Goal: Information Seeking & Learning: Check status

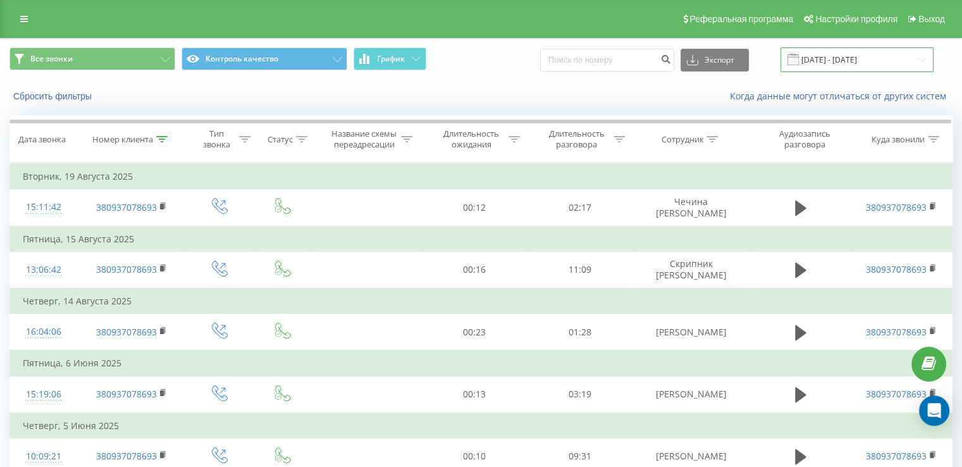
click at [839, 66] on input "01.05.2025 - 21.08.2025" at bounding box center [856, 59] width 153 height 25
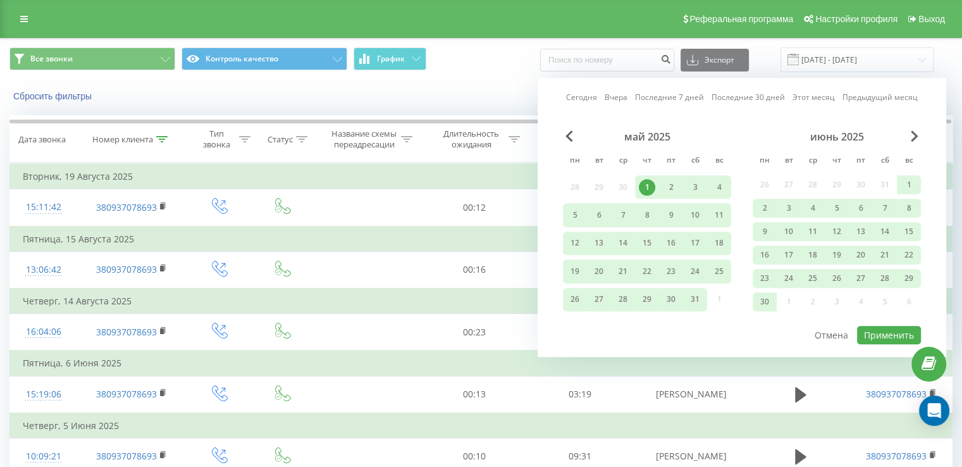
click at [647, 187] on div "1" at bounding box center [647, 187] width 16 height 16
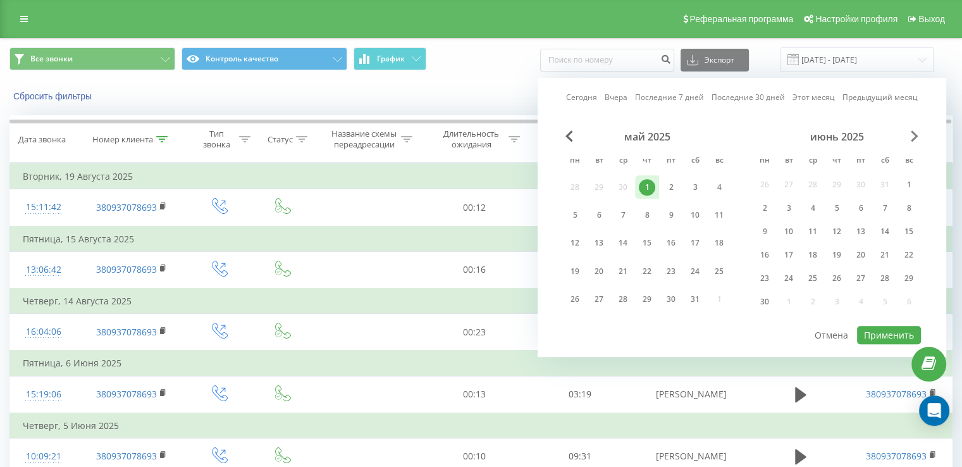
click at [910, 132] on span "Next Month" at bounding box center [914, 135] width 8 height 11
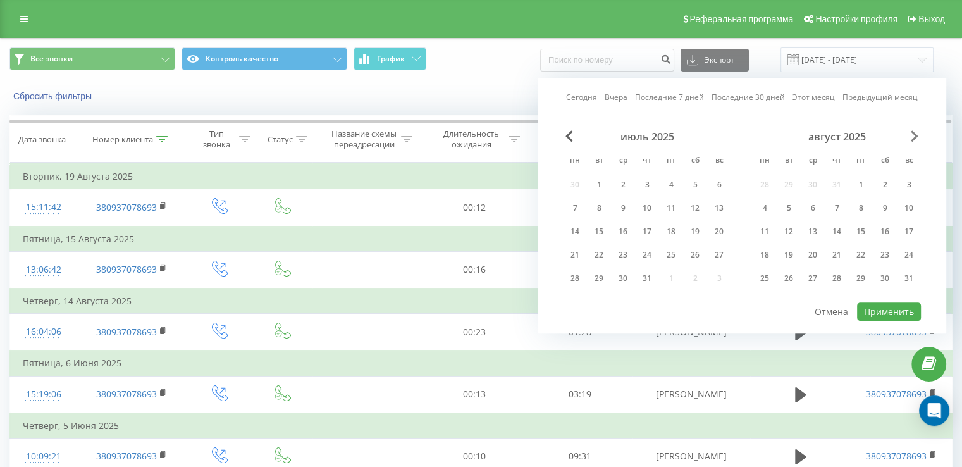
click at [910, 132] on span "Next Month" at bounding box center [914, 135] width 8 height 11
click at [675, 257] on div "22" at bounding box center [671, 255] width 16 height 16
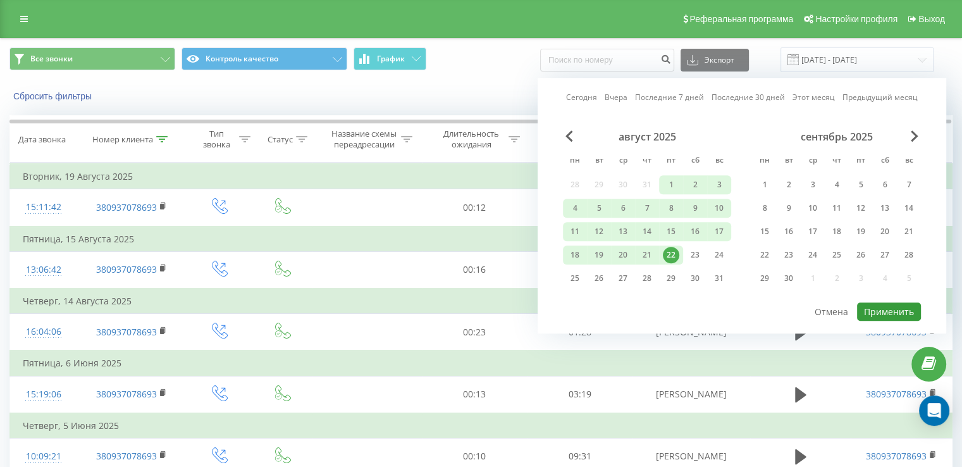
click at [881, 309] on button "Применить" at bounding box center [889, 311] width 64 height 18
type input "01.05.2025 - 22.08.2025"
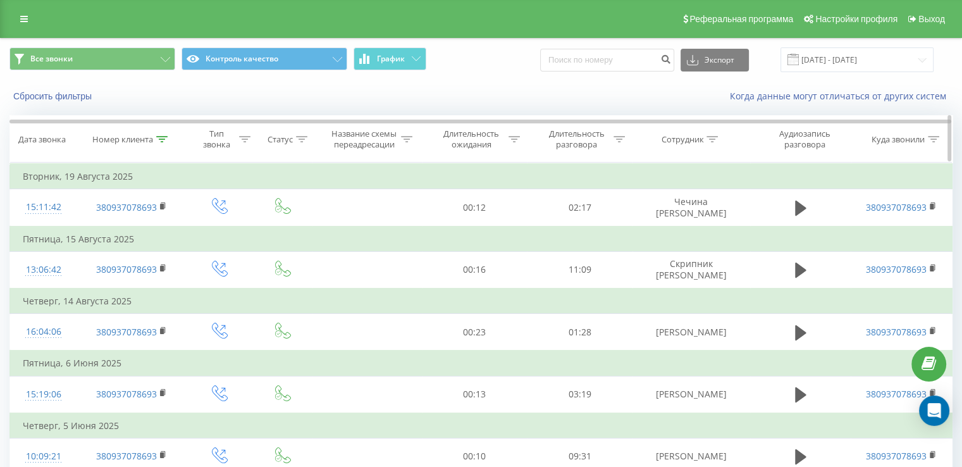
click at [166, 140] on icon at bounding box center [161, 139] width 11 height 6
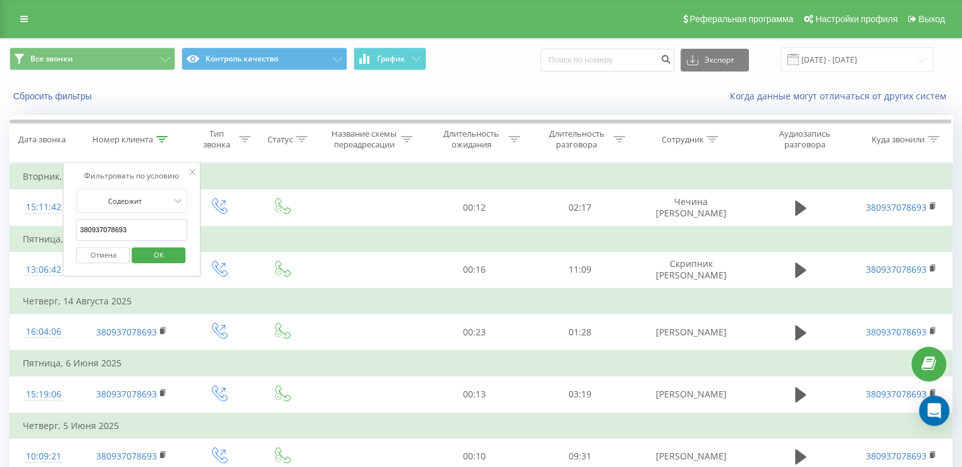
click at [135, 231] on input "380937078693" at bounding box center [132, 230] width 111 height 22
drag, startPoint x: 135, startPoint y: 231, endPoint x: 120, endPoint y: 232, distance: 14.6
click at [120, 232] on input "380937078693" at bounding box center [132, 230] width 111 height 22
paste input "51031959"
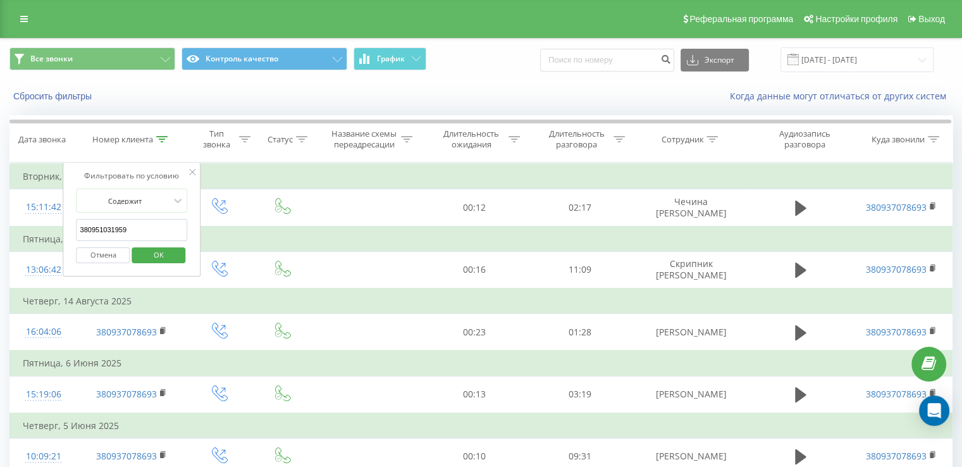
click at [143, 242] on div "Отмена OK" at bounding box center [132, 255] width 111 height 28
click at [147, 247] on span "OK" at bounding box center [158, 255] width 35 height 20
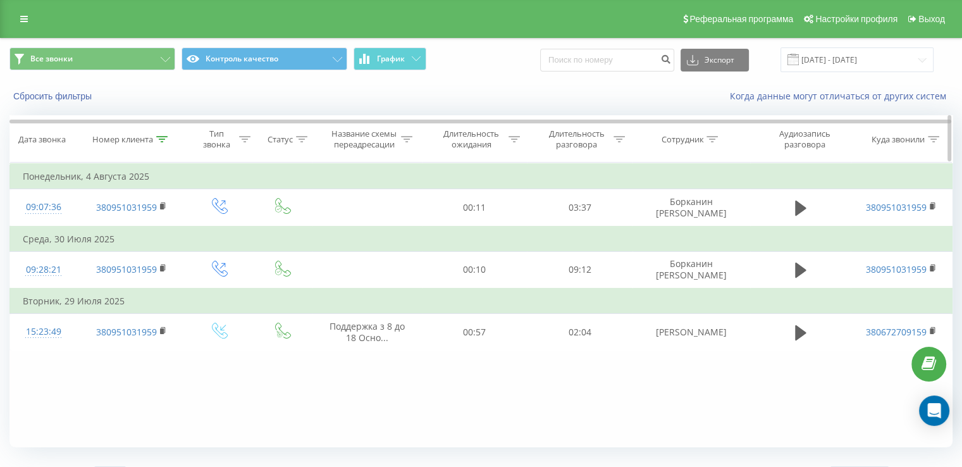
click at [165, 135] on div at bounding box center [161, 139] width 11 height 11
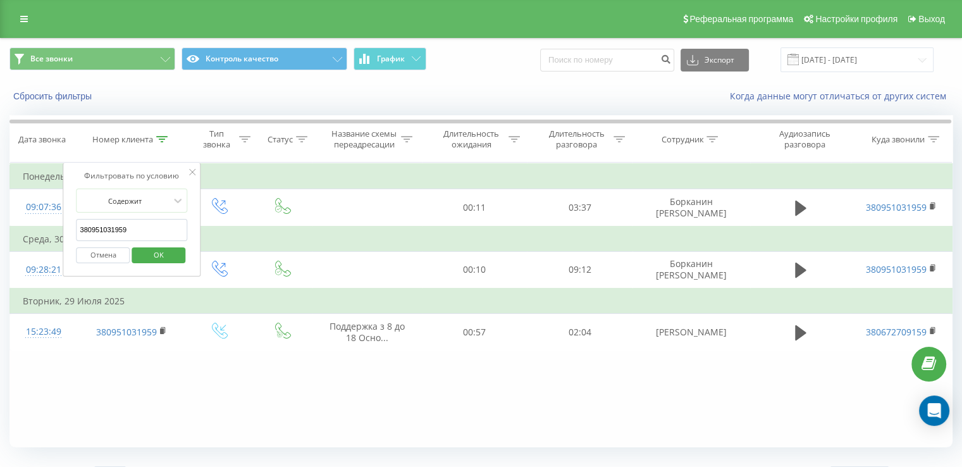
click at [139, 226] on input "380951031959" at bounding box center [132, 230] width 111 height 22
paste input "678376146"
click at [170, 250] on span "OK" at bounding box center [158, 255] width 35 height 20
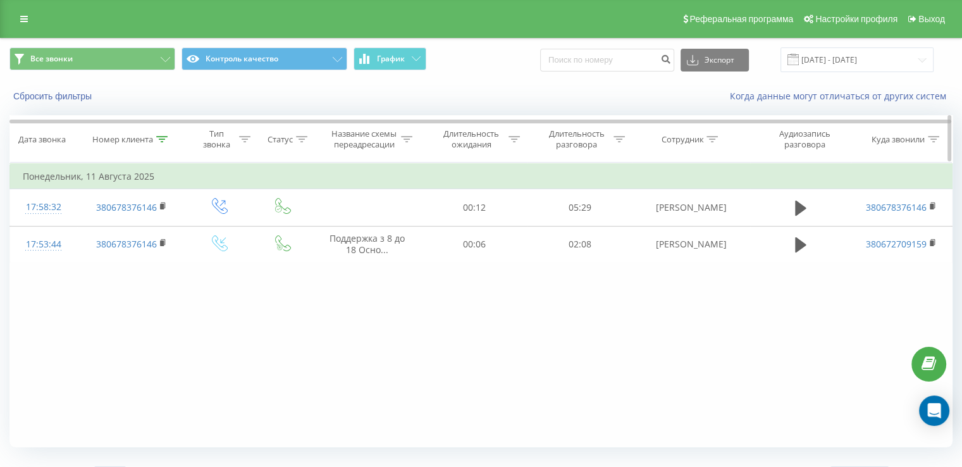
click at [163, 136] on icon at bounding box center [161, 139] width 11 height 6
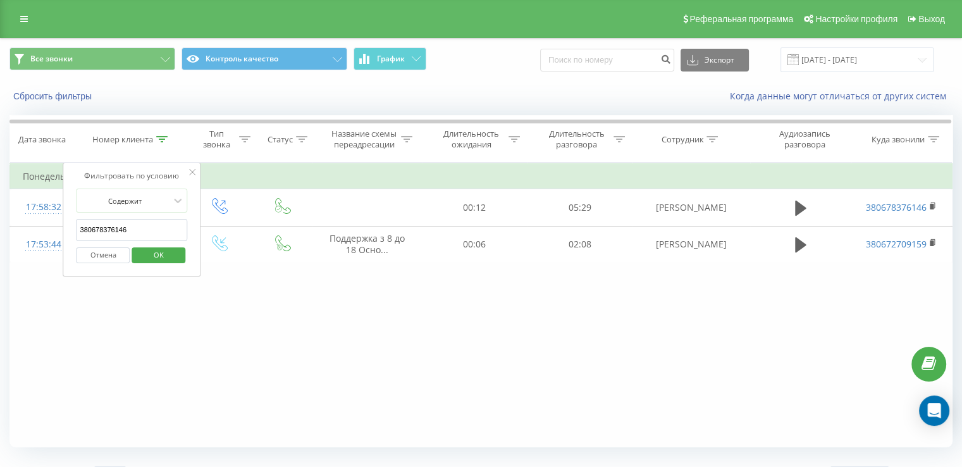
click at [148, 232] on input "380678376146" at bounding box center [132, 230] width 111 height 22
paste input "809701"
click at [176, 254] on button "OK" at bounding box center [159, 255] width 54 height 16
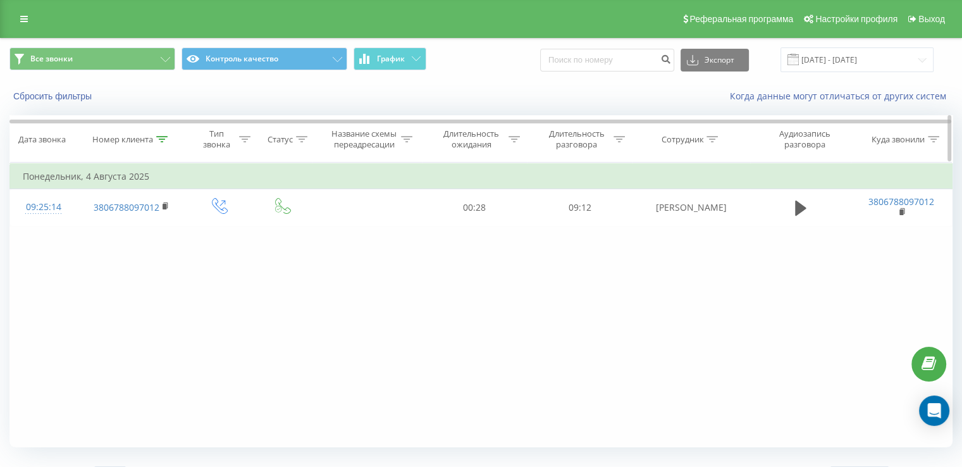
click at [164, 135] on div at bounding box center [161, 139] width 11 height 11
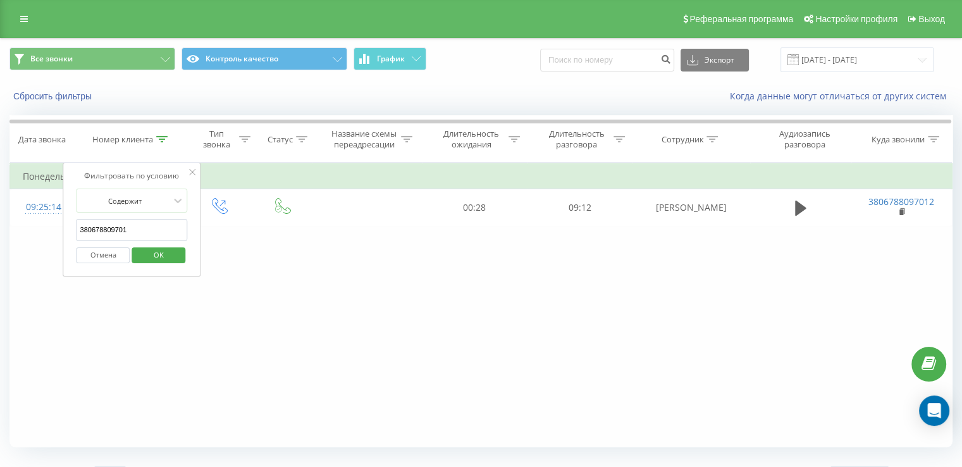
click at [153, 226] on input "380678809701" at bounding box center [132, 230] width 111 height 22
paste input "84194859"
click at [181, 250] on button "OK" at bounding box center [159, 255] width 54 height 16
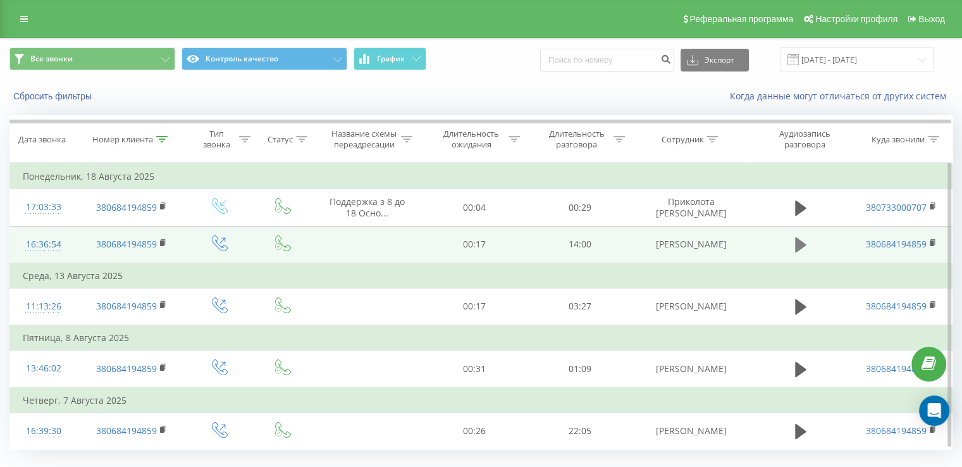
click at [797, 247] on icon at bounding box center [800, 244] width 11 height 15
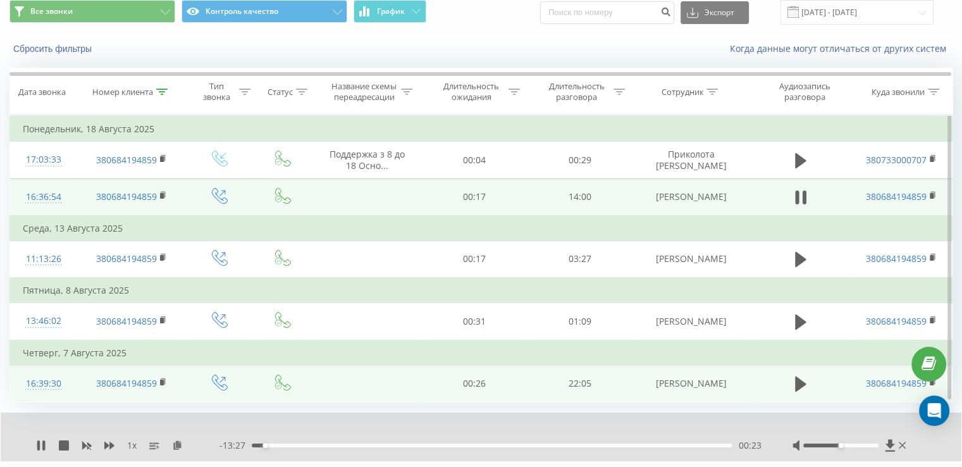
scroll to position [53, 0]
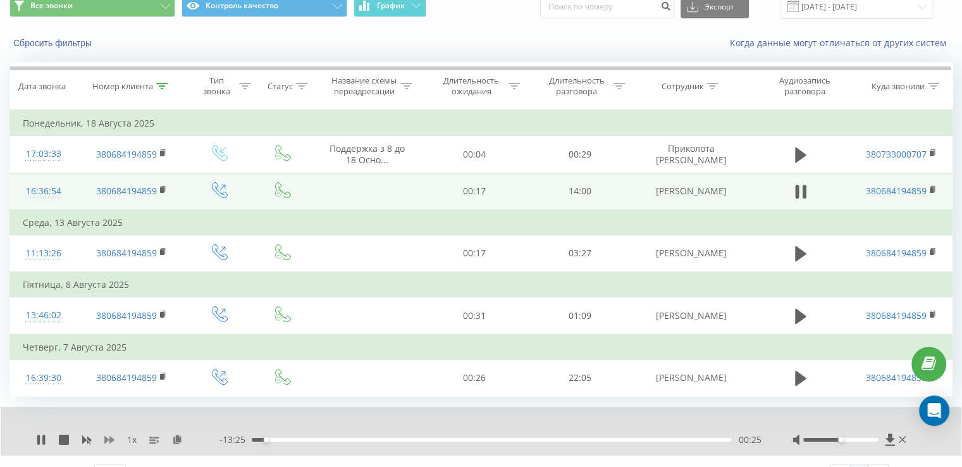
click at [106, 436] on icon at bounding box center [109, 440] width 10 height 8
click at [850, 438] on div at bounding box center [840, 440] width 75 height 4
click at [859, 438] on div at bounding box center [840, 440] width 75 height 4
click at [186, 438] on icon at bounding box center [185, 438] width 11 height 9
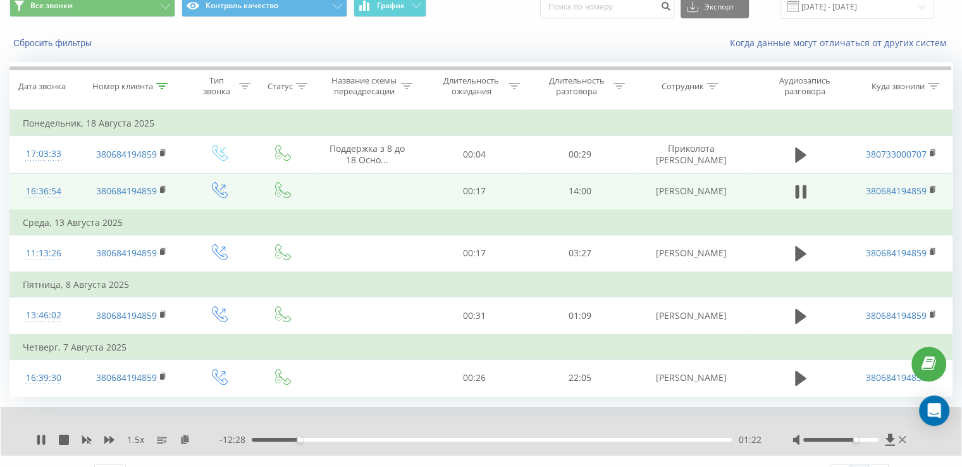
click at [874, 438] on div at bounding box center [840, 440] width 75 height 4
click at [42, 438] on icon at bounding box center [43, 439] width 3 height 10
click at [34, 433] on div "1.5 x - 12:19 01:31 01:31" at bounding box center [481, 431] width 960 height 49
click at [40, 436] on icon at bounding box center [41, 439] width 8 height 10
click at [496, 29] on div "Сбросить фильтры Когда данные могут отличаться от других систем" at bounding box center [481, 43] width 960 height 30
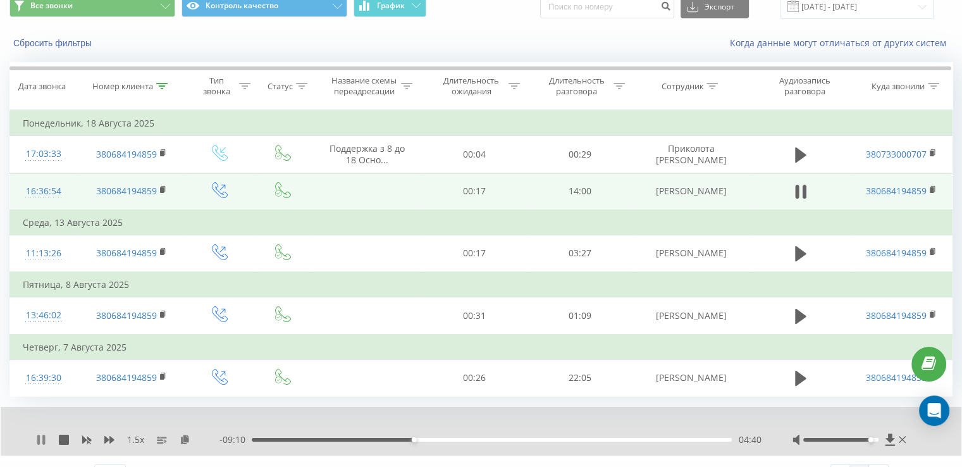
click at [43, 440] on icon at bounding box center [43, 439] width 3 height 10
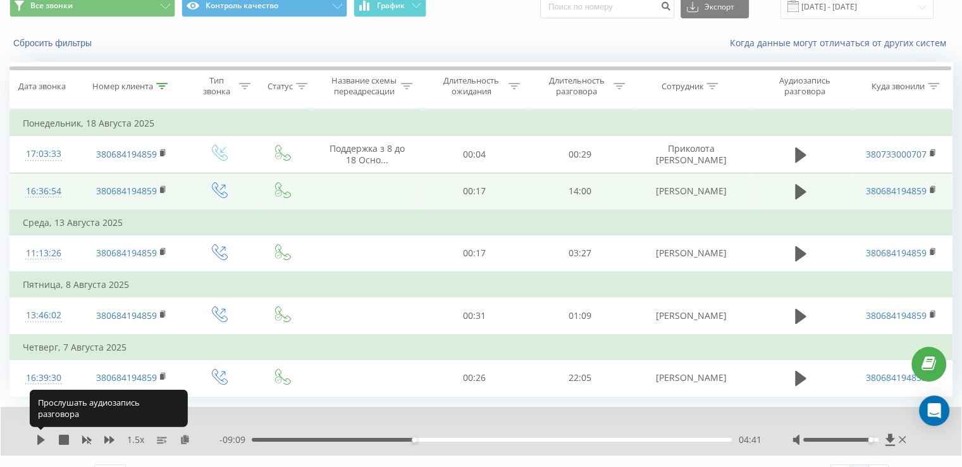
click at [43, 440] on icon at bounding box center [41, 439] width 10 height 10
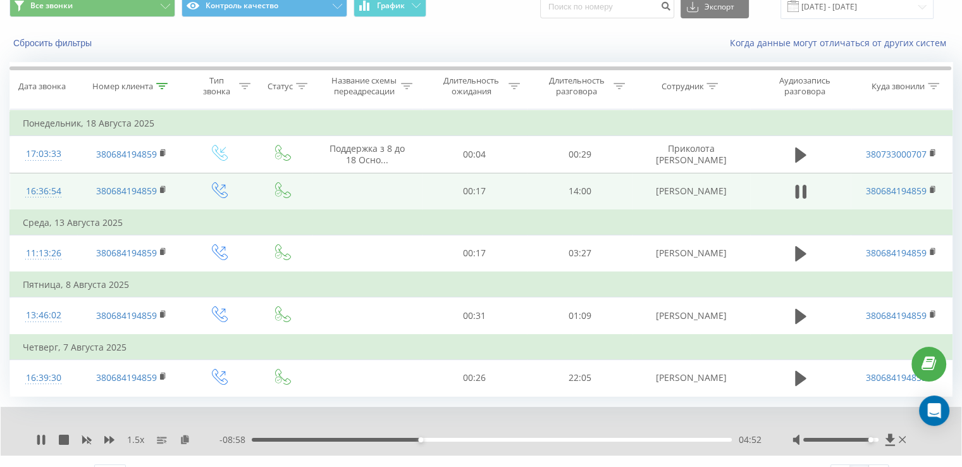
click at [824, 438] on div at bounding box center [850, 439] width 116 height 13
click at [829, 434] on div at bounding box center [850, 439] width 116 height 13
click at [833, 439] on div at bounding box center [850, 439] width 116 height 13
click at [829, 438] on div at bounding box center [850, 439] width 116 height 13
click at [833, 438] on div at bounding box center [850, 439] width 116 height 13
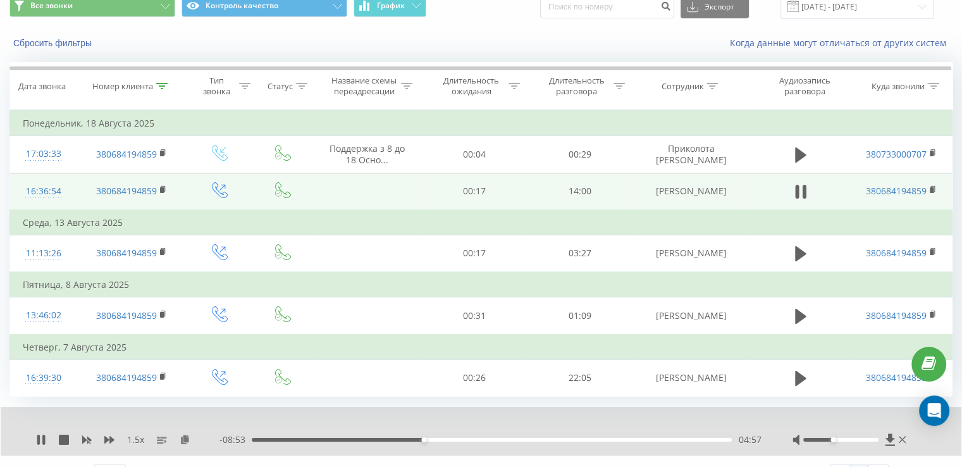
click at [831, 438] on div at bounding box center [840, 440] width 75 height 4
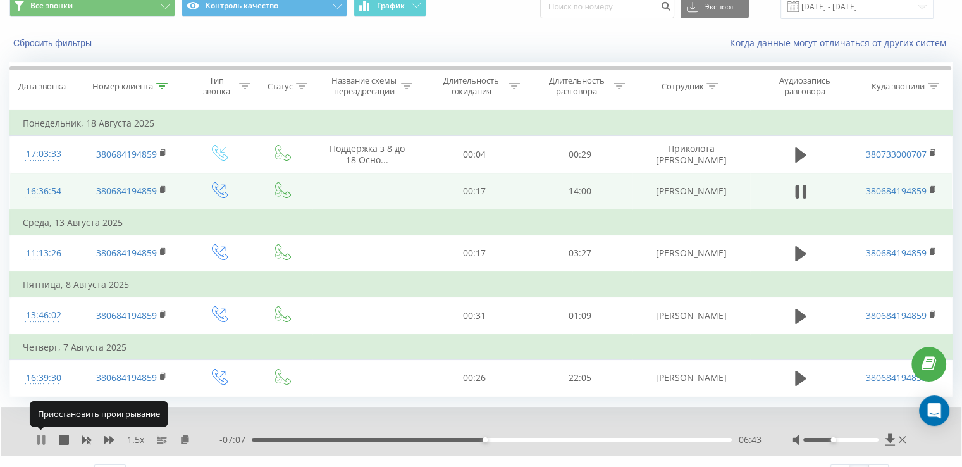
click at [40, 439] on icon at bounding box center [41, 439] width 10 height 10
click at [40, 441] on icon at bounding box center [41, 439] width 10 height 10
click at [475, 438] on div "06:49" at bounding box center [492, 440] width 480 height 4
click at [463, 438] on div "06:31" at bounding box center [492, 440] width 480 height 4
click at [454, 438] on div "06:11" at bounding box center [492, 440] width 480 height 4
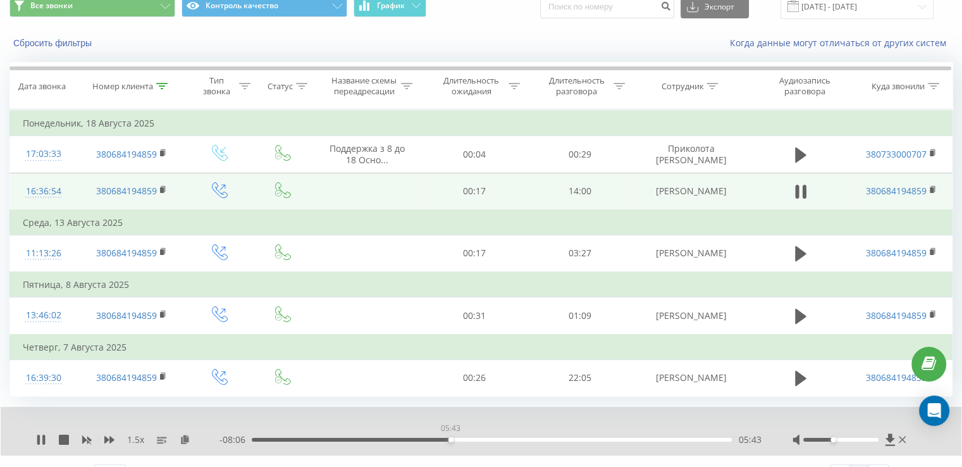
click at [450, 438] on div "05:43" at bounding box center [492, 440] width 480 height 4
click at [39, 434] on icon at bounding box center [38, 439] width 3 height 10
click at [39, 444] on div "1.5 x - 07:36 06:14 06:14" at bounding box center [481, 431] width 960 height 49
click at [41, 441] on icon at bounding box center [41, 439] width 10 height 10
click at [40, 434] on icon at bounding box center [41, 439] width 10 height 10
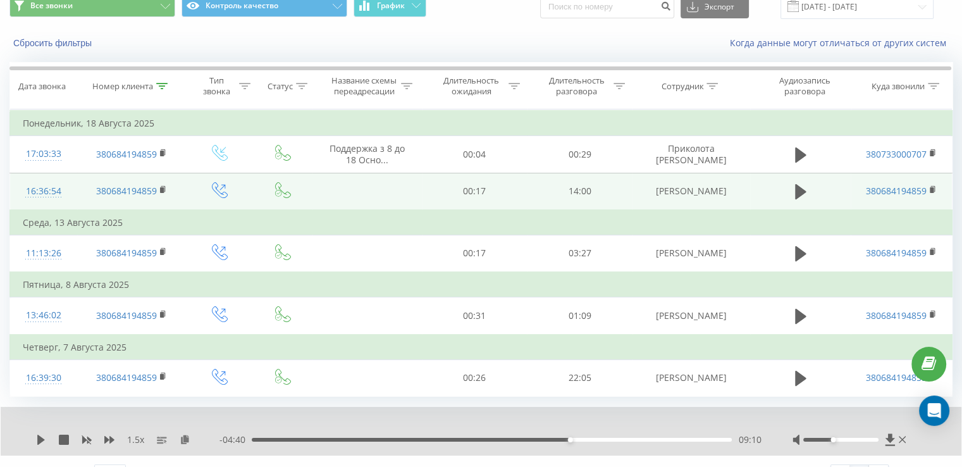
click at [563, 438] on div "09:10" at bounding box center [492, 440] width 480 height 4
click at [36, 435] on icon at bounding box center [41, 439] width 10 height 10
click at [845, 438] on div at bounding box center [850, 439] width 116 height 13
click at [843, 438] on div at bounding box center [840, 440] width 75 height 4
click at [40, 440] on icon at bounding box center [41, 439] width 10 height 10
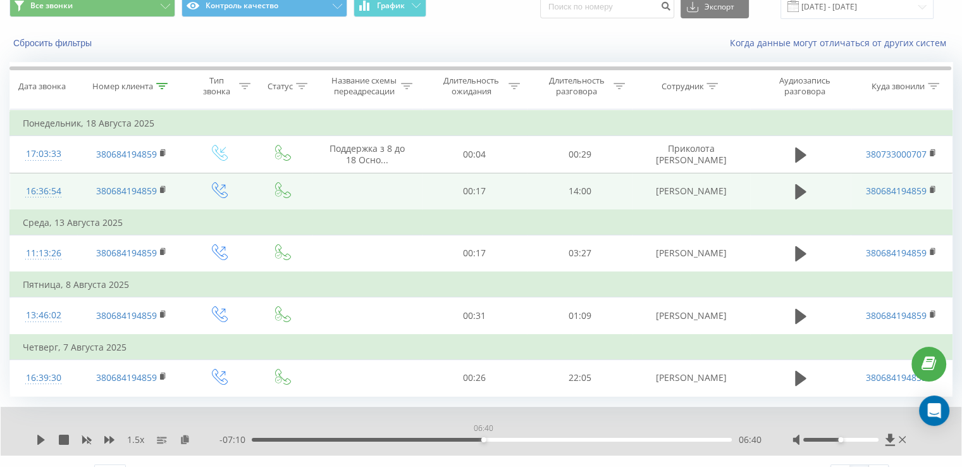
click at [483, 438] on div "06:40" at bounding box center [492, 440] width 480 height 4
click at [42, 434] on icon at bounding box center [41, 439] width 10 height 10
click at [468, 438] on div "06:47" at bounding box center [492, 440] width 480 height 4
click at [40, 434] on icon at bounding box center [41, 439] width 10 height 10
click at [41, 438] on icon at bounding box center [41, 439] width 8 height 10
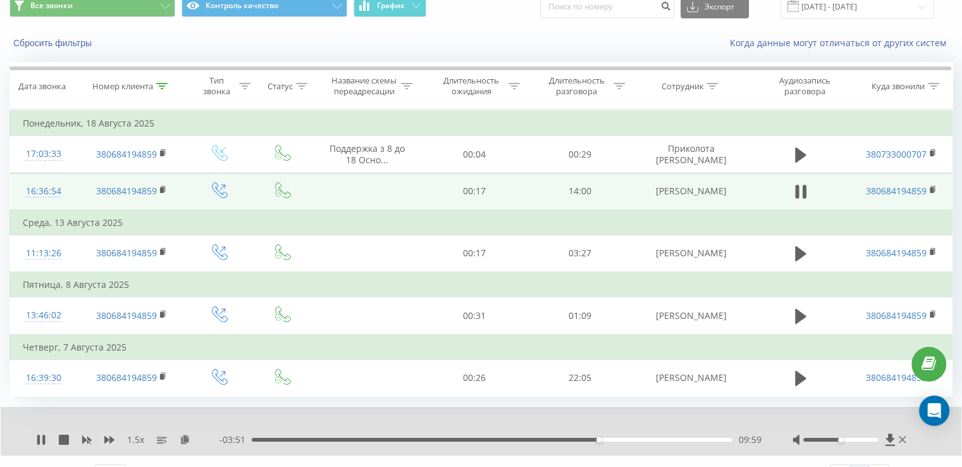
click at [488, 438] on div "09:59" at bounding box center [492, 440] width 480 height 4
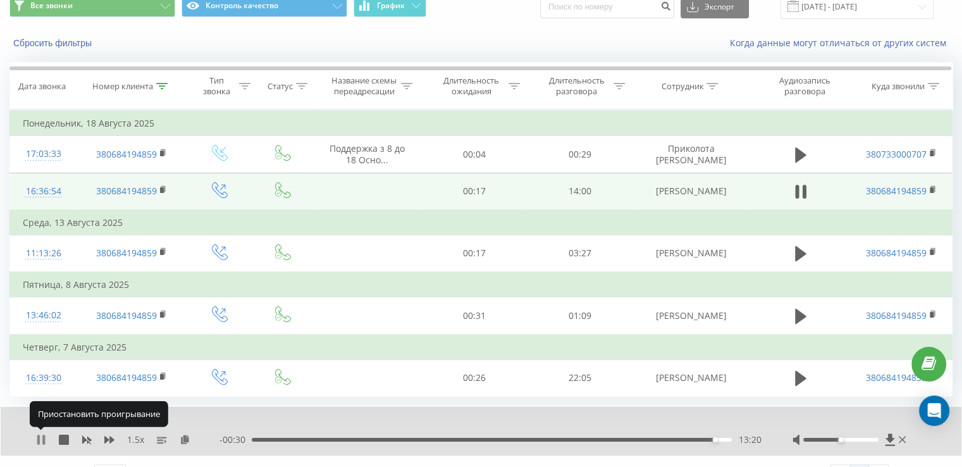
click at [40, 439] on icon at bounding box center [41, 439] width 10 height 10
click at [36, 438] on icon at bounding box center [41, 439] width 10 height 10
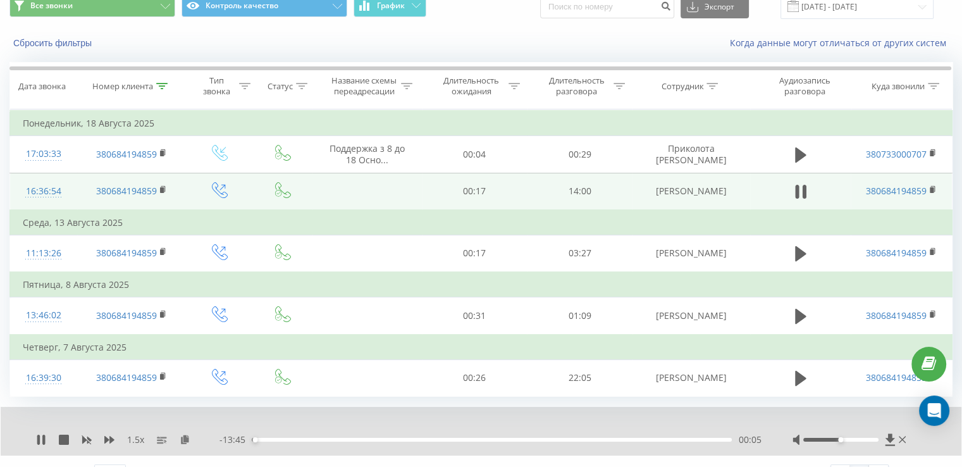
scroll to position [77, 0]
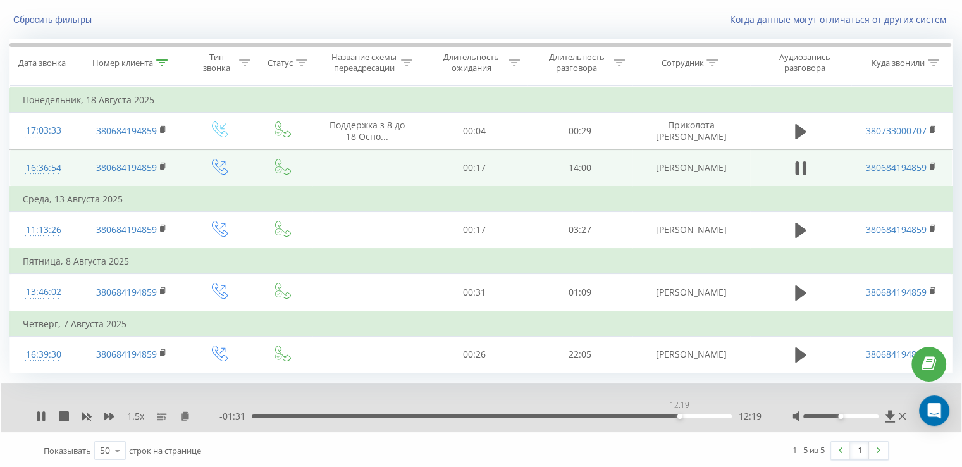
click at [679, 415] on div "12:19" at bounding box center [492, 416] width 480 height 4
click at [661, 415] on div "11:47" at bounding box center [492, 416] width 480 height 4
click at [44, 415] on icon at bounding box center [43, 416] width 3 height 10
click at [161, 65] on div at bounding box center [161, 63] width 11 height 11
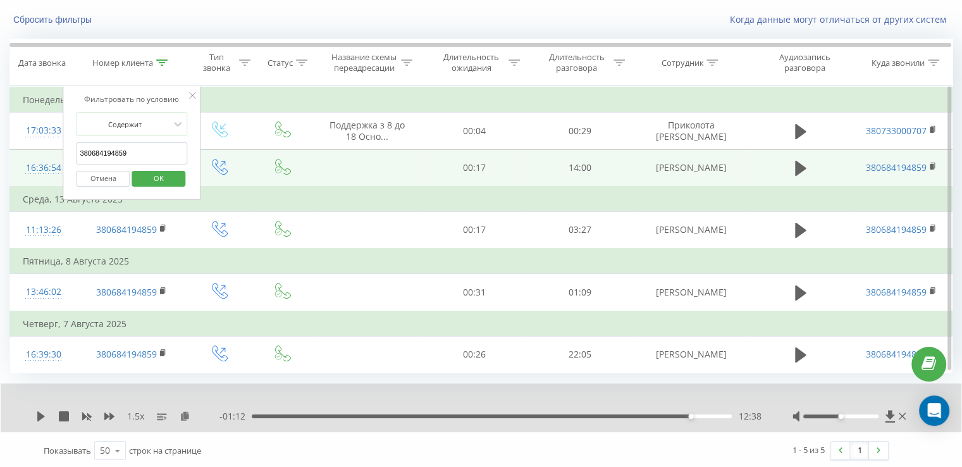
click at [129, 149] on input "380684194859" at bounding box center [132, 153] width 111 height 22
paste input "380663380061"
type input "380663380061"
click at [164, 180] on span "OK" at bounding box center [158, 178] width 35 height 20
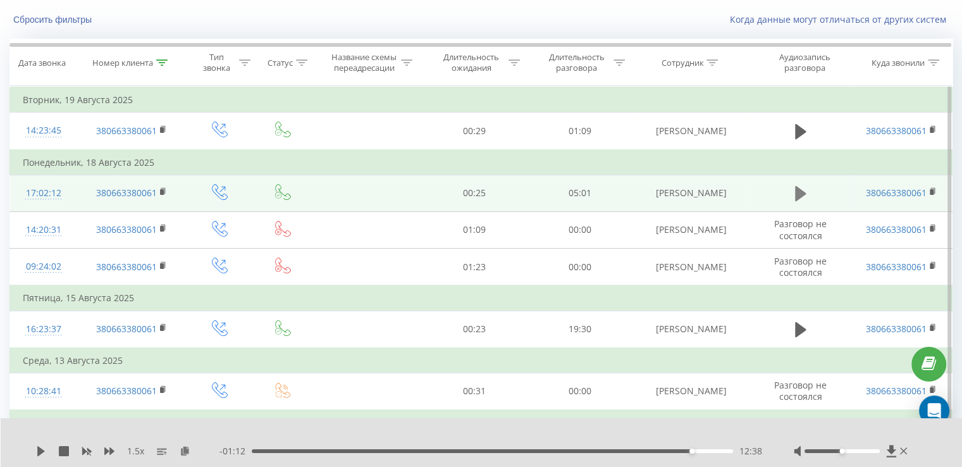
click at [791, 188] on button at bounding box center [800, 193] width 19 height 19
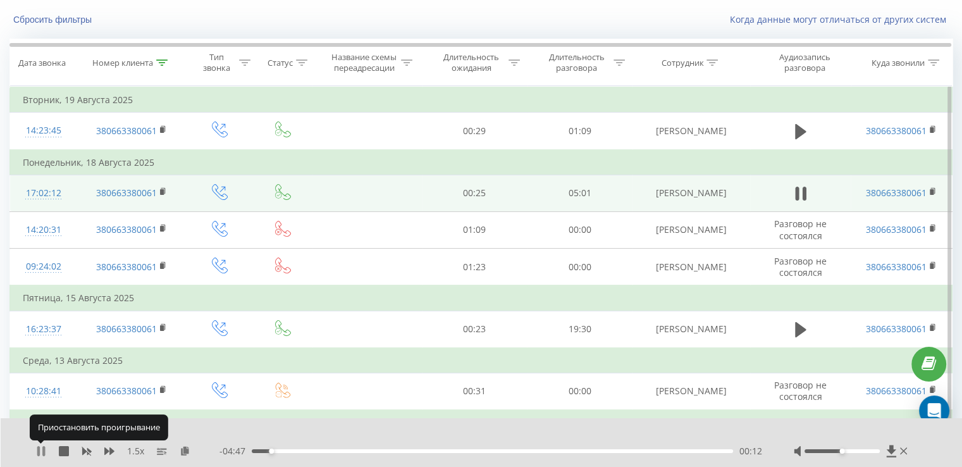
click at [40, 448] on icon at bounding box center [41, 451] width 10 height 10
click at [163, 191] on rect at bounding box center [162, 192] width 4 height 6
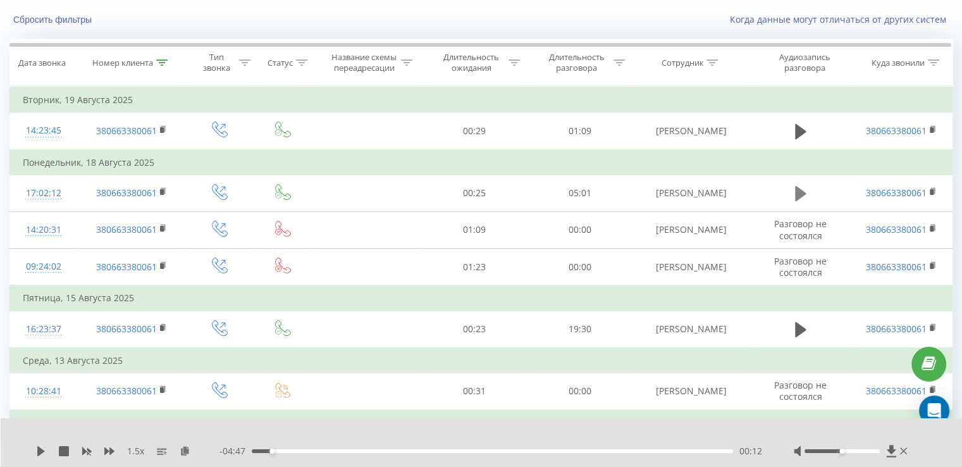
click at [797, 188] on icon at bounding box center [800, 193] width 11 height 15
click at [804, 197] on icon at bounding box center [804, 194] width 4 height 14
click at [255, 449] on div "00:13" at bounding box center [492, 451] width 481 height 4
click at [255, 449] on div "00:02" at bounding box center [256, 450] width 5 height 5
click at [242, 455] on div "- 04:59 00:00 00:00" at bounding box center [490, 450] width 542 height 13
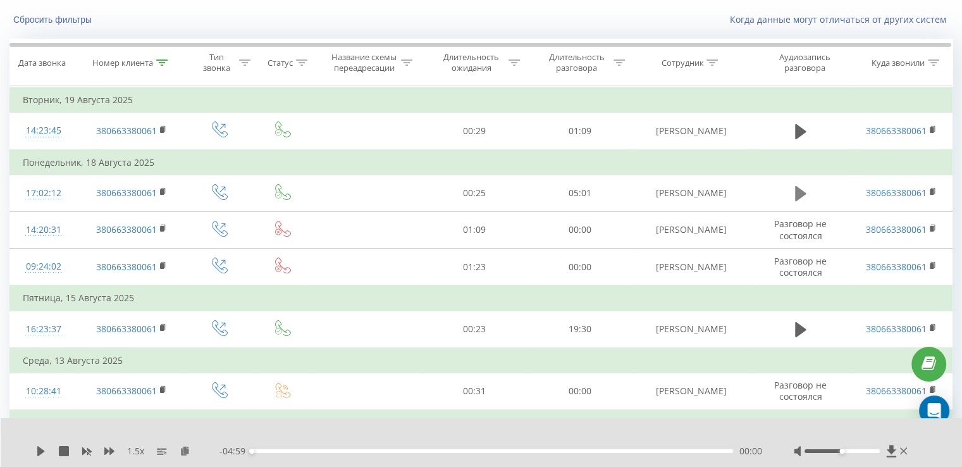
click at [802, 193] on icon at bounding box center [800, 193] width 11 height 15
click at [183, 452] on icon at bounding box center [185, 450] width 11 height 9
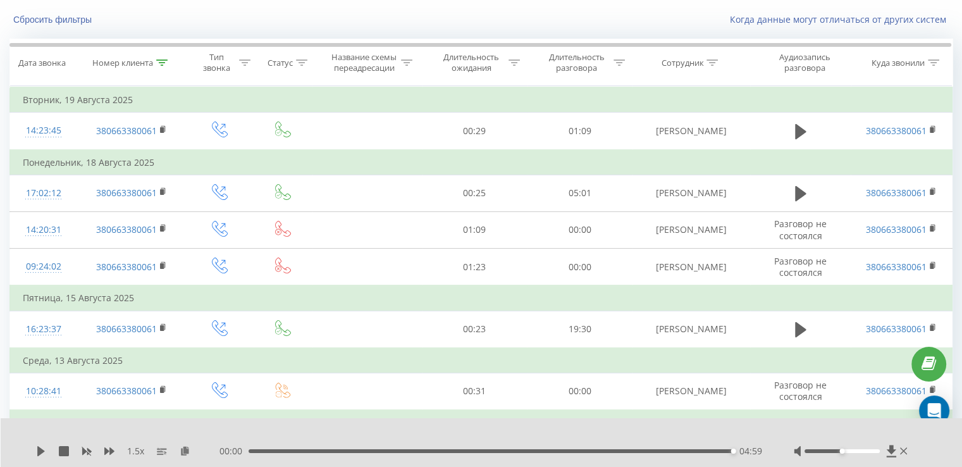
click at [697, 451] on div "04:59" at bounding box center [490, 451] width 484 height 4
click at [46, 448] on icon at bounding box center [41, 451] width 10 height 10
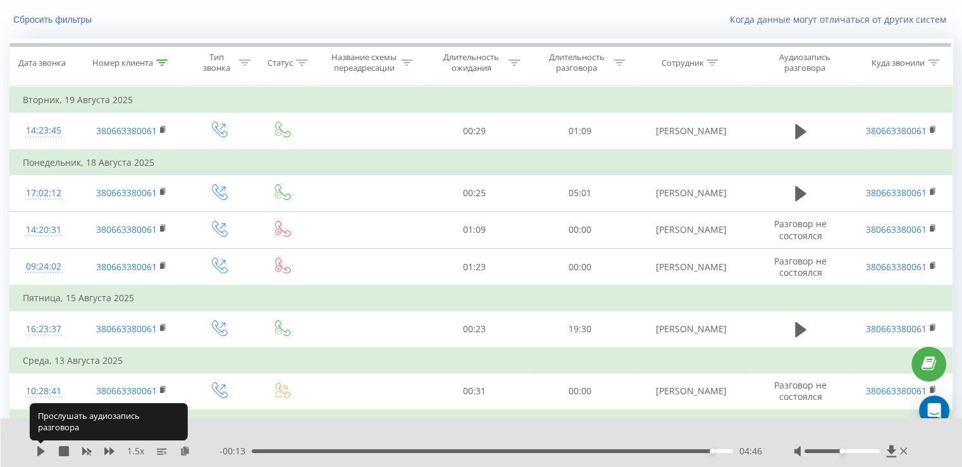
click at [46, 448] on icon at bounding box center [41, 451] width 10 height 10
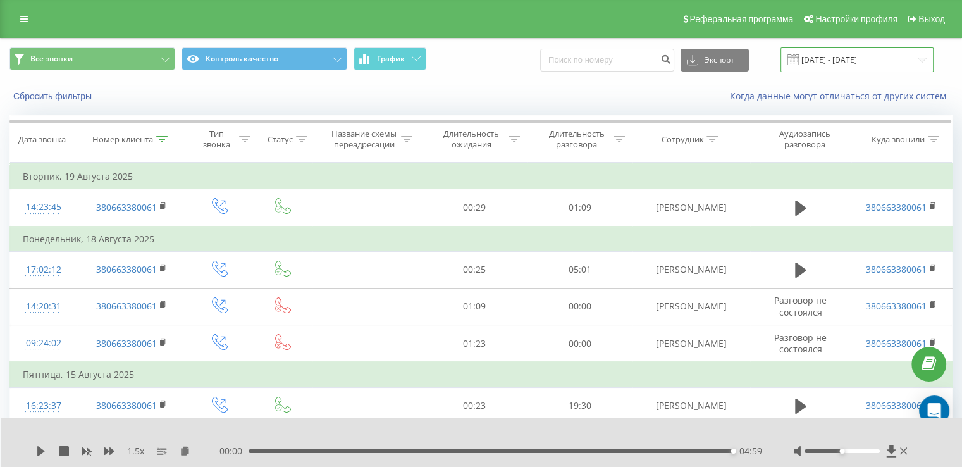
click at [895, 53] on input "01.05.2025 - 22.08.2025" at bounding box center [856, 59] width 153 height 25
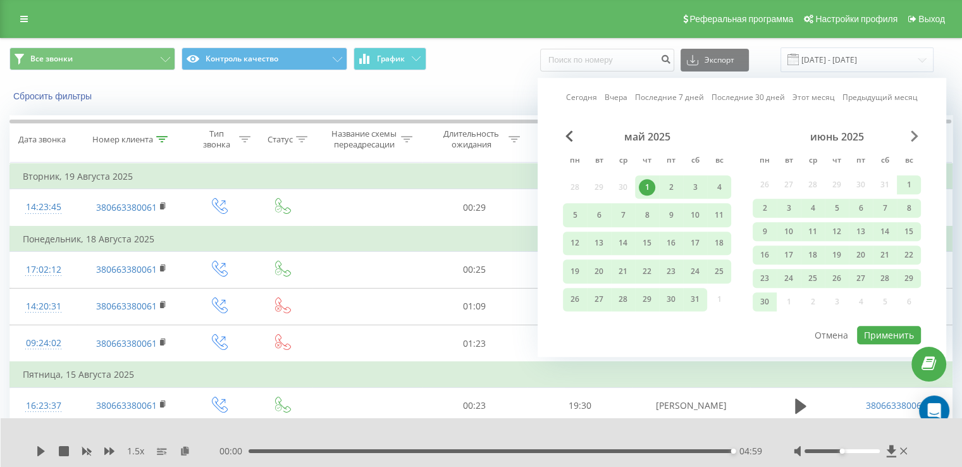
click at [915, 134] on span "Next Month" at bounding box center [914, 135] width 8 height 11
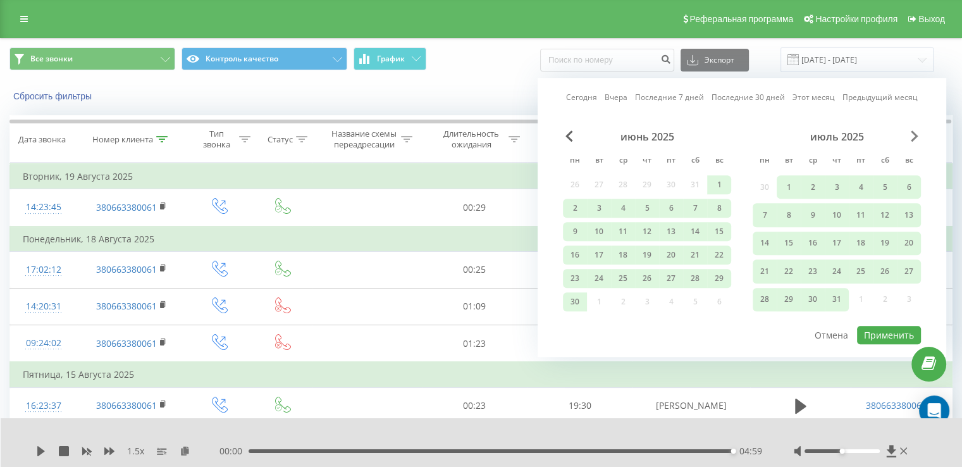
click at [915, 134] on span "Next Month" at bounding box center [914, 135] width 8 height 11
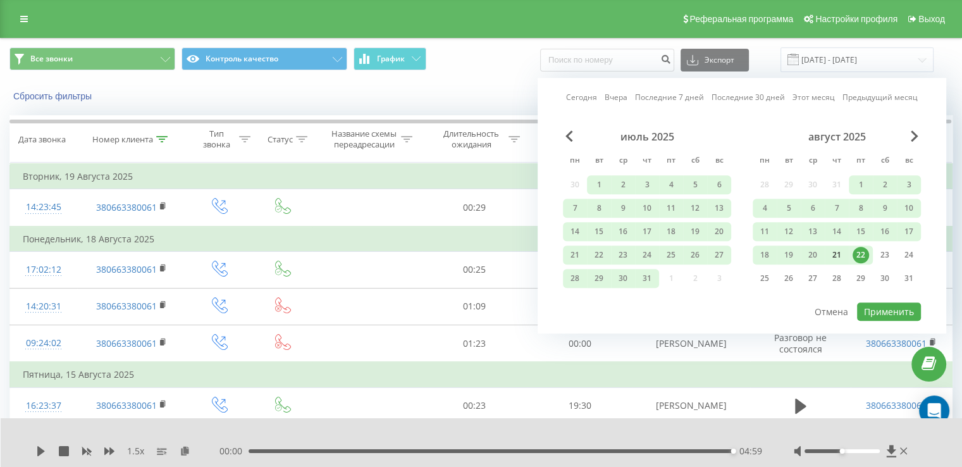
click at [836, 254] on div "21" at bounding box center [836, 255] width 16 height 16
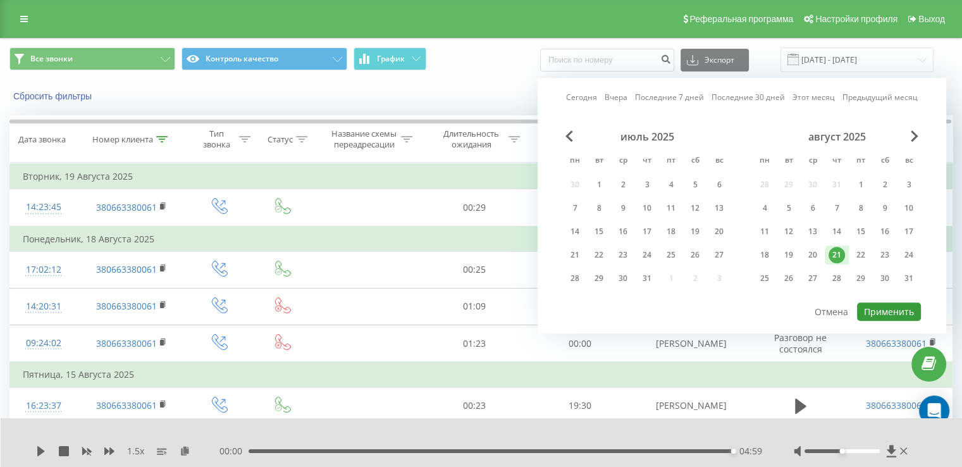
click at [874, 314] on button "Применить" at bounding box center [889, 311] width 64 height 18
type input "21.08.2025 - 21.08.2025"
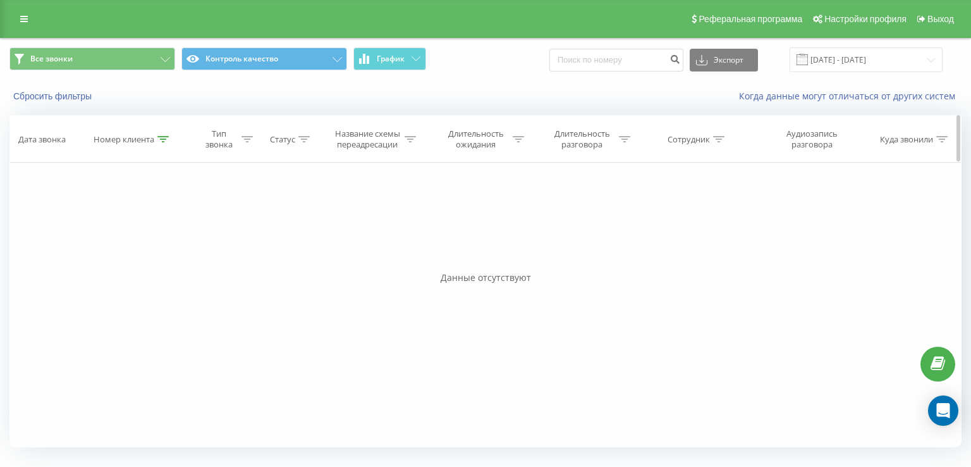
click at [169, 139] on icon at bounding box center [162, 139] width 11 height 6
click at [121, 251] on button "Отмена" at bounding box center [105, 255] width 54 height 16
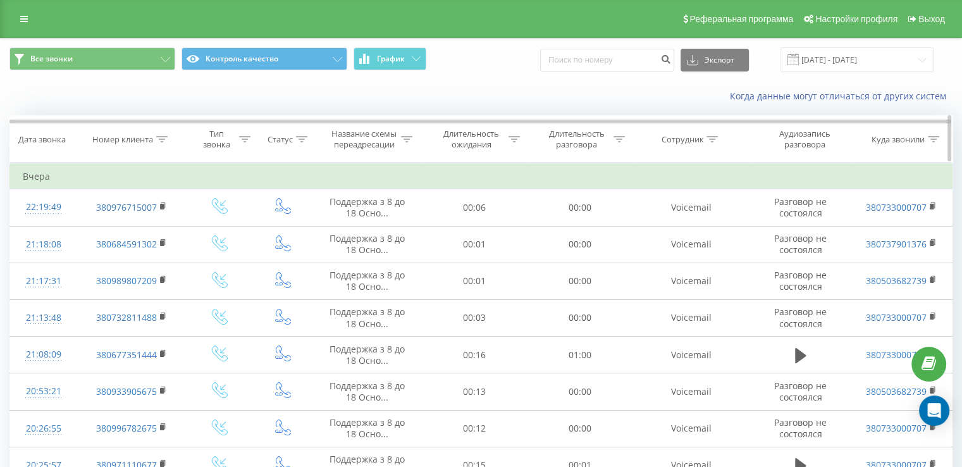
click at [710, 139] on icon at bounding box center [711, 139] width 11 height 6
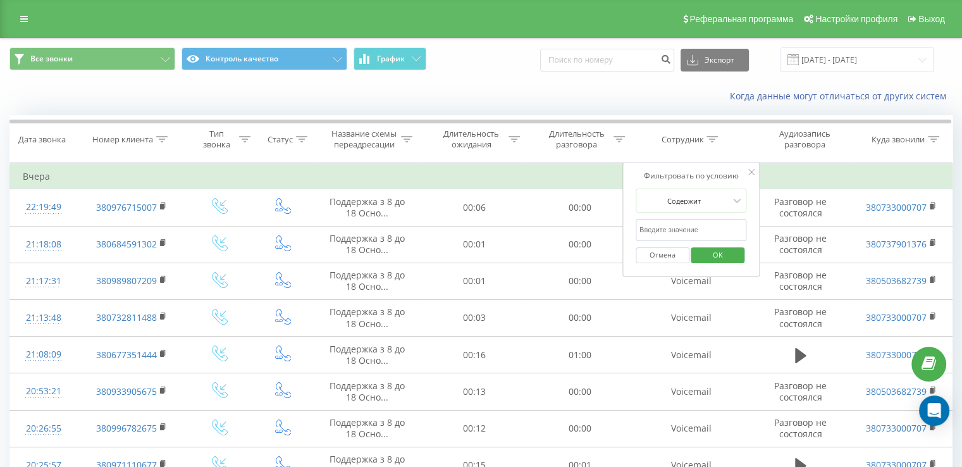
click at [666, 227] on input "text" at bounding box center [690, 230] width 111 height 22
click at [699, 248] on button "OK" at bounding box center [718, 255] width 54 height 16
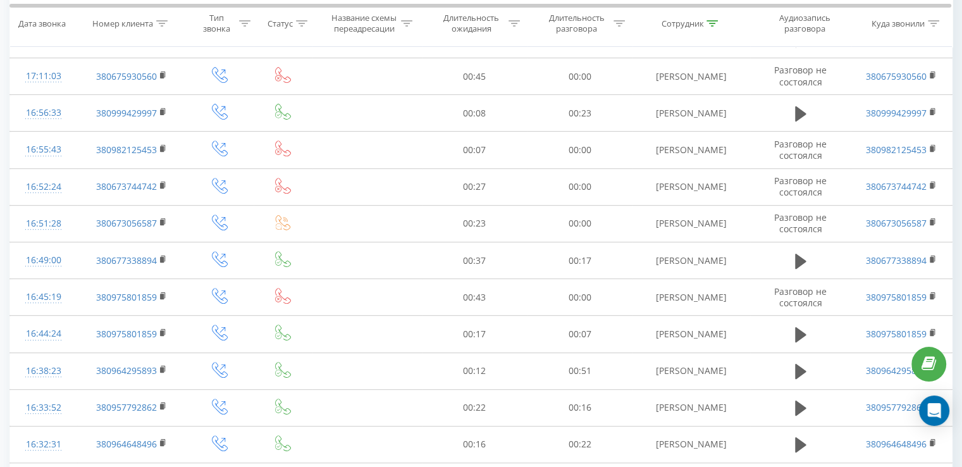
scroll to position [1603, 0]
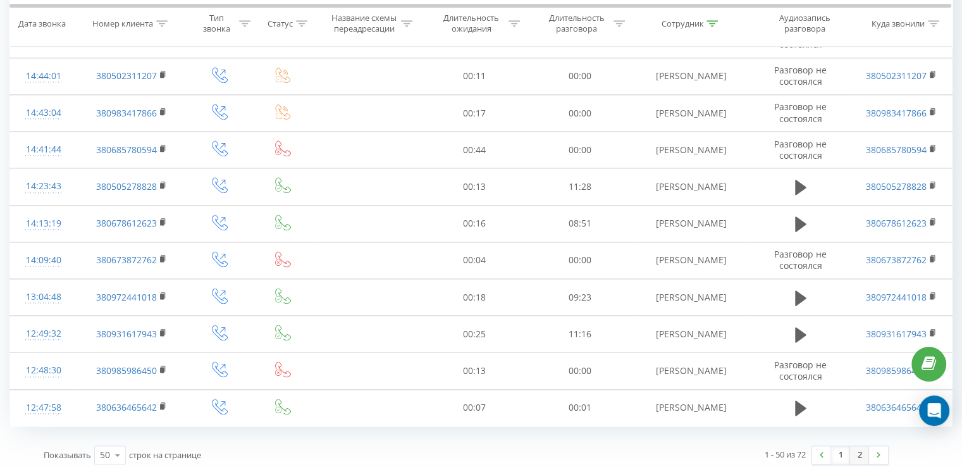
drag, startPoint x: 866, startPoint y: 448, endPoint x: 872, endPoint y: 444, distance: 7.6
click at [865, 448] on link "2" at bounding box center [859, 455] width 19 height 18
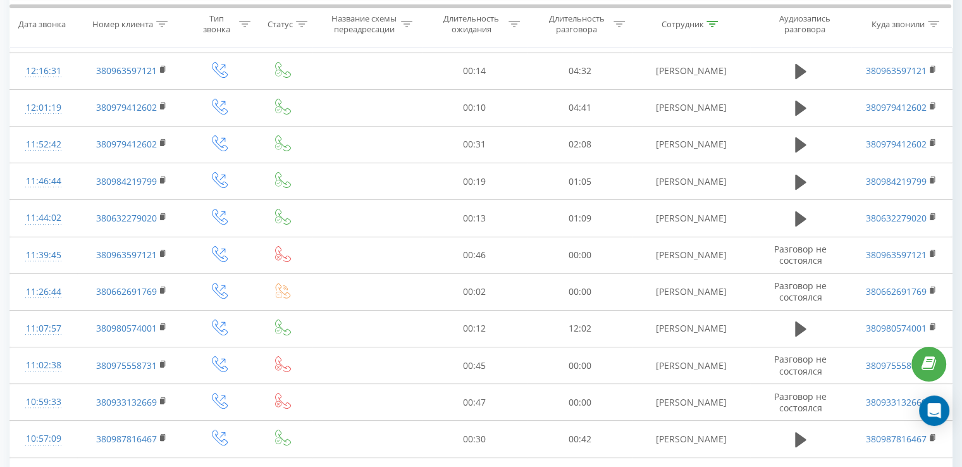
scroll to position [576, 0]
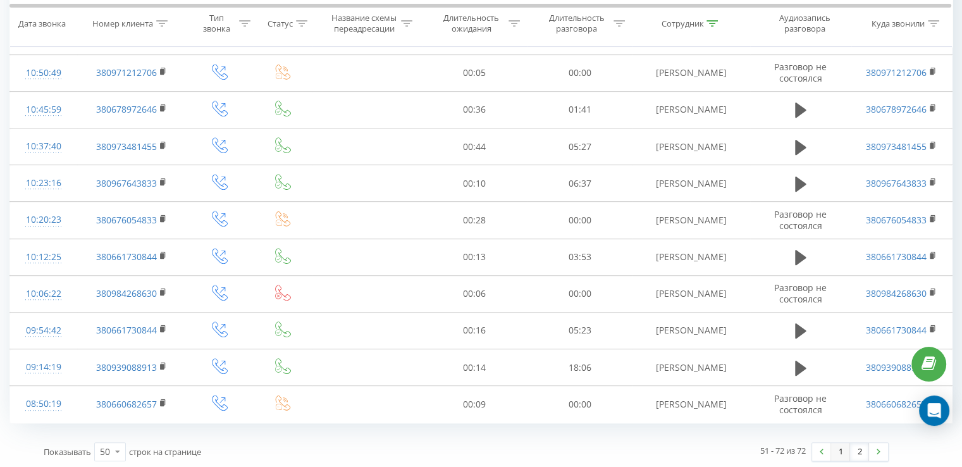
click at [847, 448] on link "1" at bounding box center [840, 452] width 19 height 18
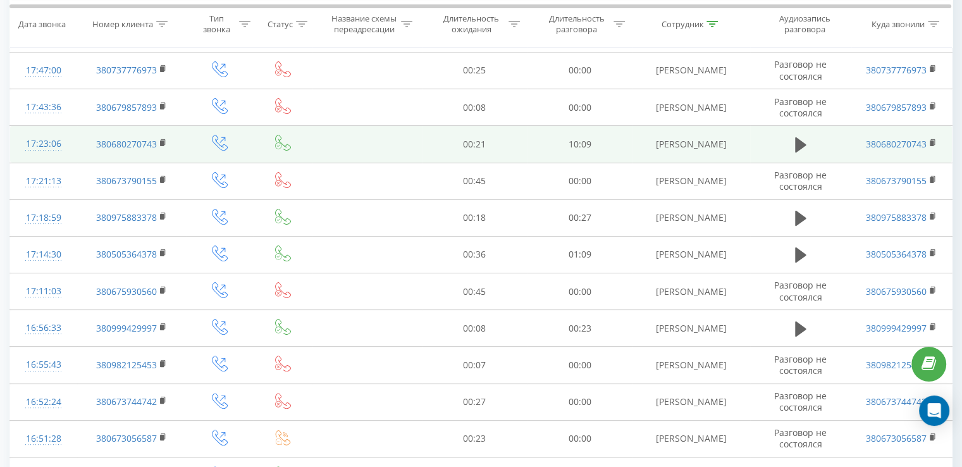
scroll to position [260, 0]
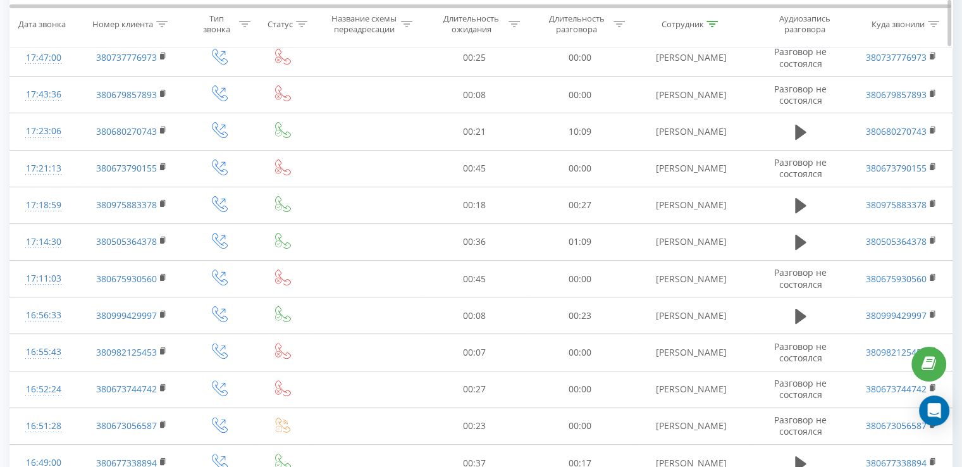
click at [705, 20] on div "Сотрудник" at bounding box center [689, 23] width 57 height 11
click at [664, 119] on input "грешко" at bounding box center [690, 114] width 111 height 22
click at [737, 146] on div "Отмена OK" at bounding box center [690, 139] width 111 height 28
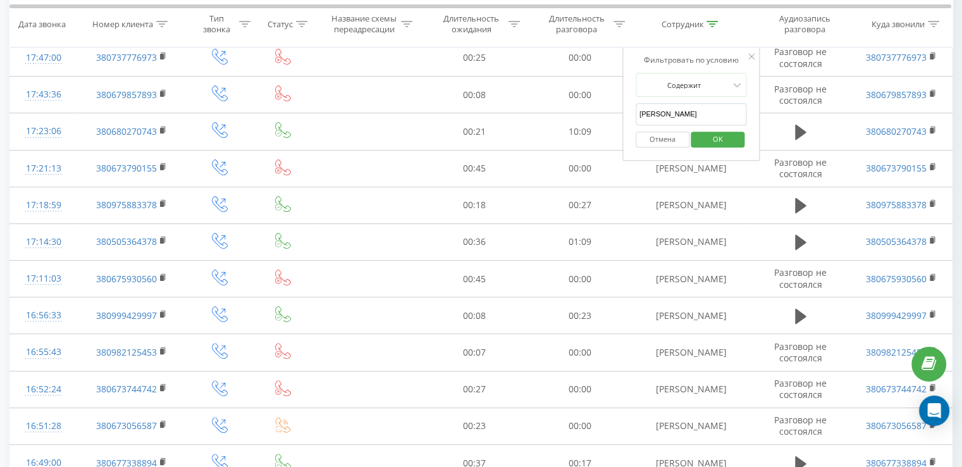
click at [733, 140] on span "OK" at bounding box center [717, 139] width 35 height 20
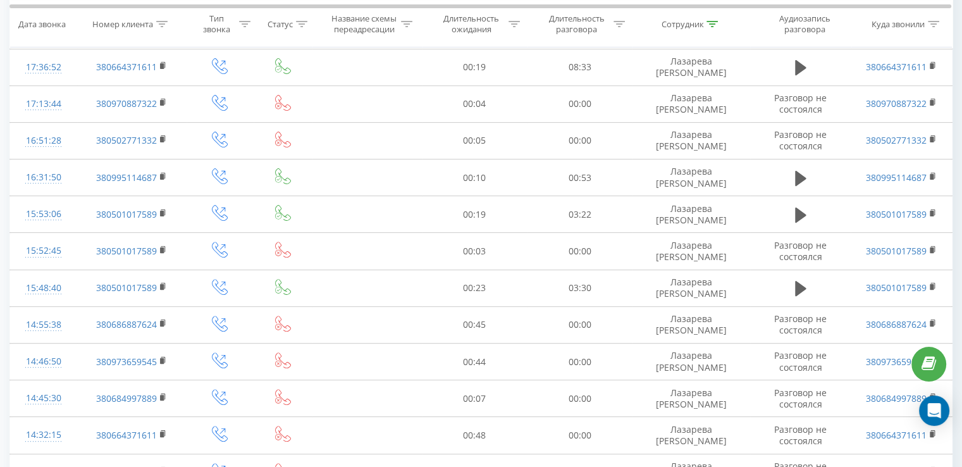
scroll to position [1603, 0]
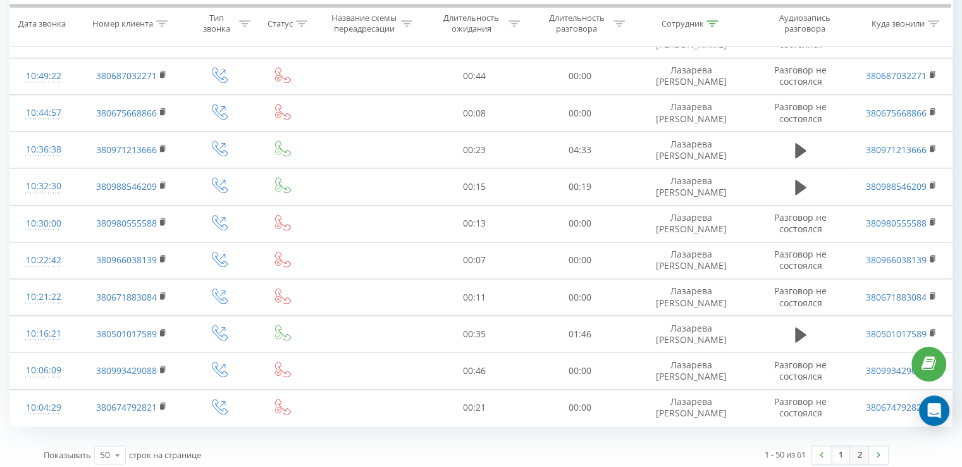
click at [860, 448] on link "2" at bounding box center [859, 455] width 19 height 18
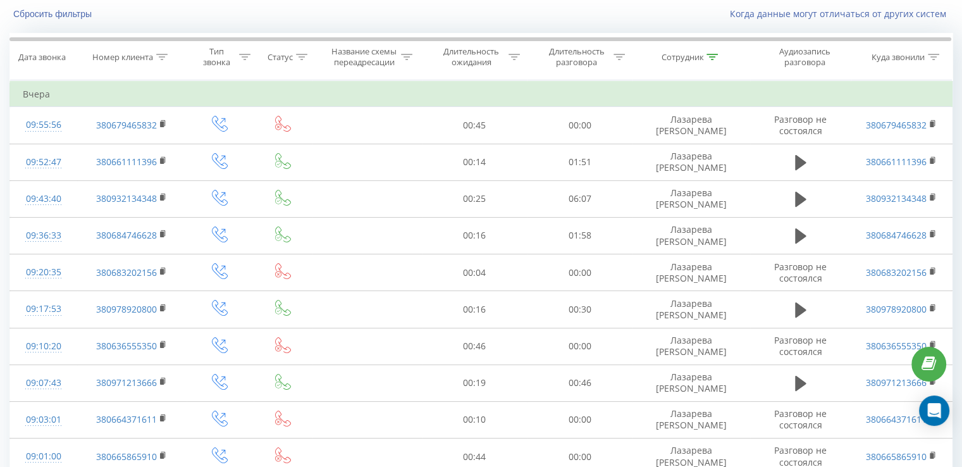
scroll to position [173, 0]
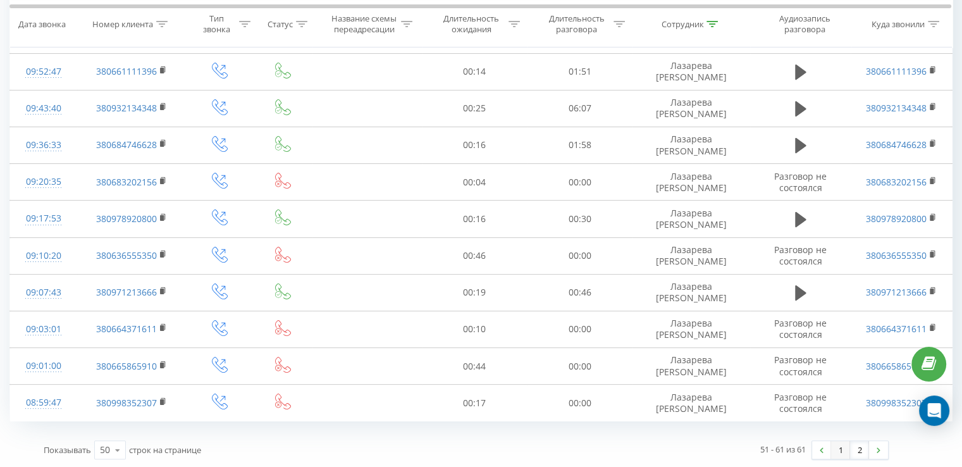
click at [840, 446] on link "1" at bounding box center [840, 450] width 19 height 18
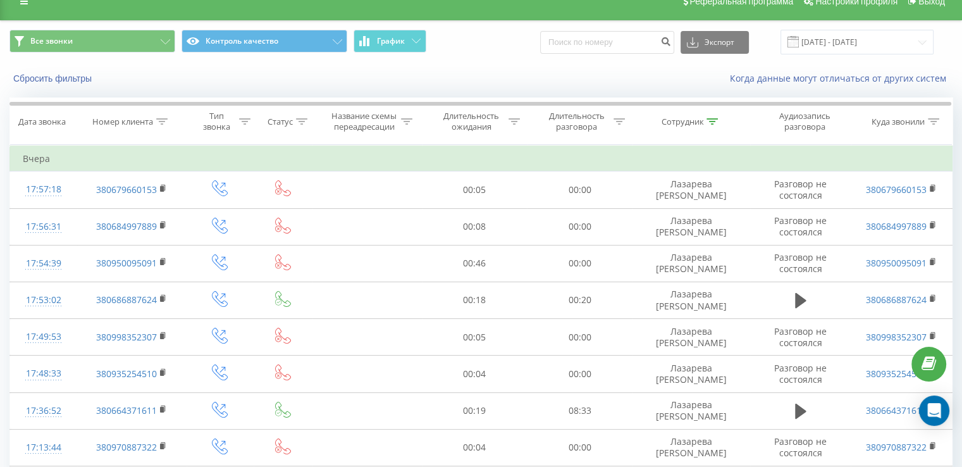
scroll to position [3, 0]
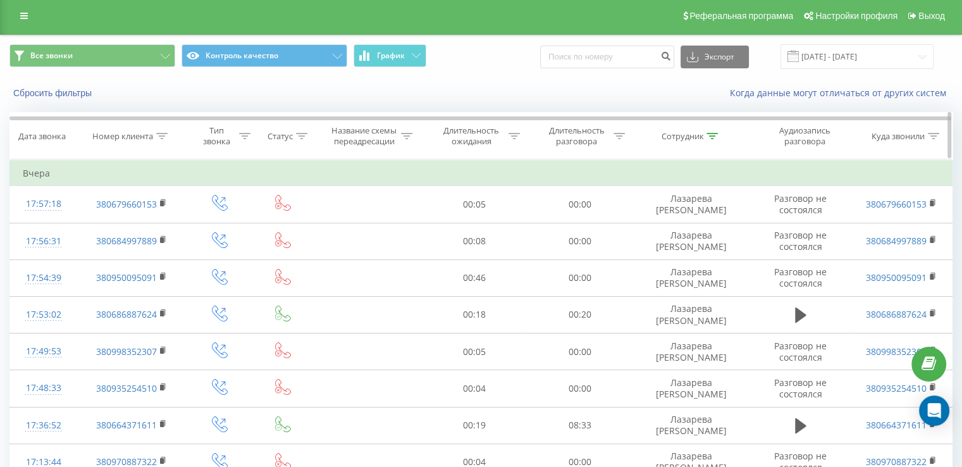
click at [712, 138] on div at bounding box center [711, 136] width 11 height 11
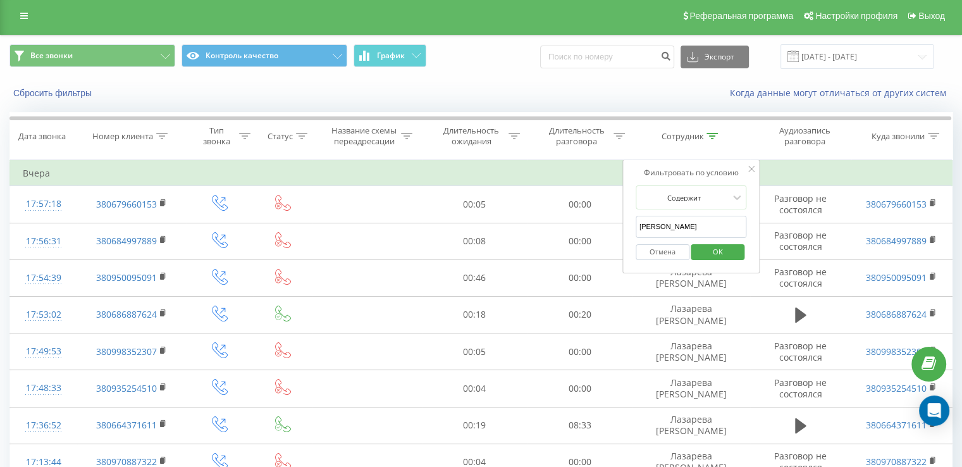
click at [682, 221] on input "Лазарева" at bounding box center [690, 227] width 111 height 22
type input "матей"
click at [738, 259] on div "Отмена OK" at bounding box center [690, 252] width 111 height 28
click at [731, 250] on span "OK" at bounding box center [717, 252] width 35 height 20
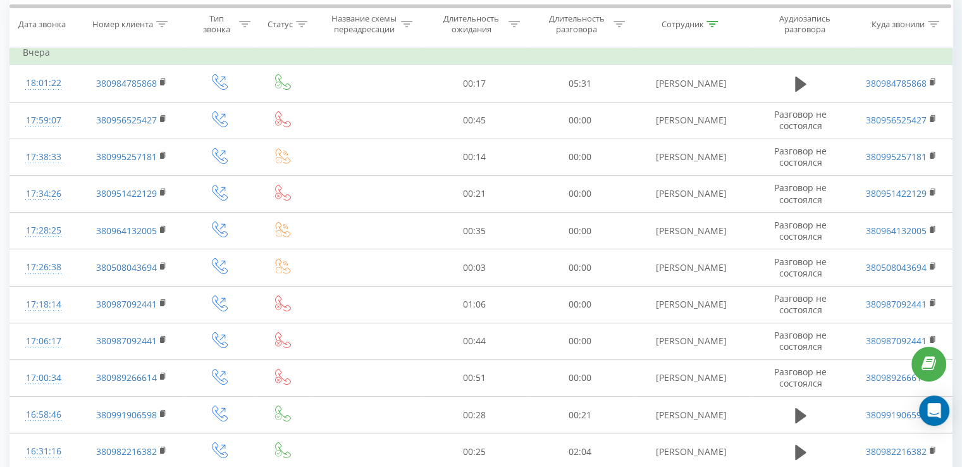
scroll to position [107, 0]
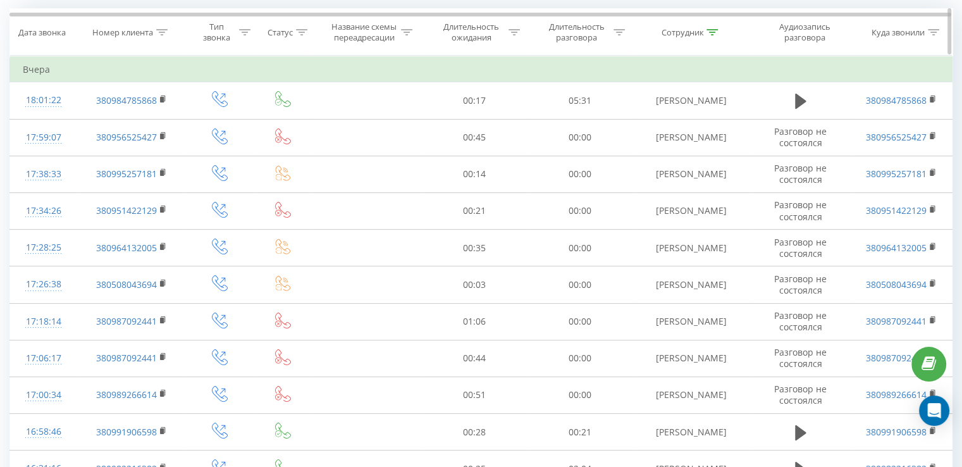
click at [715, 29] on icon at bounding box center [711, 32] width 11 height 6
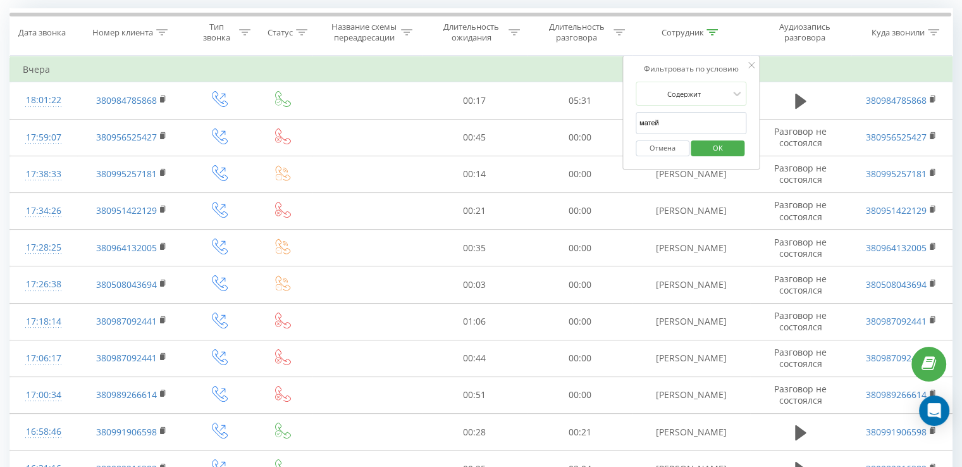
click at [673, 144] on button "Отмена" at bounding box center [662, 148] width 54 height 16
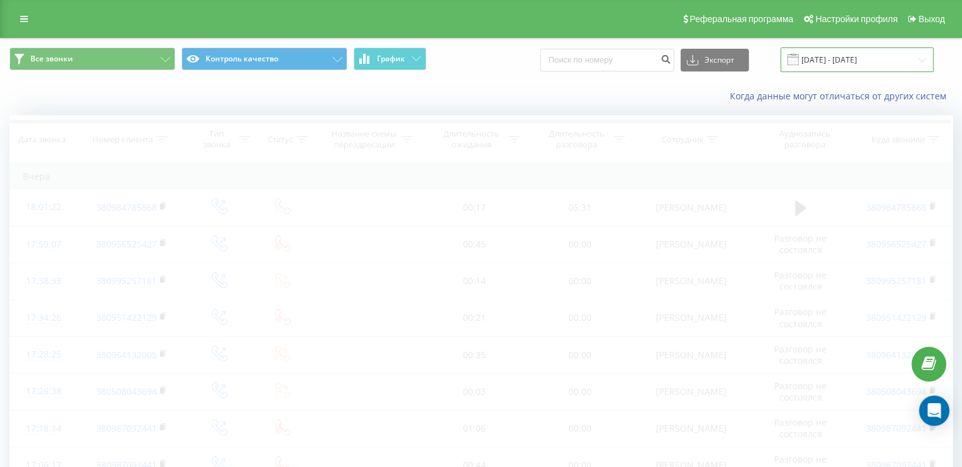
click at [853, 56] on input "21.08.2025 - 21.08.2025" at bounding box center [856, 59] width 153 height 25
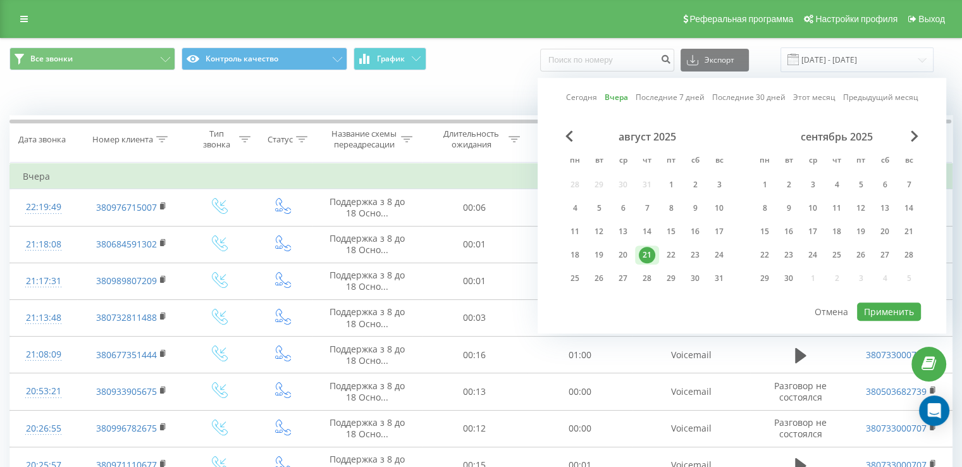
drag, startPoint x: 670, startPoint y: 251, endPoint x: 600, endPoint y: 182, distance: 98.4
click at [670, 251] on div "22" at bounding box center [671, 255] width 16 height 16
click at [573, 139] on div "август 2025" at bounding box center [647, 136] width 168 height 13
click at [572, 135] on span "Previous Month" at bounding box center [569, 135] width 8 height 11
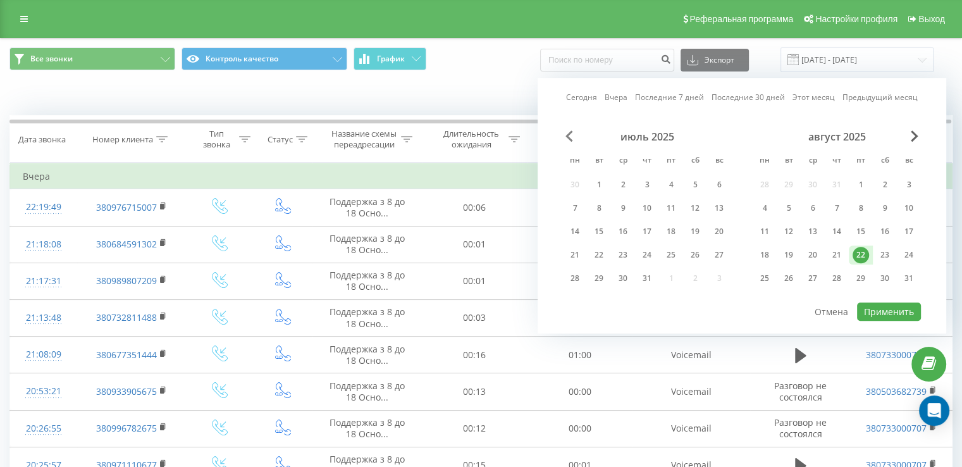
click at [572, 135] on span "Previous Month" at bounding box center [569, 135] width 8 height 11
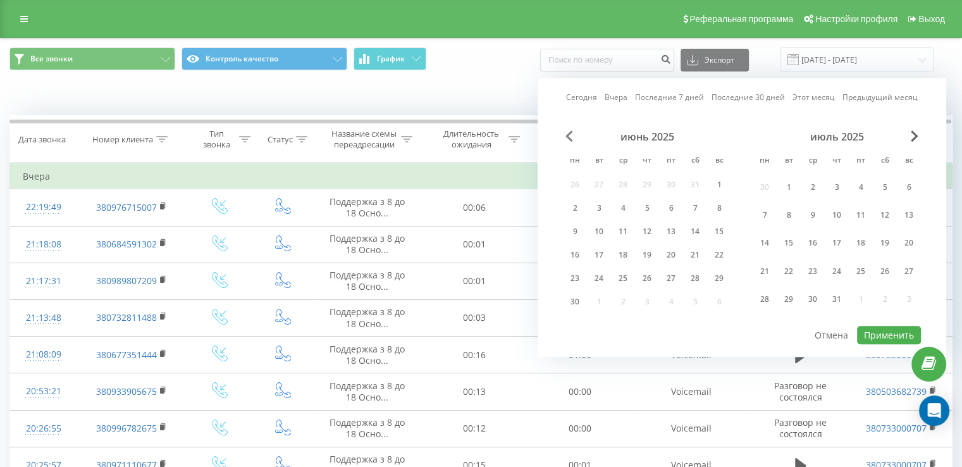
click at [572, 135] on span "Previous Month" at bounding box center [569, 135] width 8 height 11
click at [574, 207] on div "3" at bounding box center [574, 208] width 16 height 16
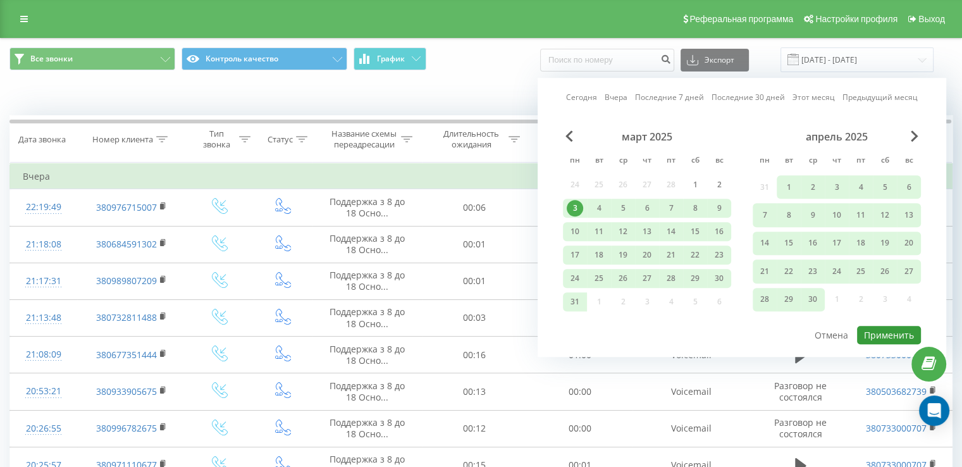
click at [871, 332] on button "Применить" at bounding box center [889, 335] width 64 height 18
type input "03.03.2025 - 22.08.2025"
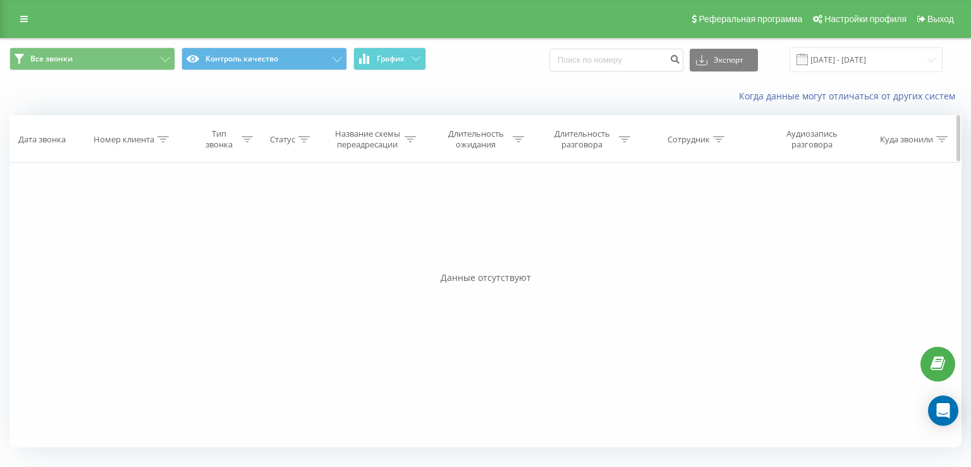
click at [163, 142] on div at bounding box center [162, 139] width 11 height 11
click at [132, 231] on input "text" at bounding box center [133, 230] width 111 height 22
paste input "380506865310"
type input "380506865310"
click at [156, 254] on span "OK" at bounding box center [159, 255] width 35 height 20
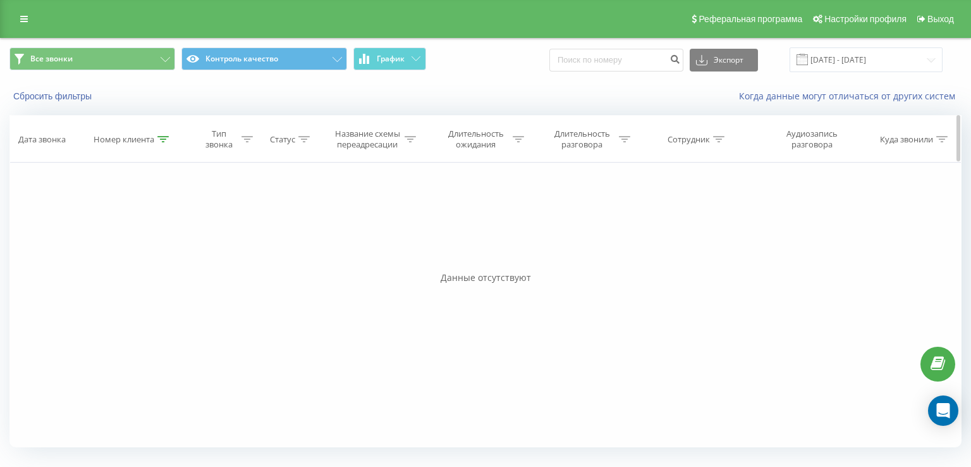
click at [167, 138] on icon at bounding box center [162, 139] width 11 height 6
click at [145, 259] on span "OK" at bounding box center [159, 255] width 35 height 20
click at [936, 30] on link "Выход" at bounding box center [934, 19] width 47 height 38
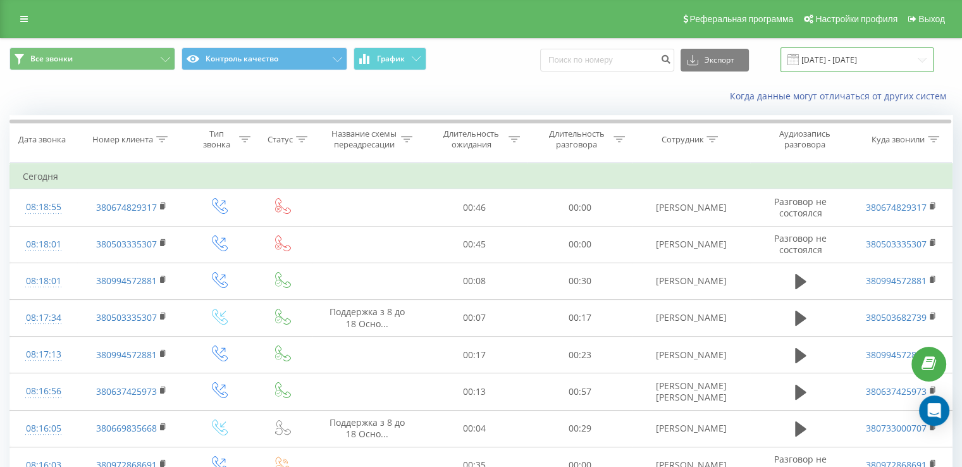
click at [852, 57] on input "22.07.2025 - 22.08.2025" at bounding box center [856, 59] width 153 height 25
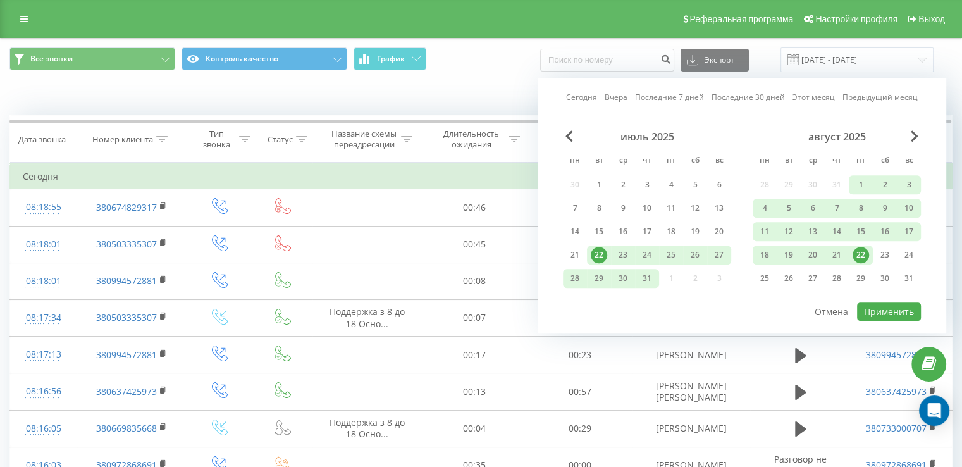
click at [857, 252] on div "22" at bounding box center [860, 255] width 16 height 16
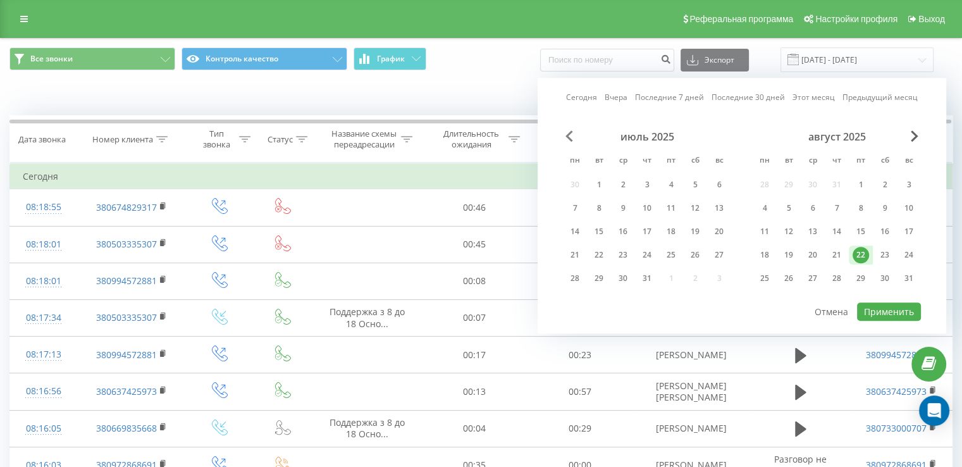
click at [571, 139] on span "Previous Month" at bounding box center [569, 135] width 8 height 11
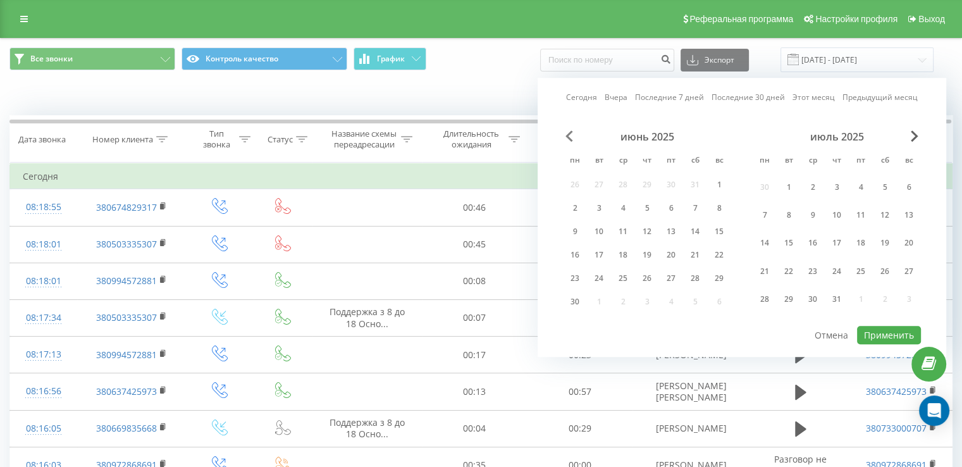
click at [571, 139] on span "Previous Month" at bounding box center [569, 135] width 8 height 11
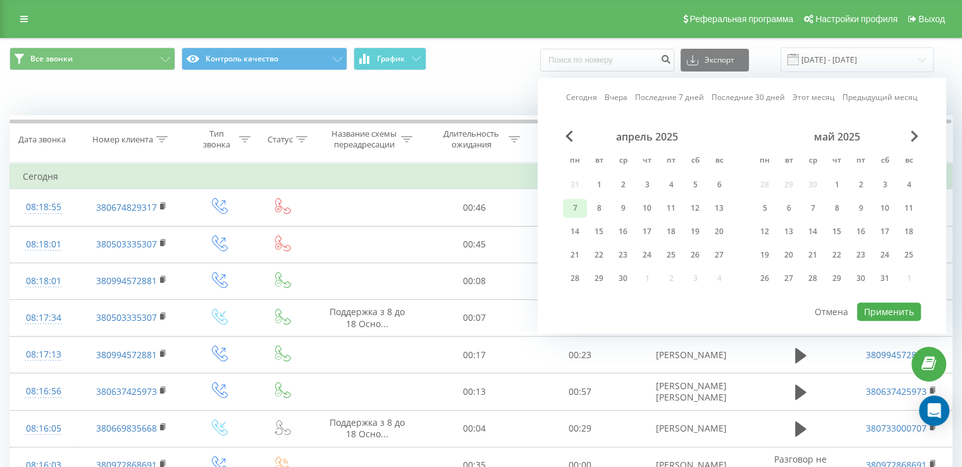
click at [580, 204] on div "7" at bounding box center [574, 208] width 16 height 16
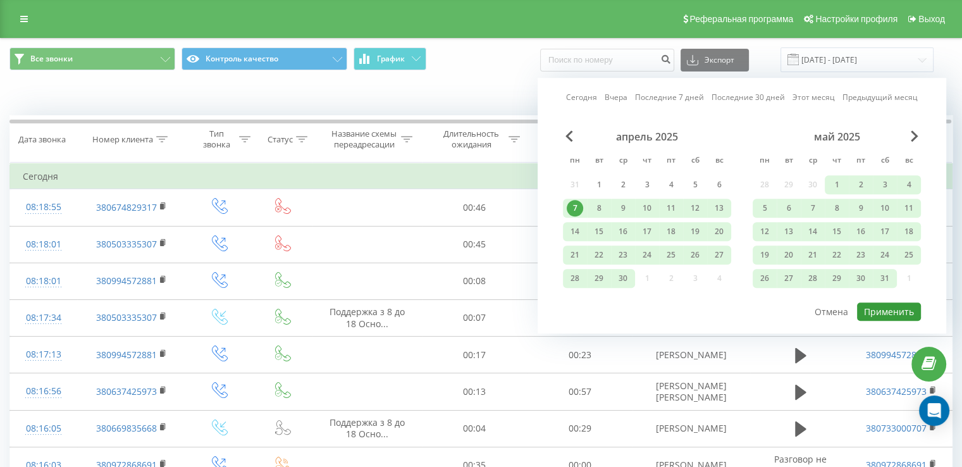
click at [905, 304] on button "Применить" at bounding box center [889, 311] width 64 height 18
type input "07.04.2025 - 22.08.2025"
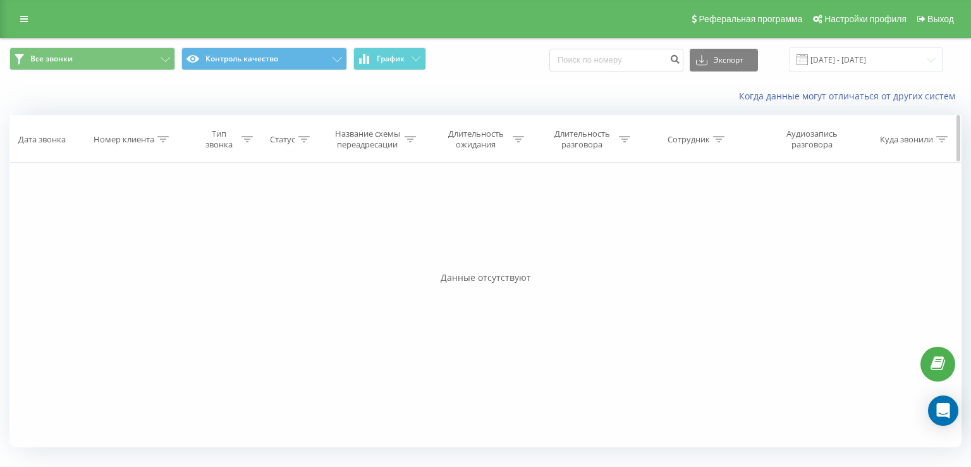
click at [163, 136] on icon at bounding box center [162, 139] width 11 height 6
click at [95, 231] on input "text" at bounding box center [133, 230] width 111 height 22
paste input "380506865310"
click at [156, 248] on span "OK" at bounding box center [159, 255] width 35 height 20
click at [166, 142] on div at bounding box center [162, 139] width 11 height 11
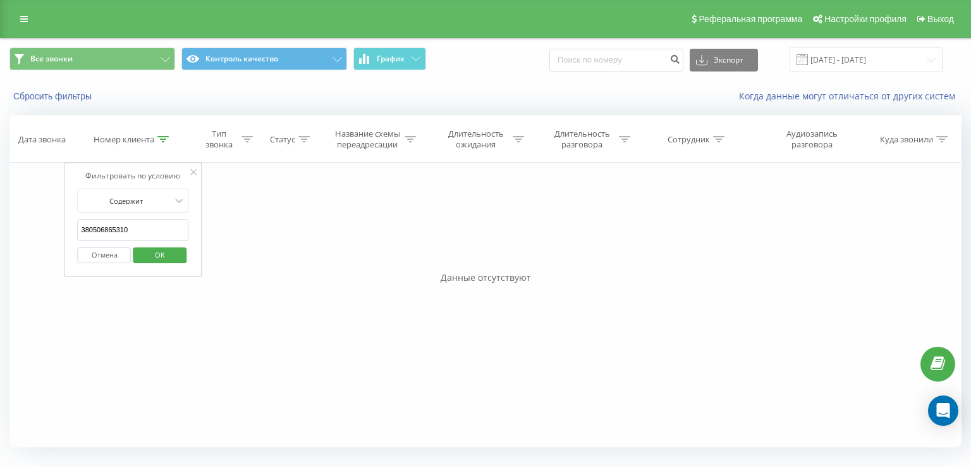
click at [186, 247] on button "OK" at bounding box center [160, 255] width 54 height 16
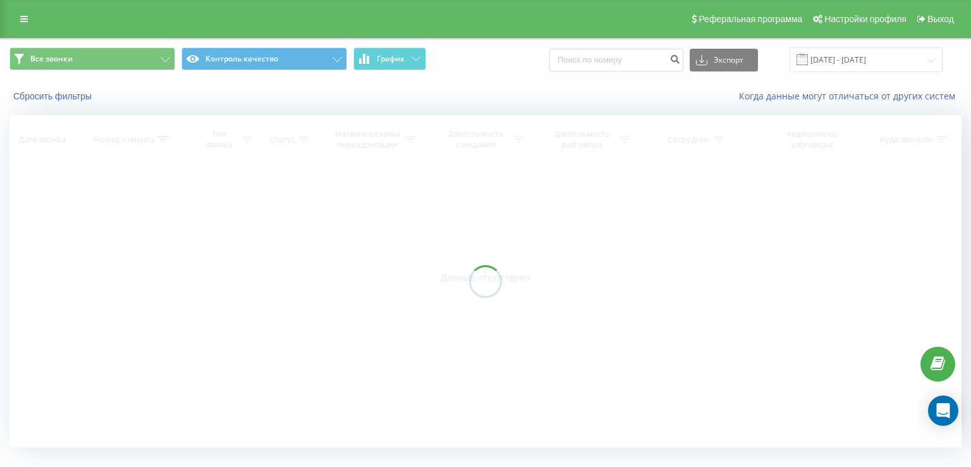
click at [181, 254] on div at bounding box center [485, 281] width 952 height 332
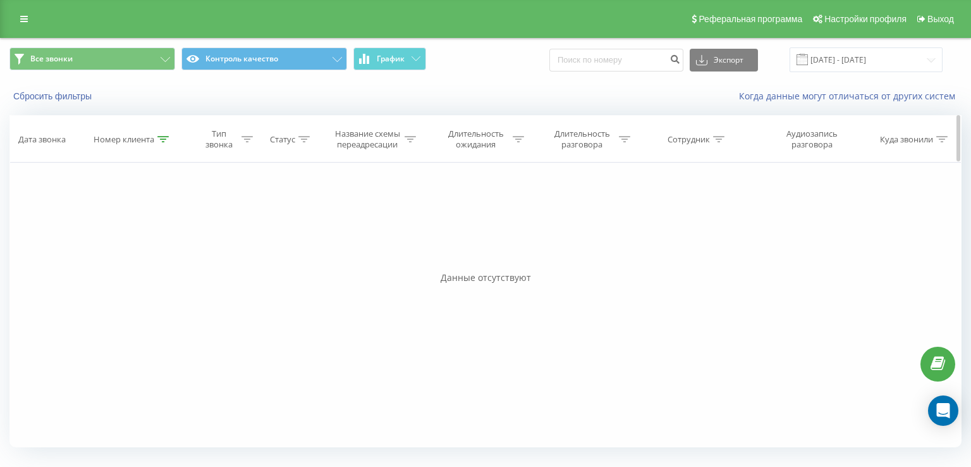
click at [168, 138] on div "Номер клиента" at bounding box center [133, 139] width 111 height 11
click at [162, 246] on span "OK" at bounding box center [159, 255] width 35 height 20
drag, startPoint x: 176, startPoint y: 135, endPoint x: 169, endPoint y: 135, distance: 7.0
click at [176, 135] on div "Номер клиента" at bounding box center [133, 139] width 111 height 11
click at [166, 136] on icon at bounding box center [162, 139] width 11 height 6
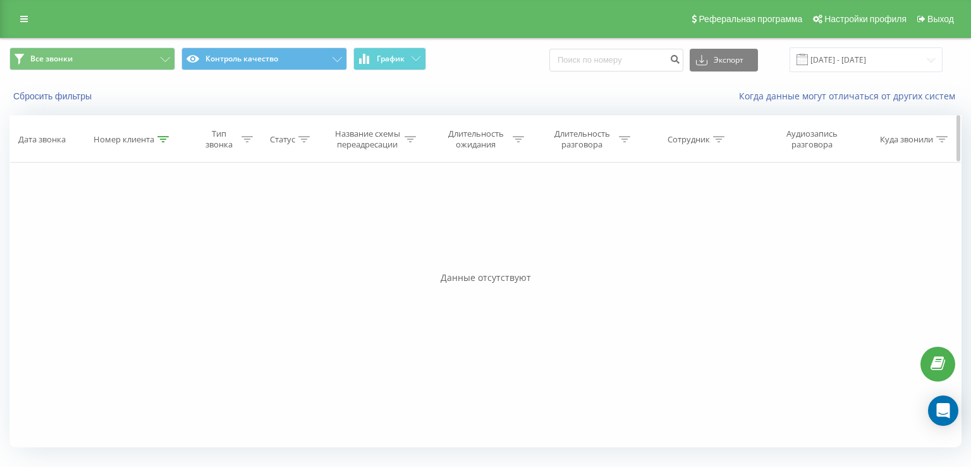
click at [165, 139] on icon at bounding box center [162, 139] width 11 height 6
click at [154, 253] on span "OK" at bounding box center [159, 255] width 35 height 20
click at [162, 140] on icon at bounding box center [162, 139] width 11 height 6
click at [105, 259] on button "Отмена" at bounding box center [105, 255] width 54 height 16
click at [170, 145] on th "Номер клиента" at bounding box center [133, 139] width 111 height 47
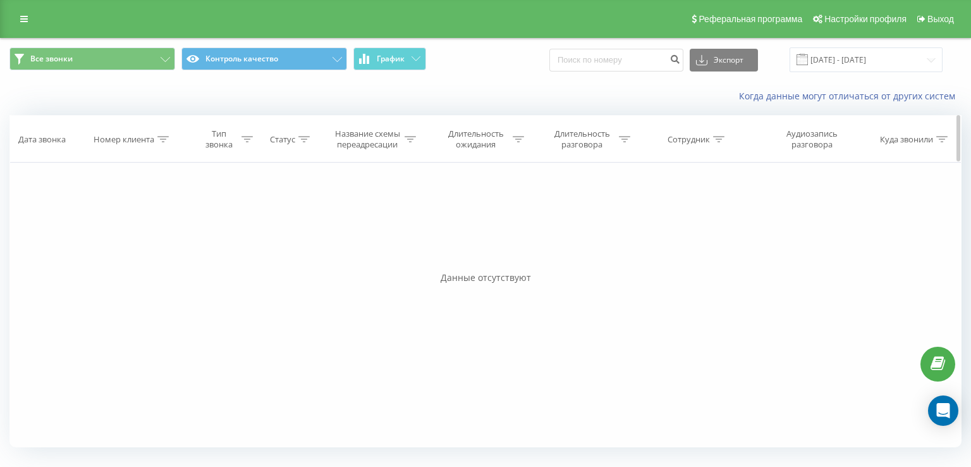
click at [165, 137] on icon at bounding box center [162, 139] width 11 height 6
click at [114, 226] on input "380506865310" at bounding box center [133, 230] width 111 height 22
paste input "text"
type input "380506865310"
click at [154, 252] on span "OK" at bounding box center [159, 255] width 35 height 20
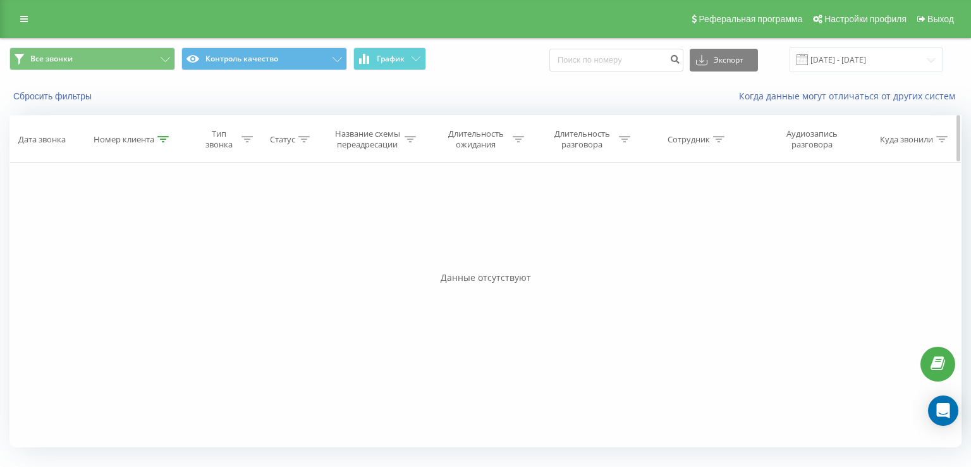
click at [160, 139] on icon at bounding box center [162, 139] width 11 height 6
click at [114, 236] on input "380506865310" at bounding box center [133, 230] width 111 height 22
paste input "380684194859"
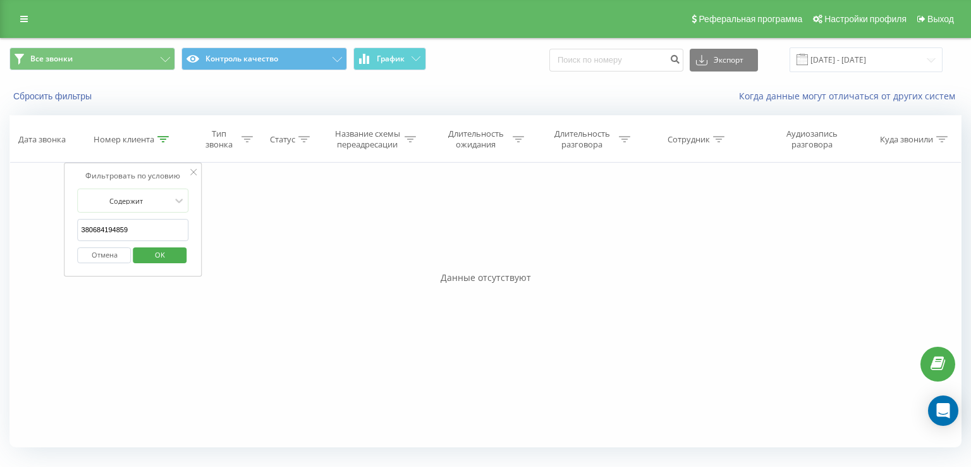
type input "380684194859"
click at [172, 254] on span "OK" at bounding box center [159, 255] width 35 height 20
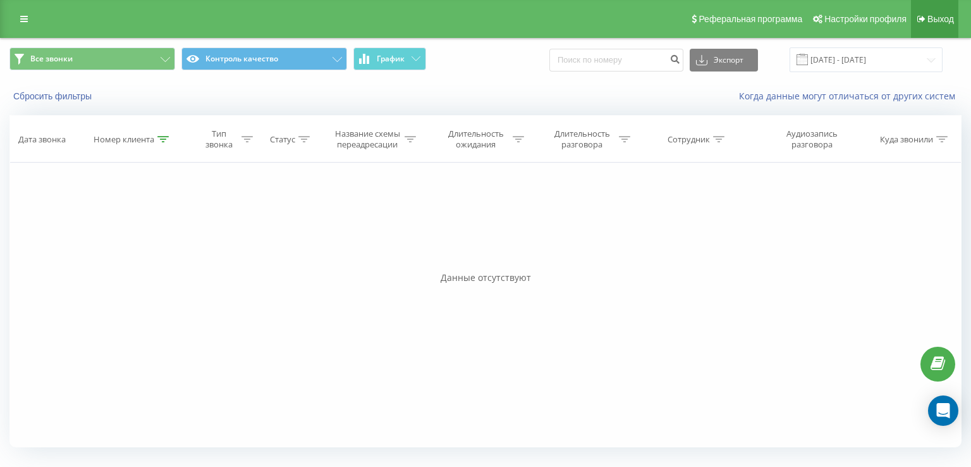
click at [952, 21] on span "Выход" at bounding box center [940, 19] width 27 height 10
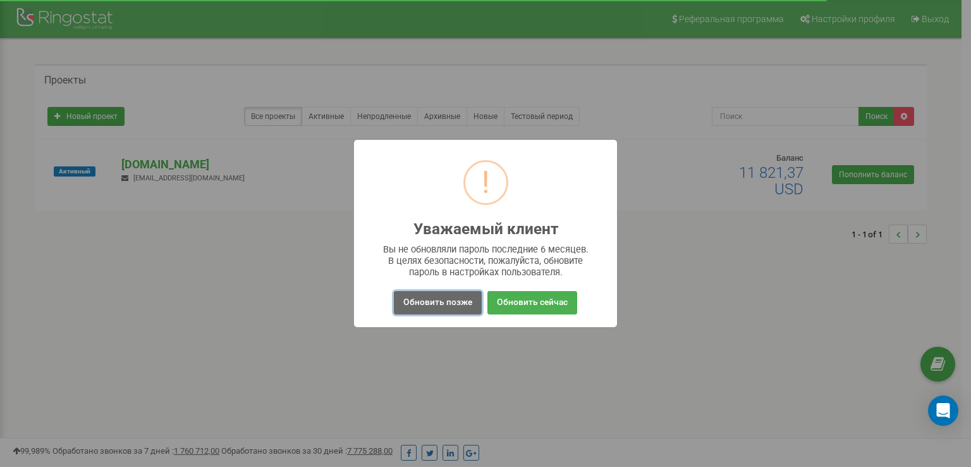
click at [450, 310] on button "Обновить позже" at bounding box center [438, 302] width 88 height 23
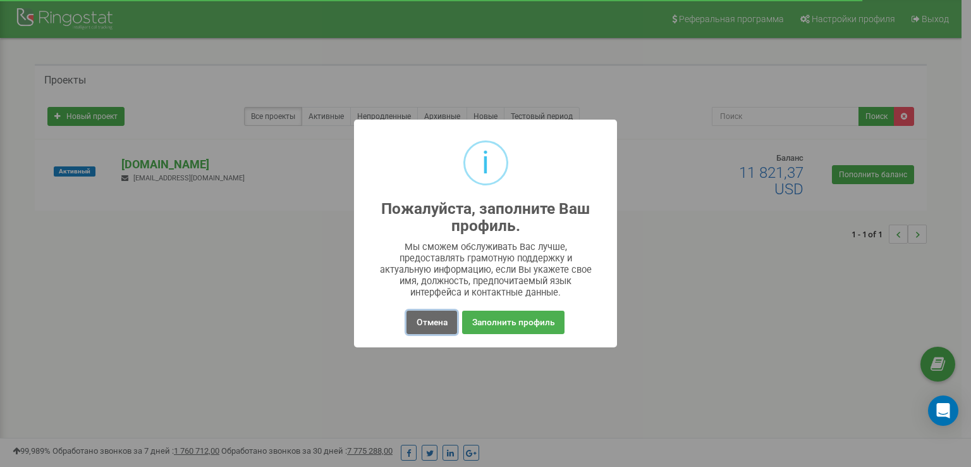
click at [444, 321] on button "Отмена" at bounding box center [432, 321] width 50 height 23
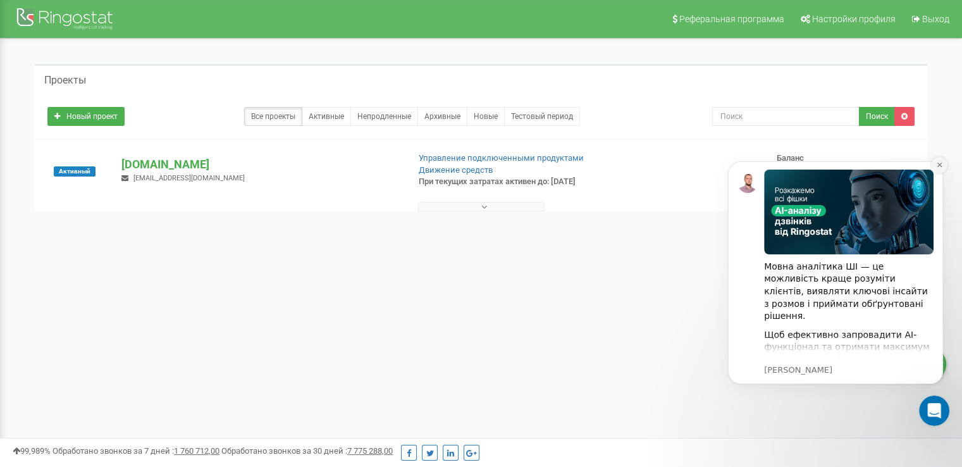
click at [938, 166] on icon "Dismiss notification" at bounding box center [939, 164] width 7 height 7
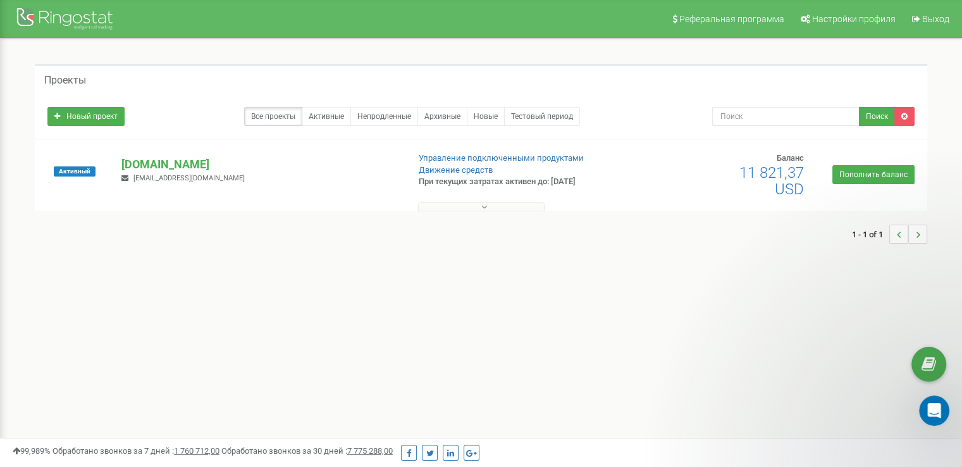
click at [465, 208] on button at bounding box center [481, 206] width 126 height 9
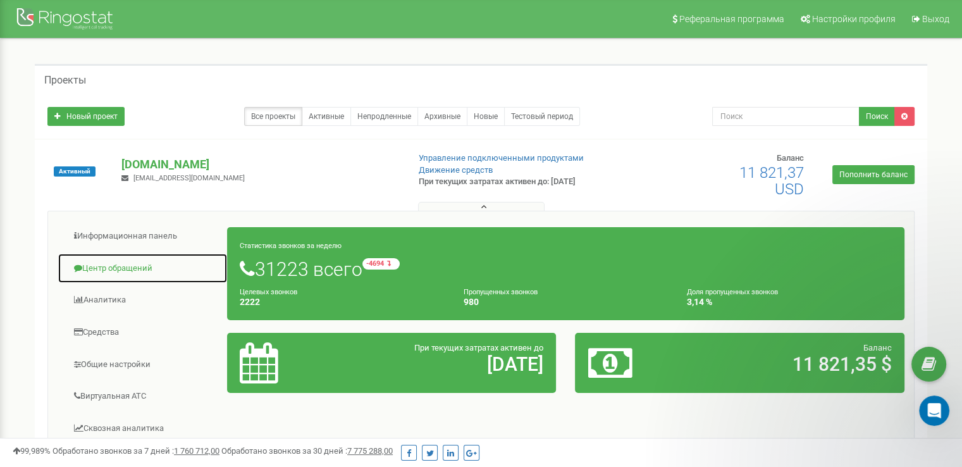
click at [123, 265] on link "Центр обращений" at bounding box center [143, 268] width 170 height 31
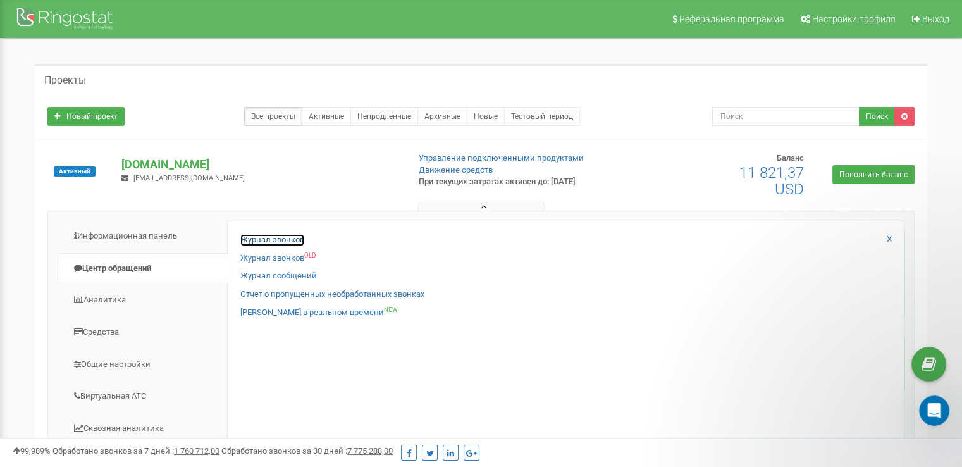
click at [279, 240] on link "Журнал звонков" at bounding box center [272, 240] width 64 height 12
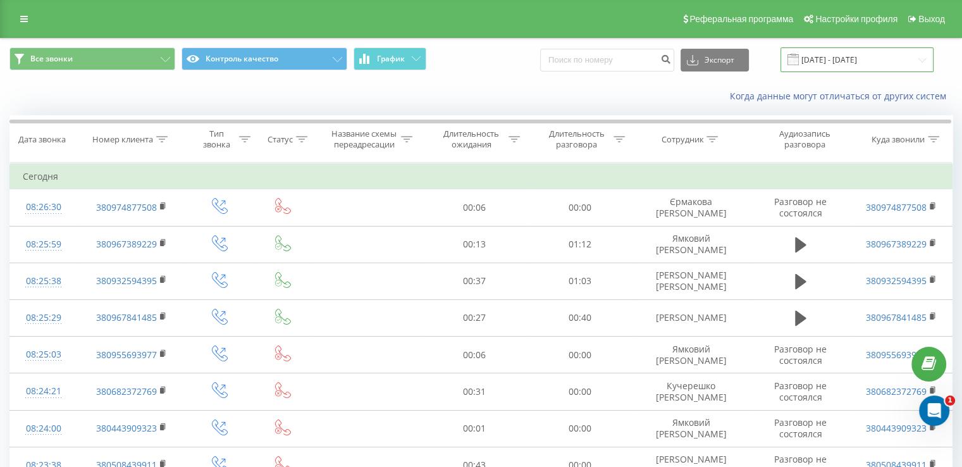
click at [843, 62] on input "[DATE] - [DATE]" at bounding box center [856, 59] width 153 height 25
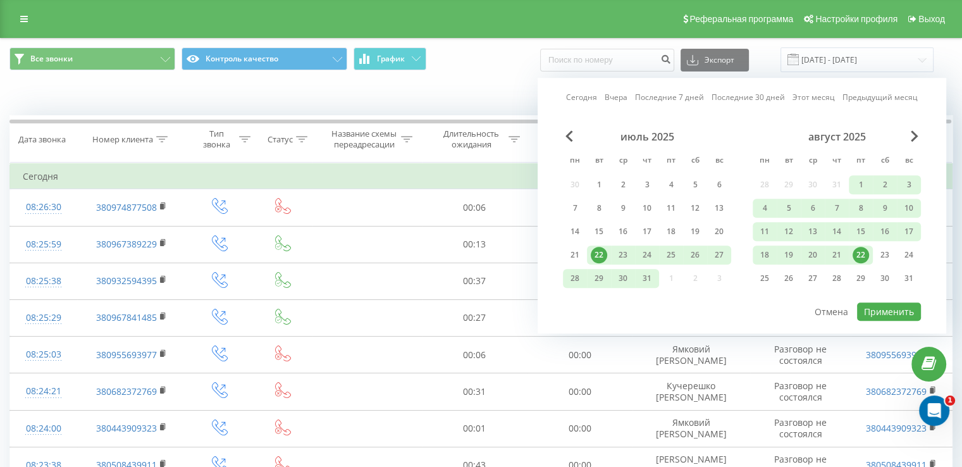
click at [862, 247] on div "22" at bounding box center [860, 255] width 16 height 16
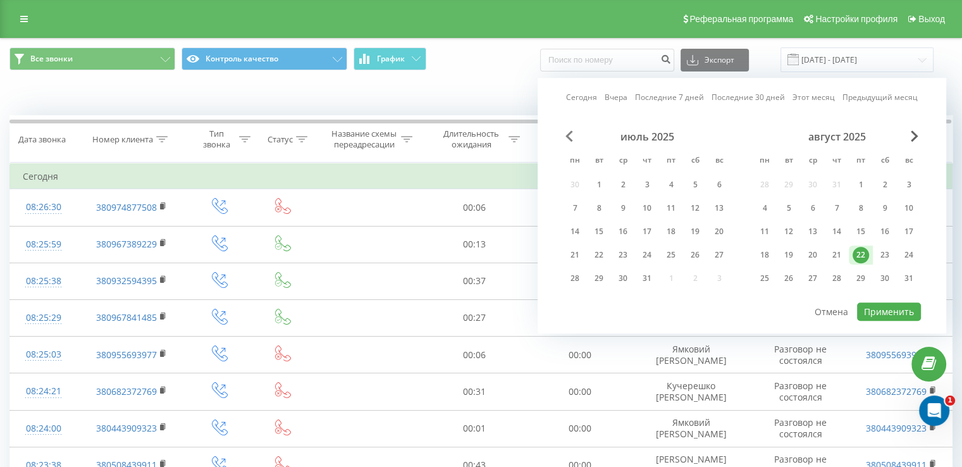
click at [568, 137] on span "Previous Month" at bounding box center [569, 135] width 8 height 11
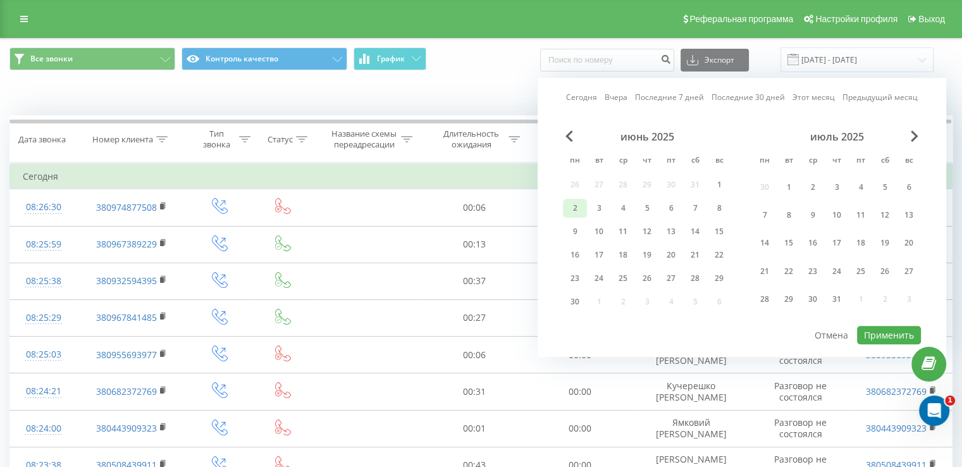
click at [572, 209] on div "2" at bounding box center [574, 208] width 16 height 16
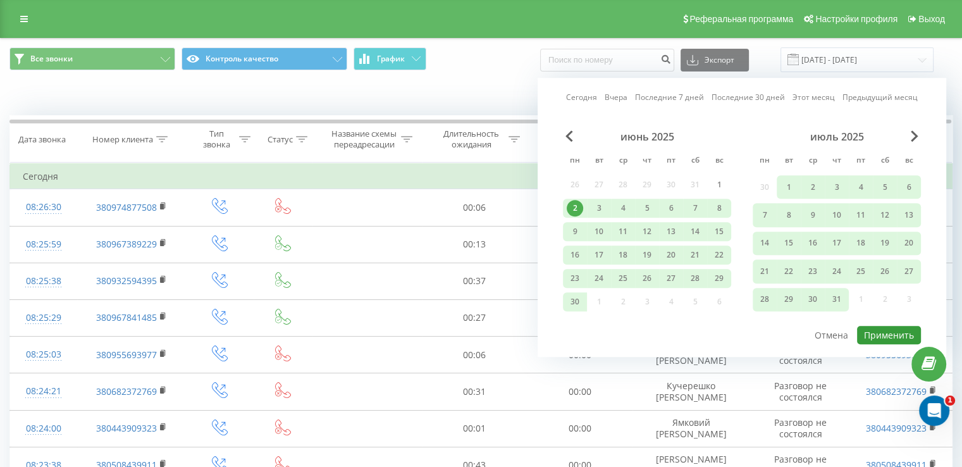
click at [882, 327] on button "Применить" at bounding box center [889, 335] width 64 height 18
type input "[DATE] - [DATE]"
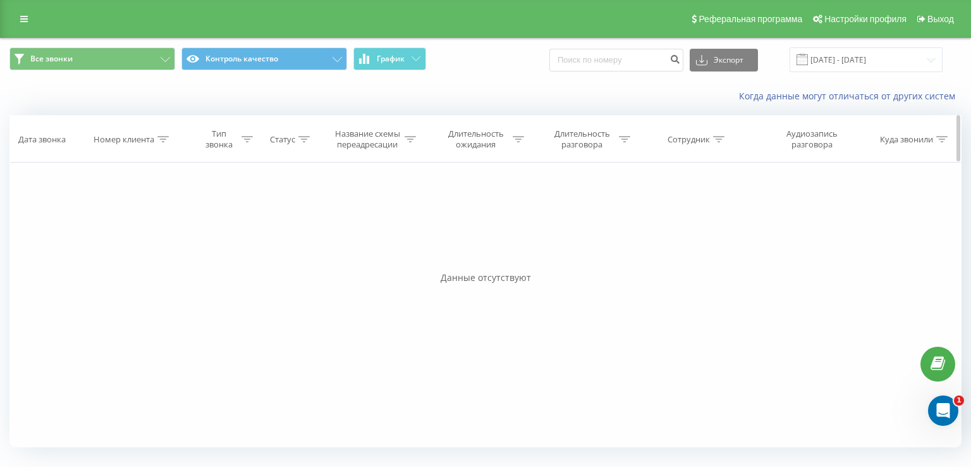
click at [164, 140] on icon at bounding box center [162, 139] width 11 height 6
click at [130, 226] on input "text" at bounding box center [133, 230] width 111 height 22
paste input "380506865310"
click at [152, 248] on span "OK" at bounding box center [159, 255] width 35 height 20
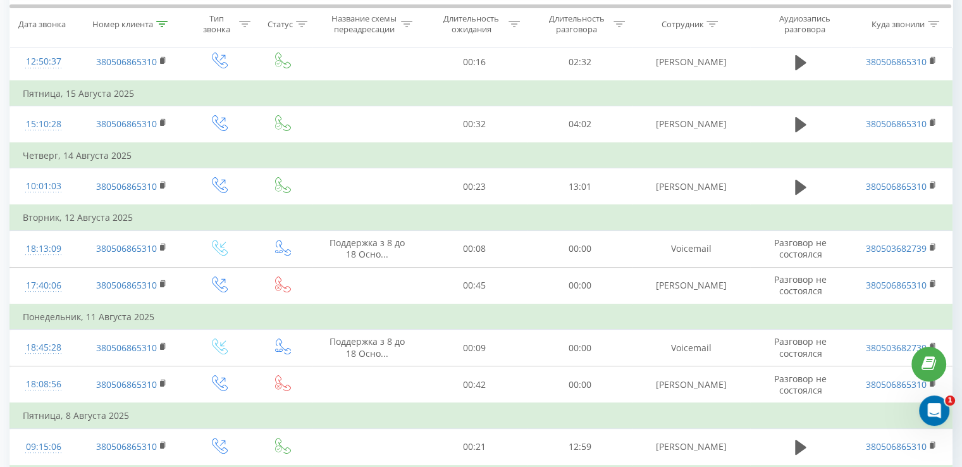
scroll to position [149, 0]
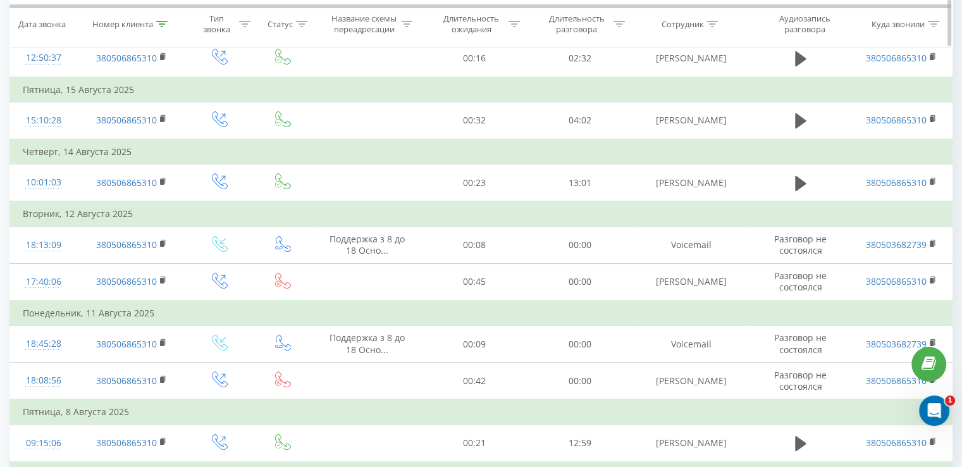
click at [156, 23] on icon at bounding box center [161, 23] width 11 height 6
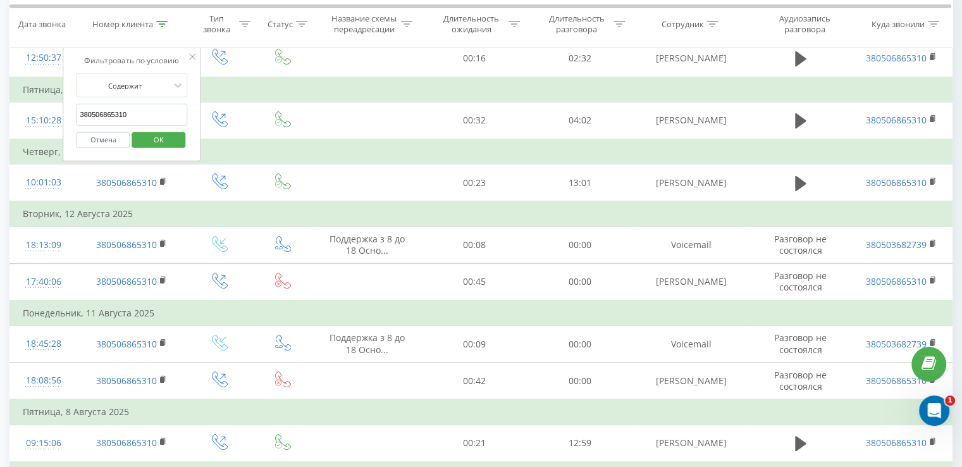
click at [135, 122] on input "380506865310" at bounding box center [132, 115] width 111 height 22
paste input "993211028"
click at [152, 143] on span "OK" at bounding box center [158, 140] width 35 height 20
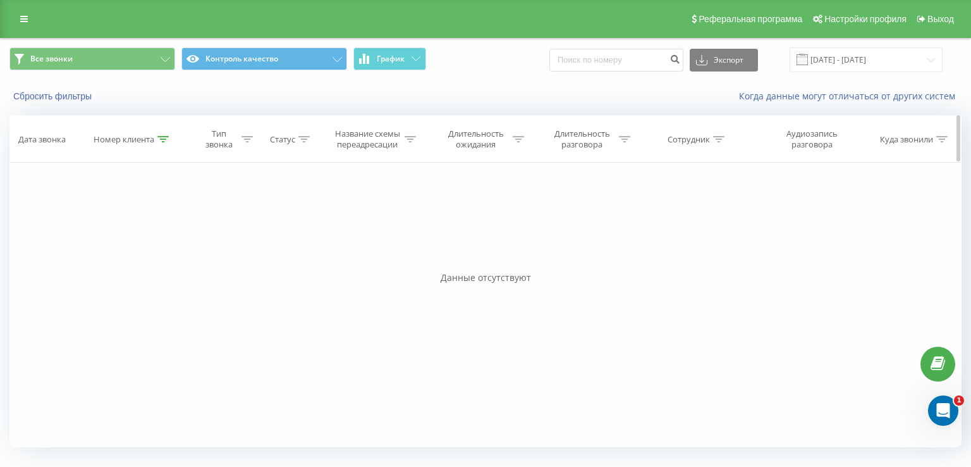
click at [164, 141] on icon at bounding box center [162, 139] width 11 height 6
click at [168, 251] on span "OK" at bounding box center [159, 255] width 35 height 20
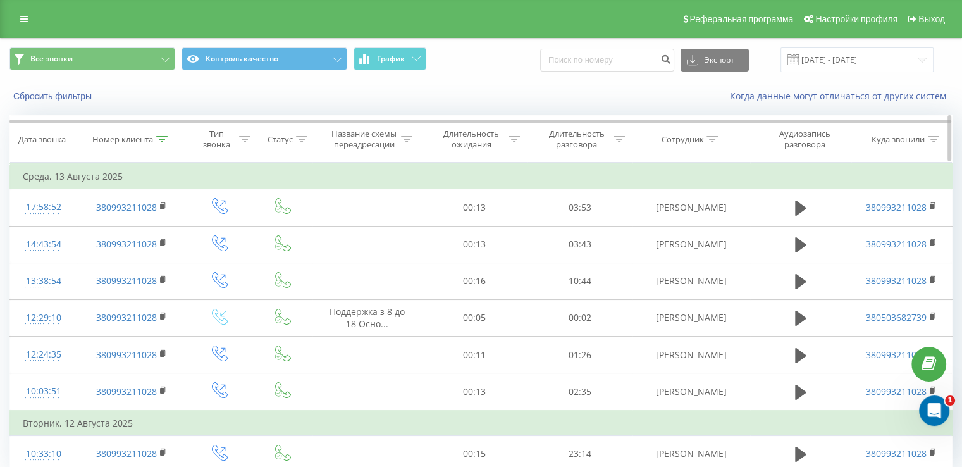
click at [158, 144] on th "Номер клиента" at bounding box center [131, 139] width 109 height 47
click at [160, 140] on icon at bounding box center [161, 139] width 11 height 6
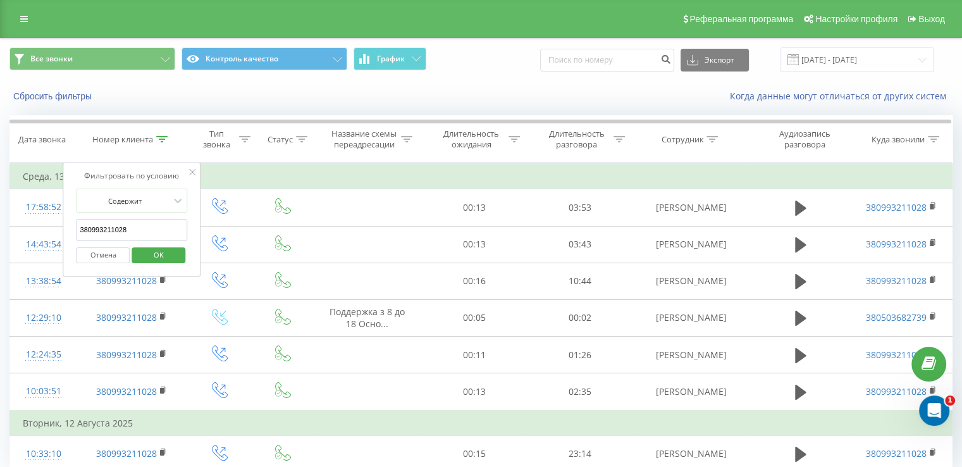
click at [139, 228] on input "380993211028" at bounding box center [132, 230] width 111 height 22
drag, startPoint x: 139, startPoint y: 228, endPoint x: 116, endPoint y: 227, distance: 22.8
click at [116, 227] on input "380993211028" at bounding box center [132, 230] width 111 height 22
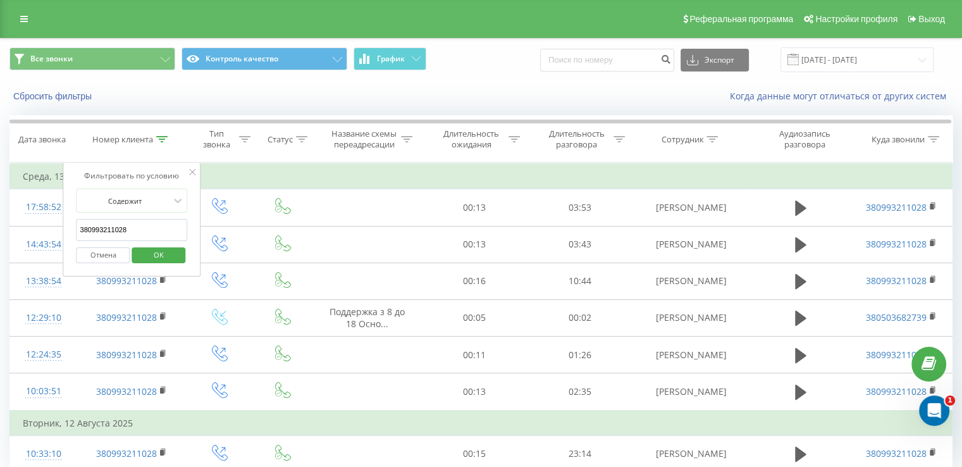
paste input "674492710"
click at [154, 250] on span "OK" at bounding box center [158, 255] width 35 height 20
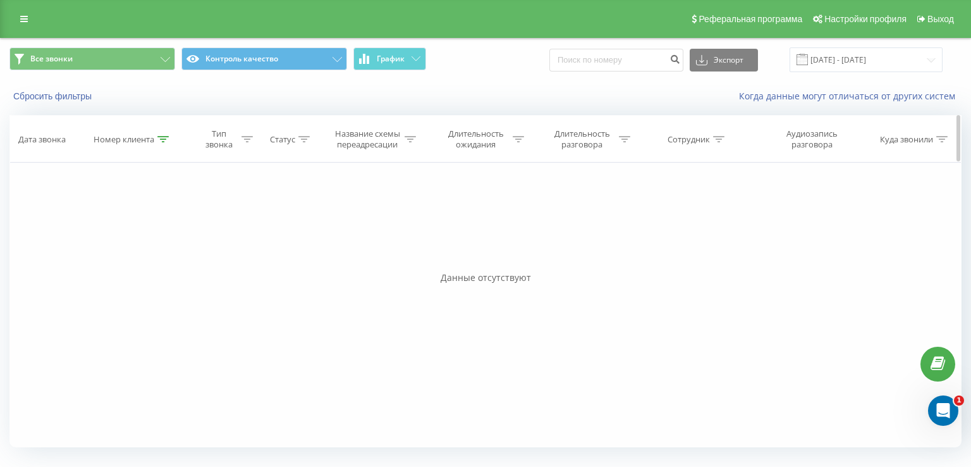
click at [165, 140] on icon at bounding box center [162, 139] width 11 height 6
click at [126, 231] on input "380674492710" at bounding box center [133, 230] width 111 height 22
click at [164, 251] on span "OK" at bounding box center [159, 255] width 35 height 20
click at [162, 143] on div at bounding box center [162, 139] width 11 height 11
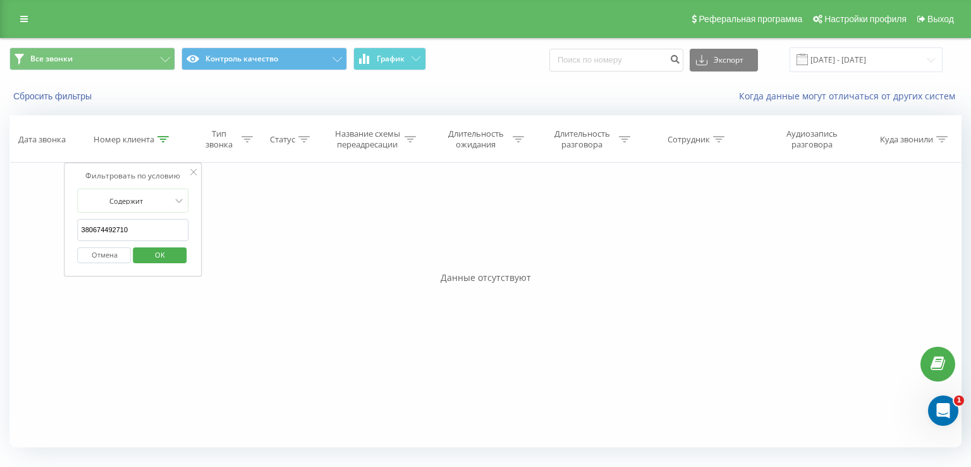
click at [171, 253] on span "OK" at bounding box center [159, 255] width 35 height 20
click at [162, 144] on div at bounding box center [162, 139] width 11 height 11
click at [121, 229] on input "380674492710" at bounding box center [133, 230] width 111 height 22
paste input "507493118"
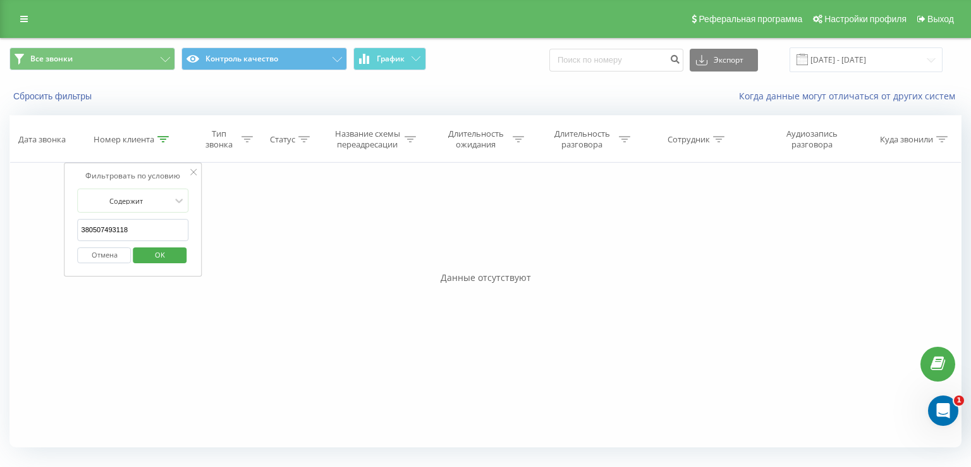
click at [173, 261] on span "OK" at bounding box center [159, 255] width 35 height 20
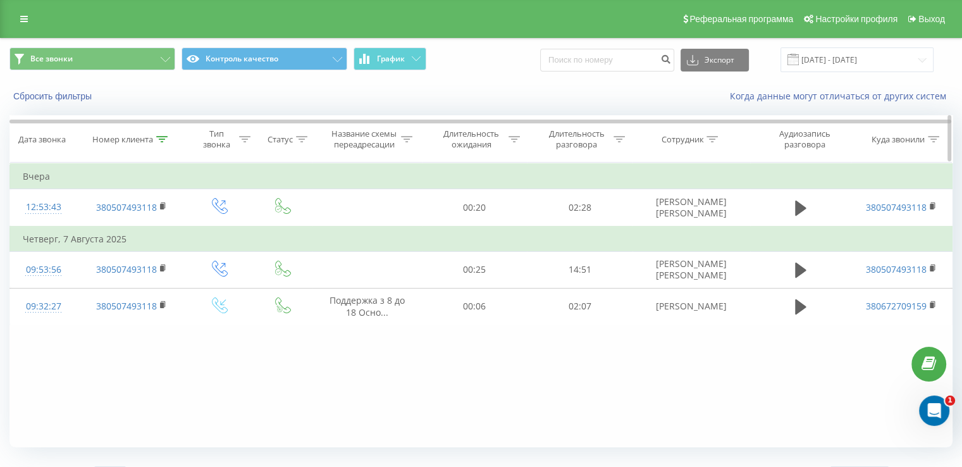
click at [162, 144] on div at bounding box center [161, 139] width 11 height 11
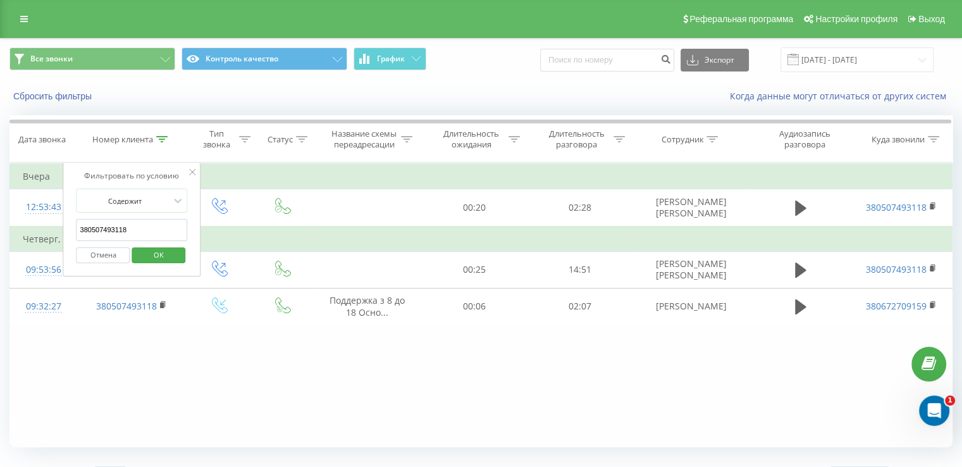
click at [149, 226] on input "380507493118" at bounding box center [132, 230] width 111 height 22
paste input "674492710"
click at [178, 256] on button "OK" at bounding box center [159, 255] width 54 height 16
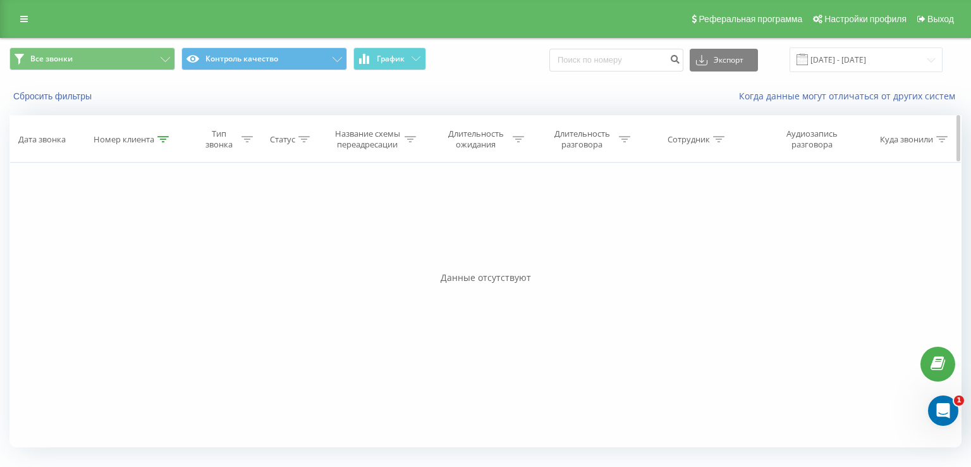
click at [159, 139] on icon at bounding box center [162, 139] width 11 height 6
click at [162, 252] on span "OK" at bounding box center [159, 255] width 35 height 20
click at [164, 138] on icon at bounding box center [162, 139] width 11 height 6
click at [119, 229] on input "380674492710" at bounding box center [133, 230] width 111 height 22
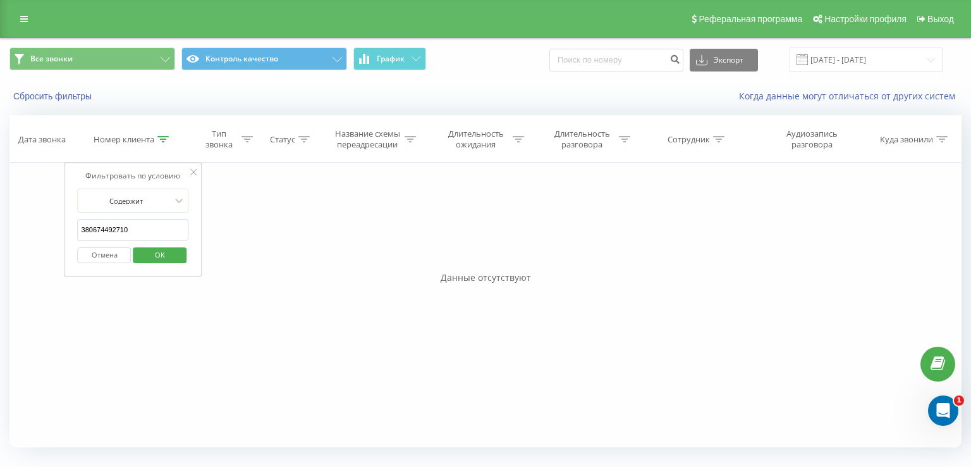
paste input "961030138"
click at [164, 256] on span "OK" at bounding box center [159, 255] width 35 height 20
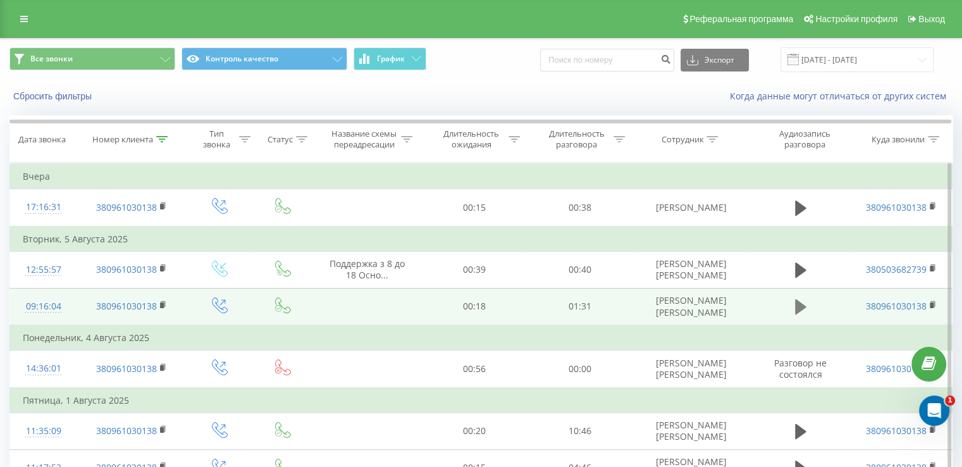
click at [801, 305] on icon at bounding box center [800, 306] width 11 height 15
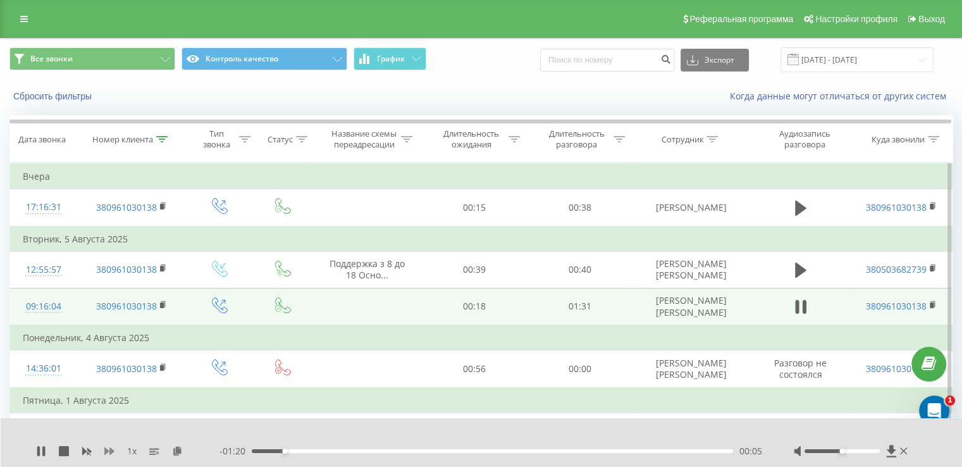
click at [109, 455] on icon at bounding box center [109, 451] width 10 height 10
click at [109, 451] on icon at bounding box center [109, 451] width 10 height 8
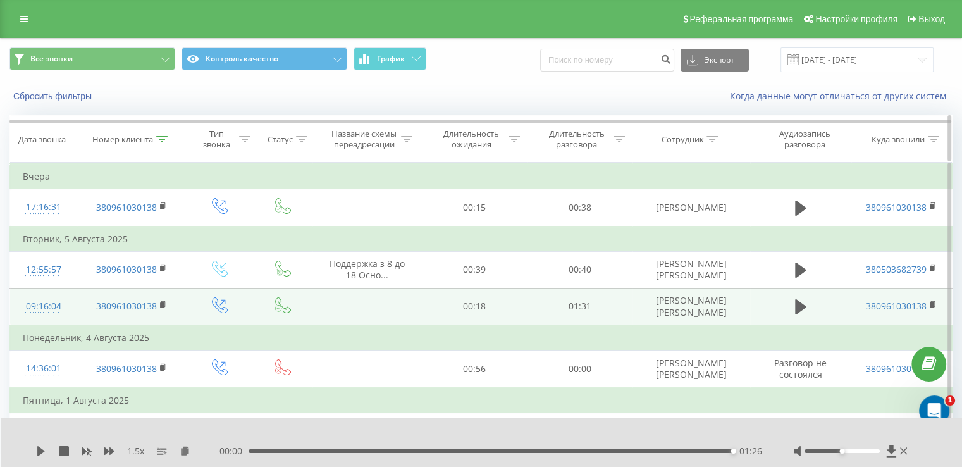
click at [162, 139] on icon at bounding box center [161, 139] width 11 height 6
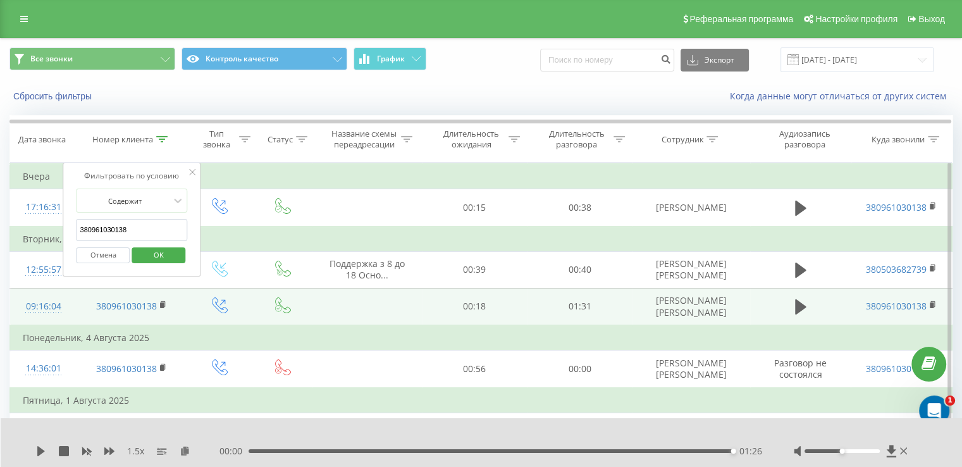
click at [145, 224] on input "380961030138" at bounding box center [132, 230] width 111 height 22
click at [168, 252] on span "OK" at bounding box center [158, 255] width 35 height 20
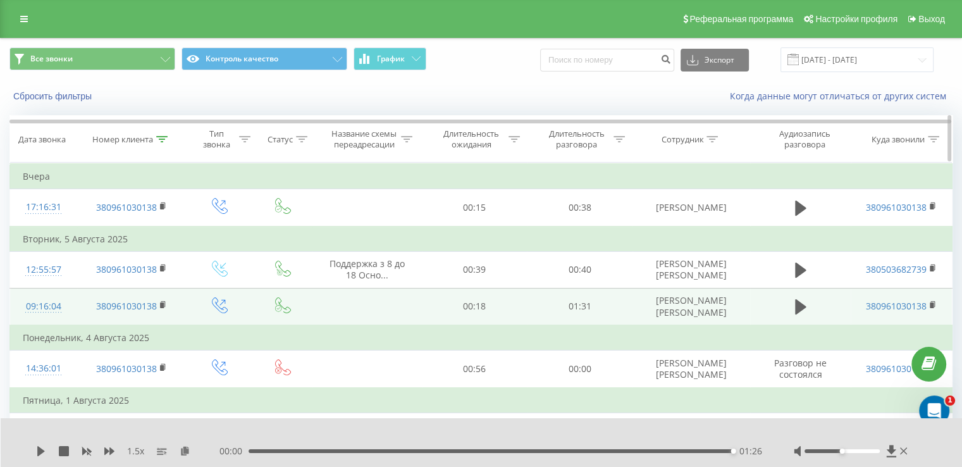
click at [167, 137] on icon at bounding box center [161, 139] width 11 height 6
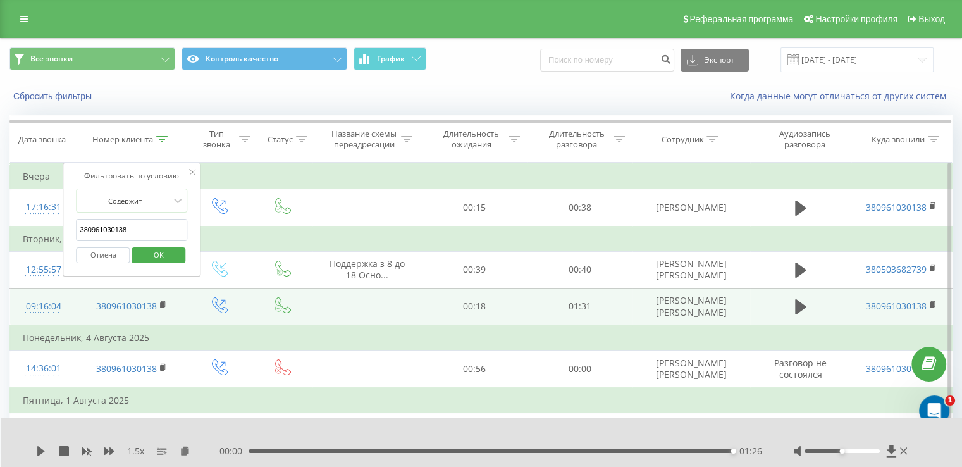
click at [130, 230] on input "380961030138" at bounding box center [132, 230] width 111 height 22
paste input "https://merezha-prava.creatio.com/0/Nui/ViewModule.aspx#CardModuleV2/UsrService…"
type input "https://merezha-prava.creatio.com/0/Nui/ViewModule.aspx#CardModuleV2/UsrService…"
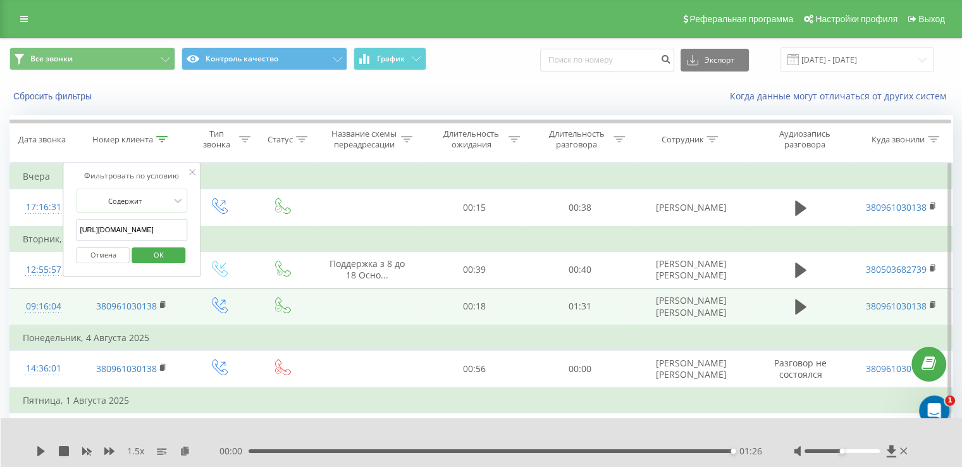
click at [148, 226] on input "https://merezha-prava.creatio.com/0/Nui/ViewModule.aspx#CardModuleV2/UsrService…" at bounding box center [132, 230] width 111 height 22
click at [121, 228] on input "text" at bounding box center [132, 230] width 111 height 22
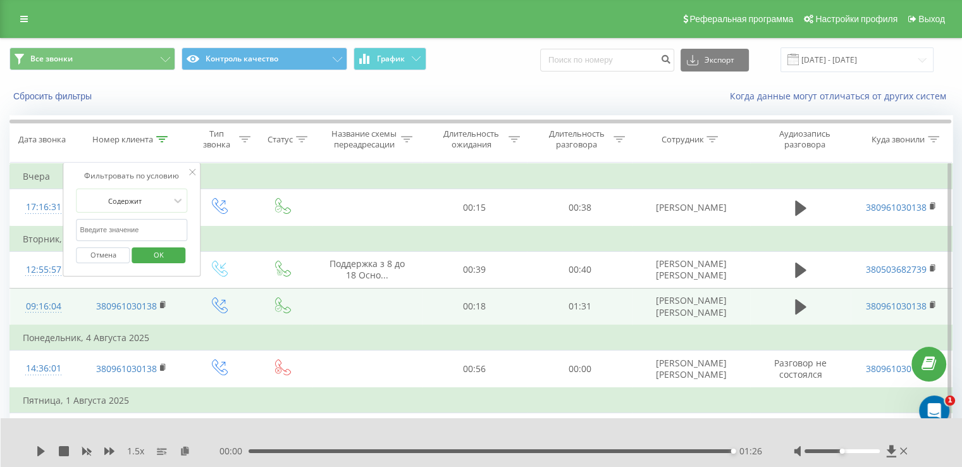
paste input "380668728408"
click at [149, 251] on span "OK" at bounding box center [158, 255] width 35 height 20
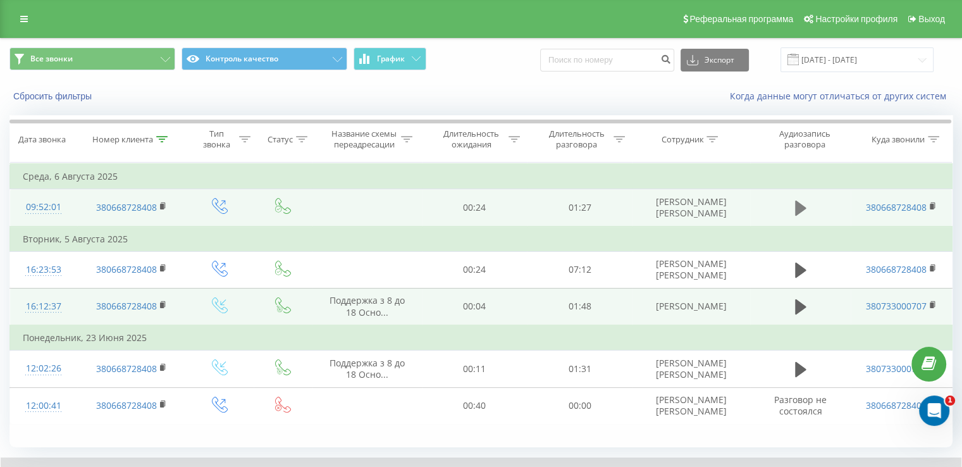
click at [792, 212] on button at bounding box center [800, 208] width 19 height 19
click at [166, 136] on icon at bounding box center [161, 139] width 11 height 6
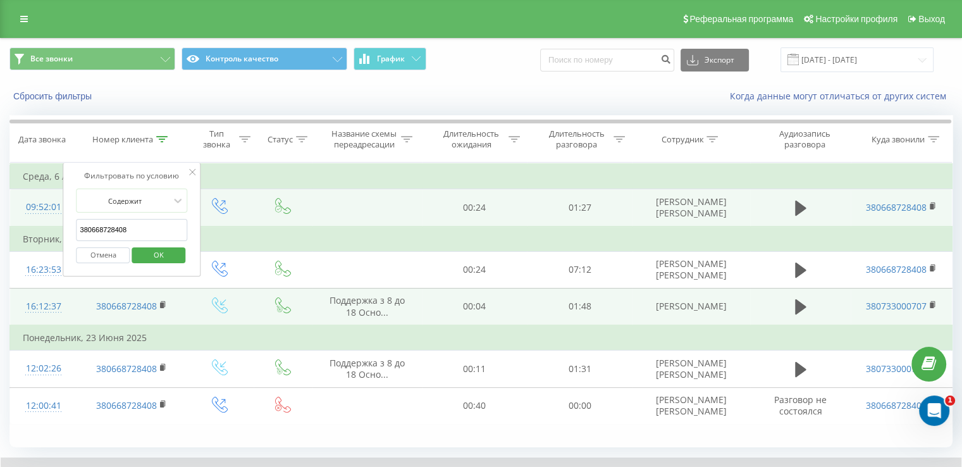
click at [148, 220] on input "380668728408" at bounding box center [132, 230] width 111 height 22
paste input "82158890"
click at [162, 248] on span "OK" at bounding box center [158, 255] width 35 height 20
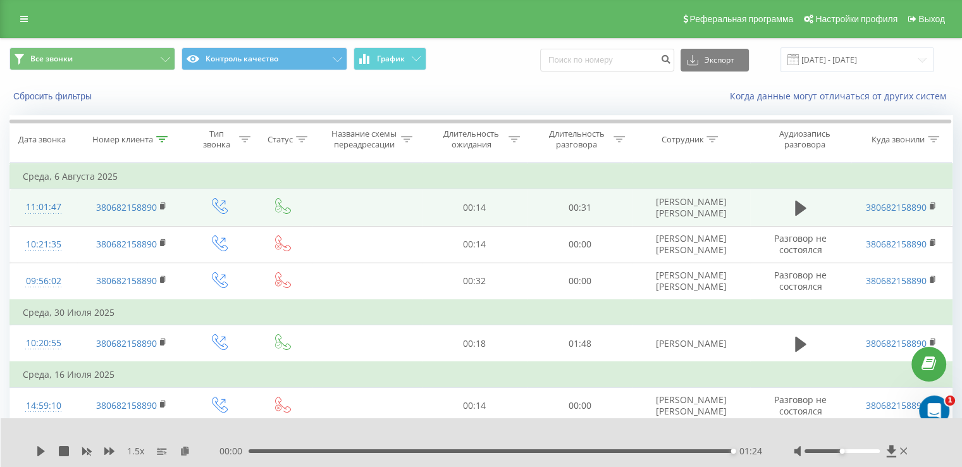
click at [811, 208] on td at bounding box center [800, 207] width 101 height 37
click at [802, 208] on icon at bounding box center [800, 207] width 11 height 15
click at [166, 140] on icon at bounding box center [161, 139] width 11 height 6
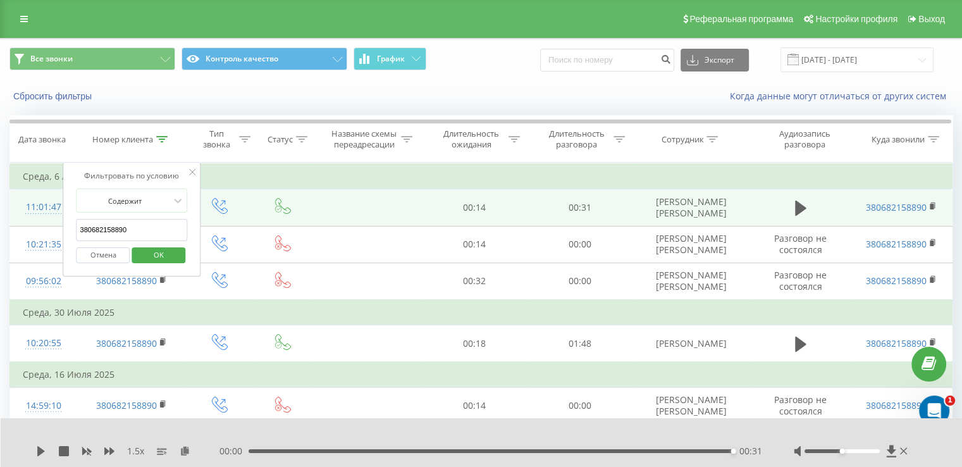
click at [126, 219] on input "380682158890" at bounding box center [132, 230] width 111 height 22
paste input "79838686"
click at [156, 253] on span "OK" at bounding box center [158, 255] width 35 height 20
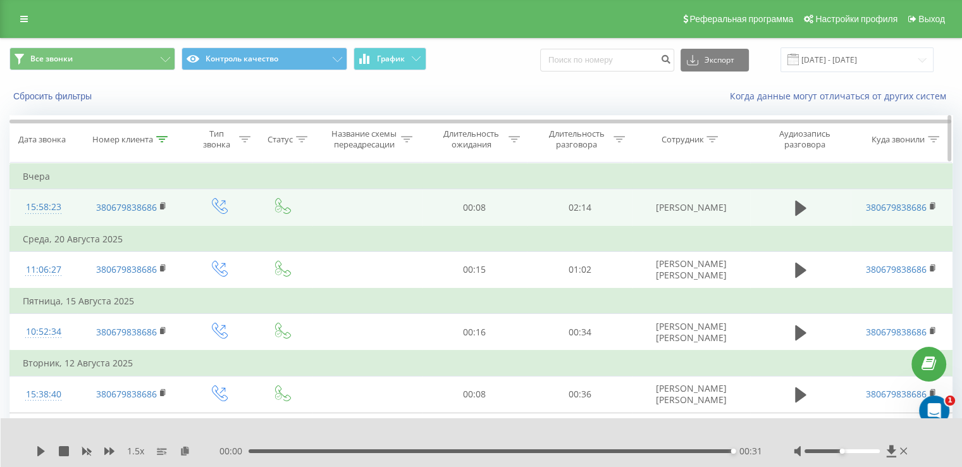
click at [164, 139] on icon at bounding box center [161, 139] width 11 height 6
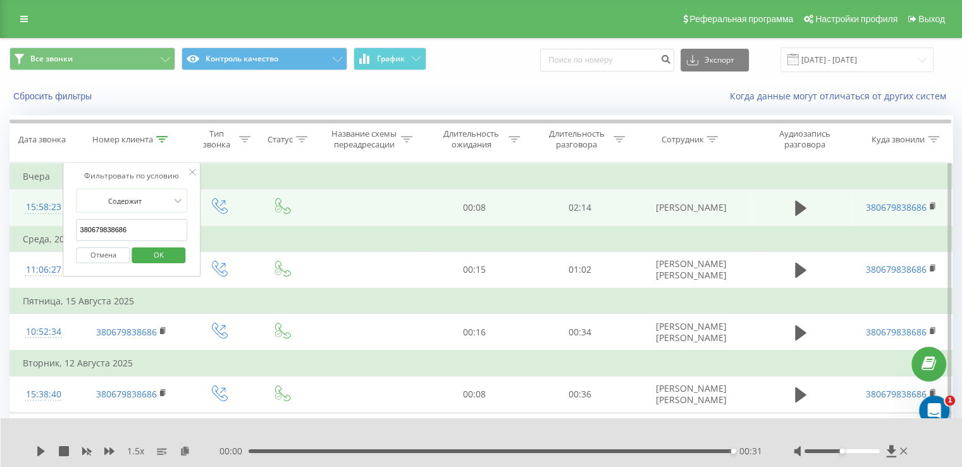
click at [150, 226] on input "380679838686" at bounding box center [132, 230] width 111 height 22
paste input "6070325"
click at [181, 256] on button "OK" at bounding box center [159, 255] width 54 height 16
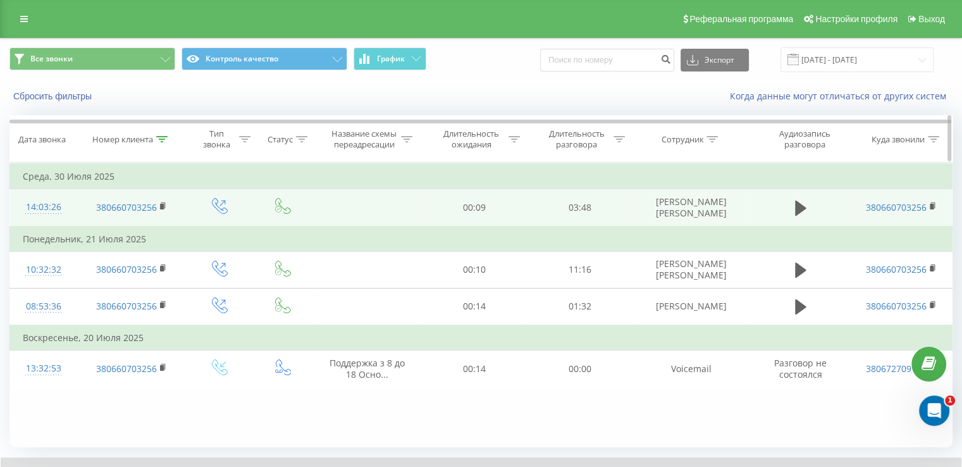
click at [161, 138] on icon at bounding box center [161, 139] width 11 height 6
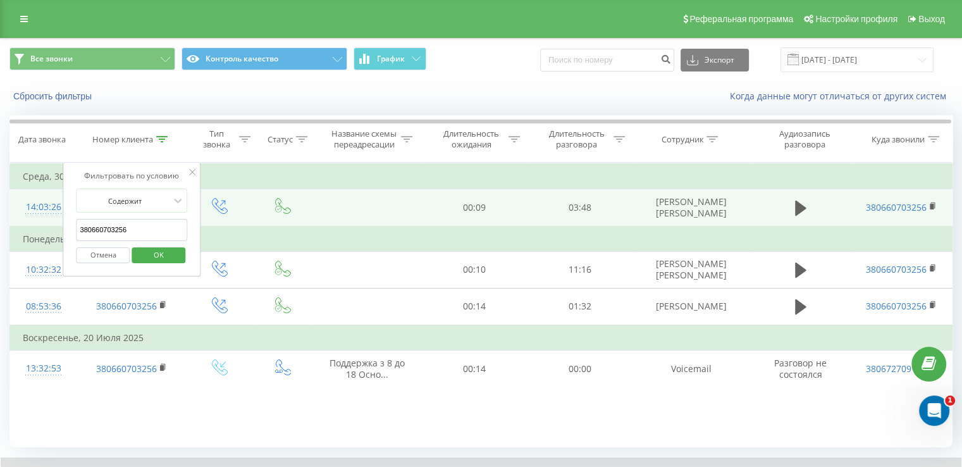
click at [150, 224] on input "380660703256" at bounding box center [132, 230] width 111 height 22
click at [178, 260] on button "OK" at bounding box center [159, 255] width 54 height 16
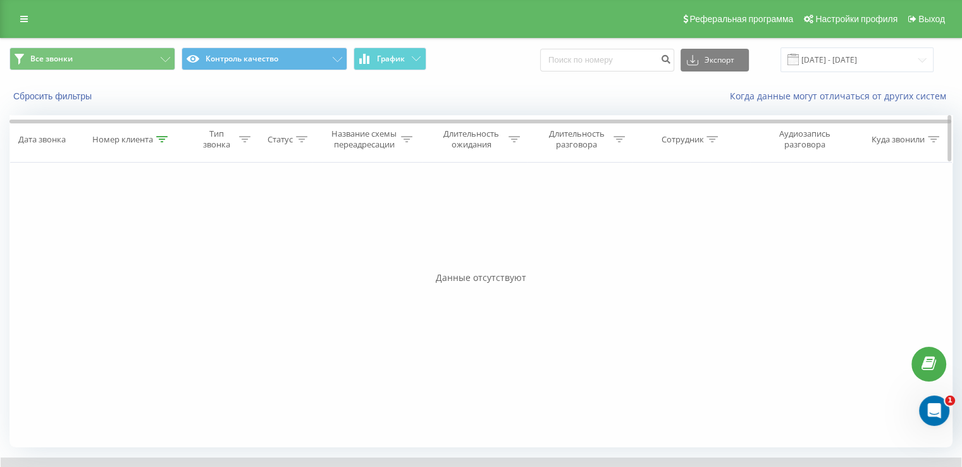
click at [162, 140] on icon at bounding box center [161, 139] width 11 height 6
click at [142, 221] on input "380660703256" at bounding box center [132, 230] width 111 height 22
paste input "1584724"
click at [166, 249] on span "OK" at bounding box center [158, 255] width 35 height 20
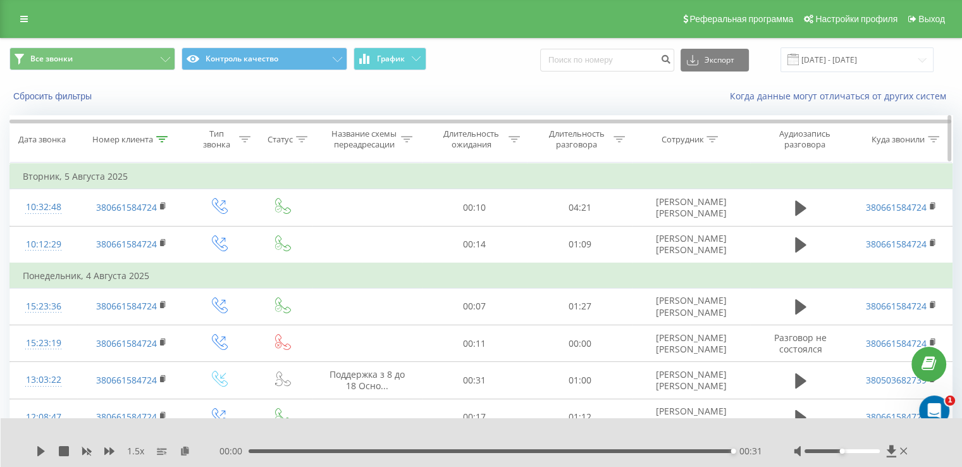
click at [162, 138] on icon at bounding box center [161, 139] width 11 height 6
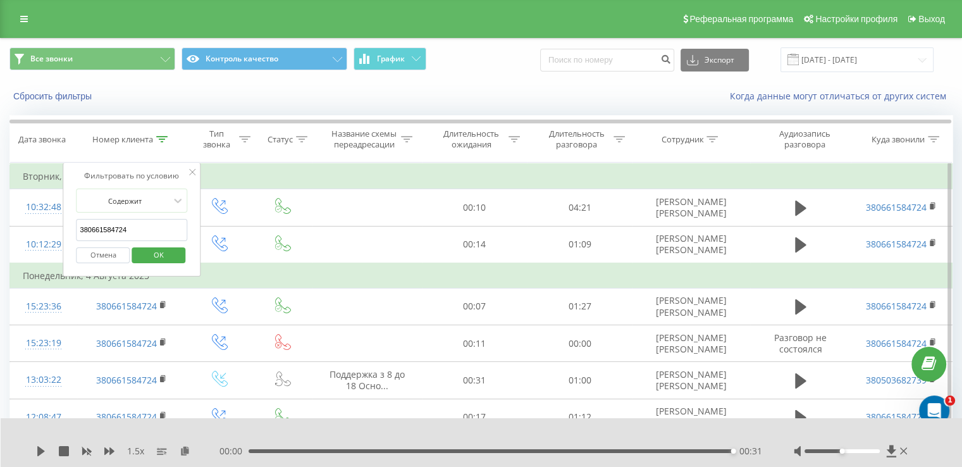
click at [128, 233] on input "380661584724" at bounding box center [132, 230] width 111 height 22
paste input "986664011"
click at [159, 252] on span "OK" at bounding box center [158, 255] width 35 height 20
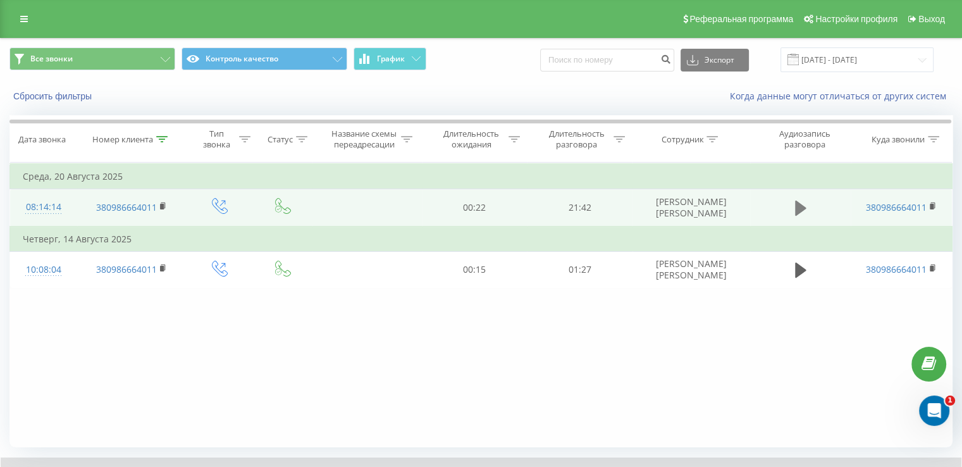
click at [795, 209] on icon at bounding box center [800, 208] width 11 height 18
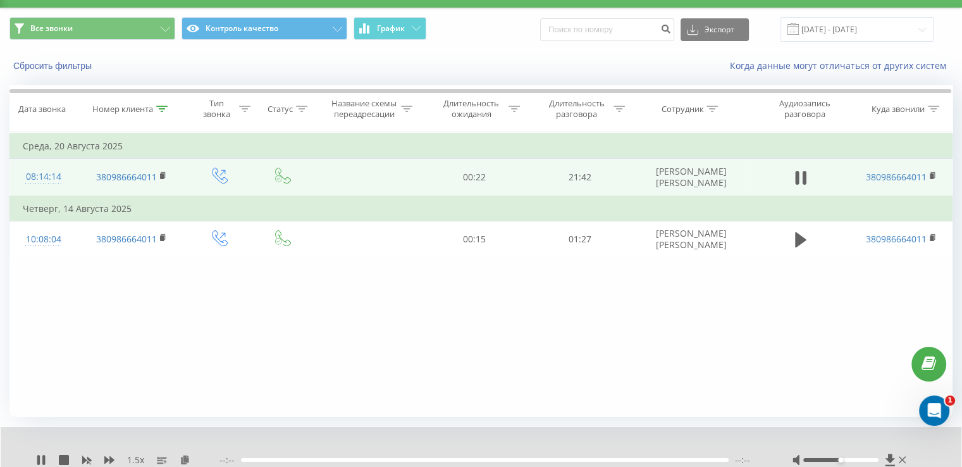
scroll to position [33, 0]
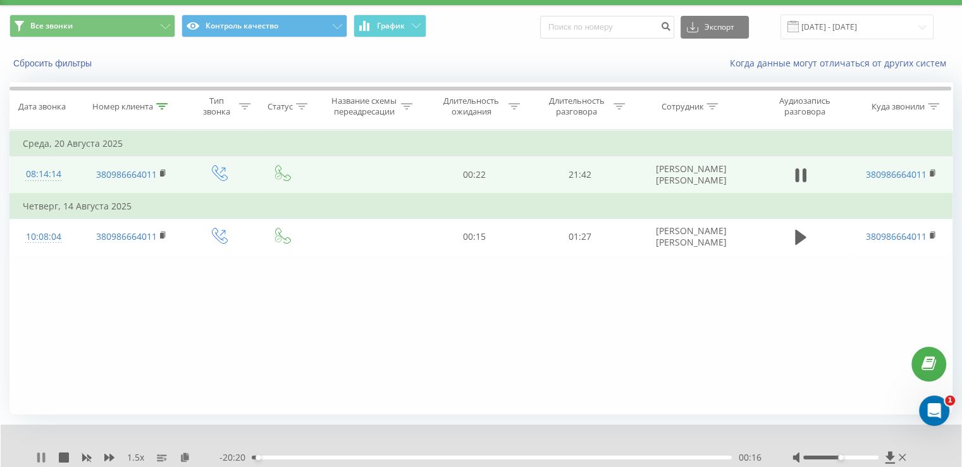
click at [41, 454] on icon at bounding box center [41, 457] width 10 height 10
click at [159, 107] on icon at bounding box center [161, 106] width 11 height 6
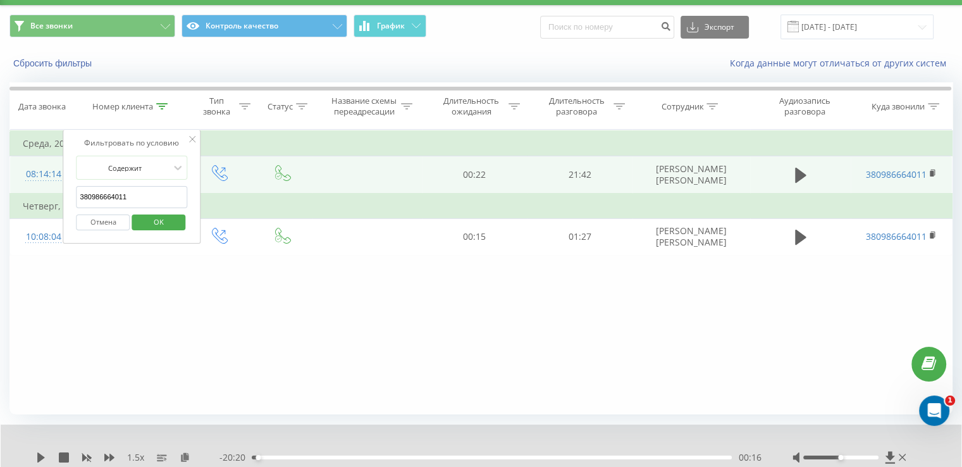
click at [152, 183] on form "Содержит 380986664011 Отмена OK" at bounding box center [132, 196] width 111 height 81
click at [145, 193] on input "380986664011" at bounding box center [132, 197] width 111 height 22
paste input "3520372"
click at [169, 229] on span "OK" at bounding box center [158, 222] width 35 height 20
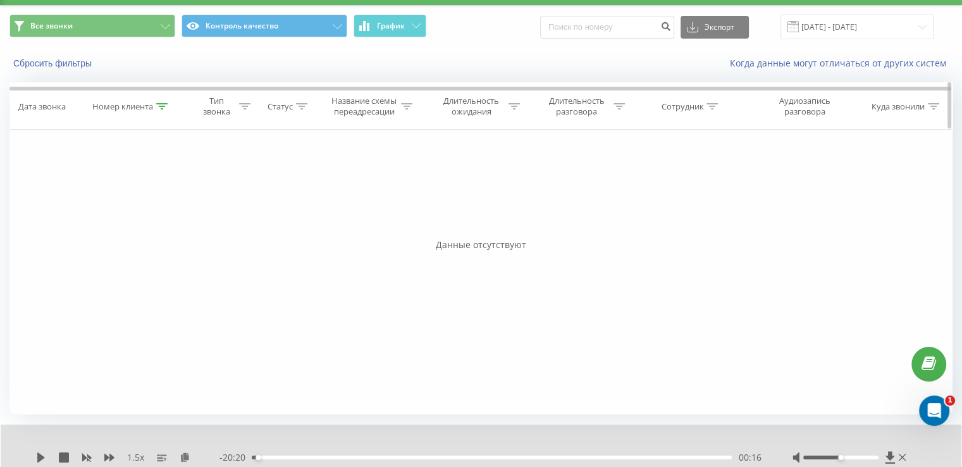
drag, startPoint x: 160, startPoint y: 104, endPoint x: 150, endPoint y: 165, distance: 62.1
click at [161, 104] on icon at bounding box center [161, 106] width 11 height 6
click at [137, 187] on input "380983520372" at bounding box center [132, 197] width 111 height 22
paste input "673186225"
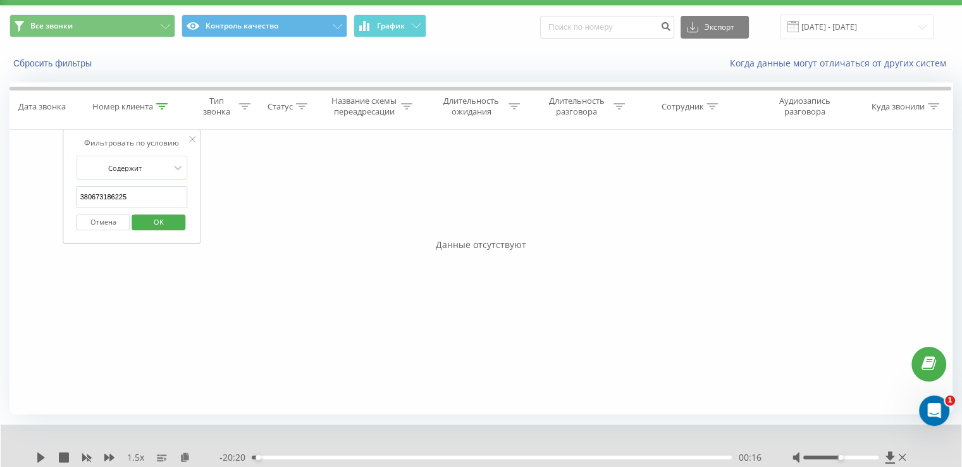
click at [168, 225] on span "OK" at bounding box center [158, 222] width 35 height 20
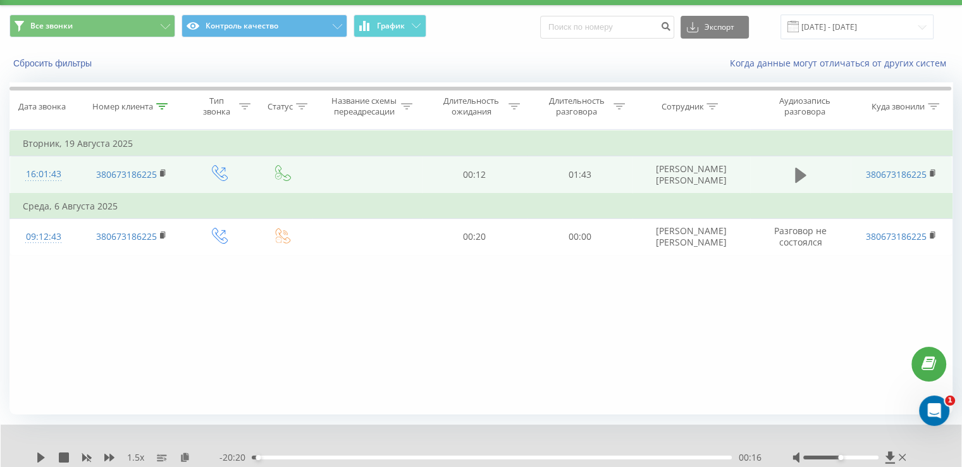
click at [792, 176] on button at bounding box center [800, 175] width 19 height 19
click at [404, 453] on div "- 01:15 00:21 00:21" at bounding box center [489, 457] width 541 height 13
click at [407, 455] on div "00:31" at bounding box center [492, 457] width 480 height 4
click at [448, 456] on div "00:39" at bounding box center [492, 457] width 480 height 4
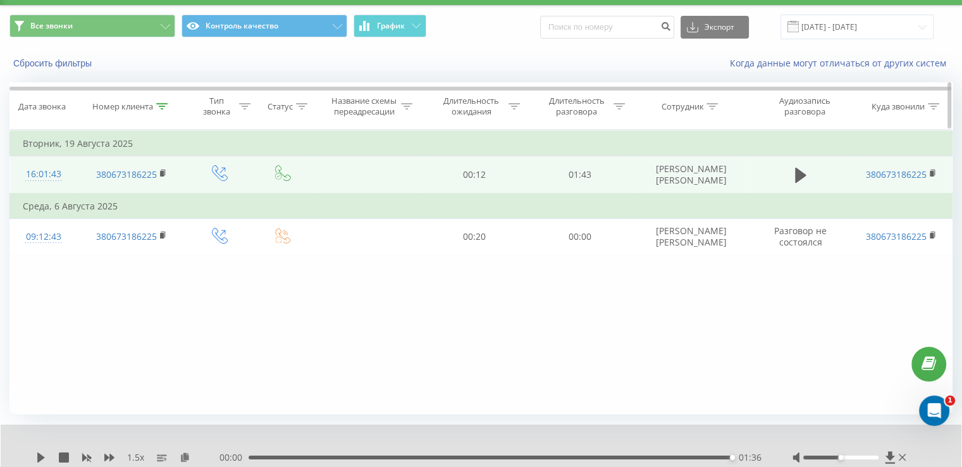
click at [159, 105] on icon at bounding box center [161, 106] width 11 height 6
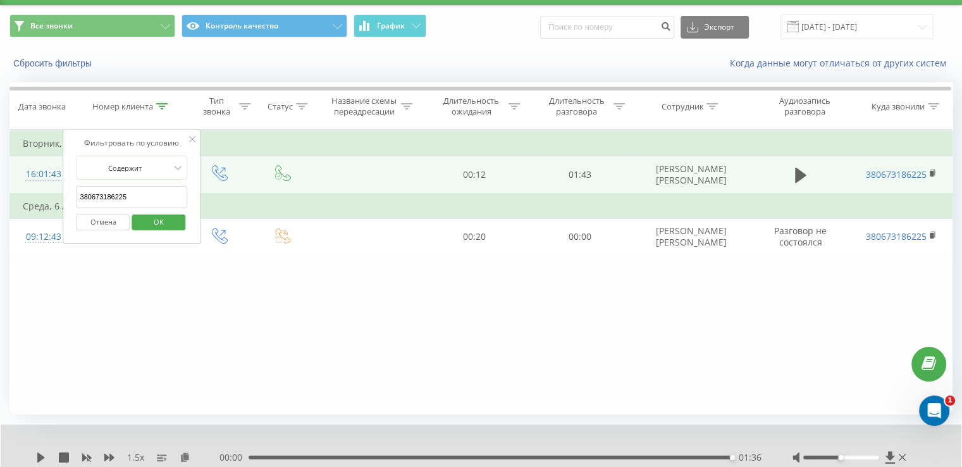
click at [130, 204] on input "380673186225" at bounding box center [132, 197] width 111 height 22
paste input "4492710"
click at [173, 217] on span "OK" at bounding box center [158, 222] width 35 height 20
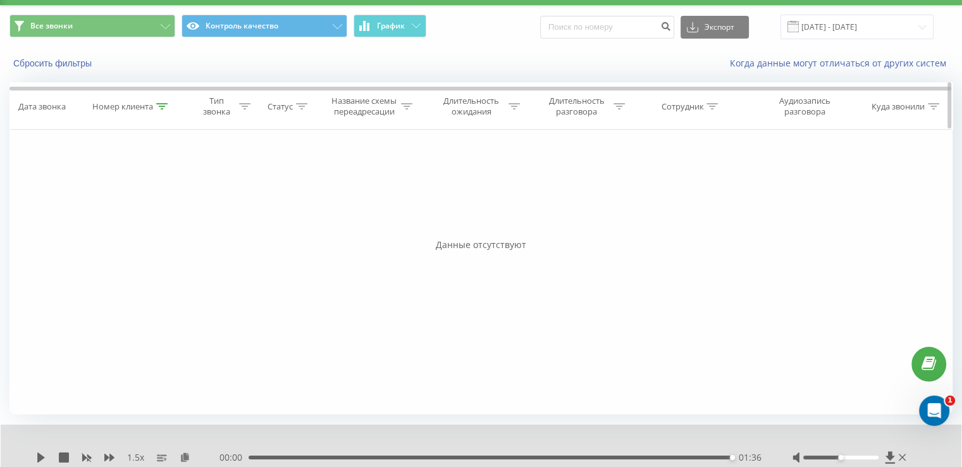
click at [162, 103] on icon at bounding box center [161, 106] width 11 height 6
click at [130, 203] on input "380674492710" at bounding box center [132, 197] width 111 height 22
paste input "7956429"
click at [150, 218] on span "OK" at bounding box center [158, 222] width 35 height 20
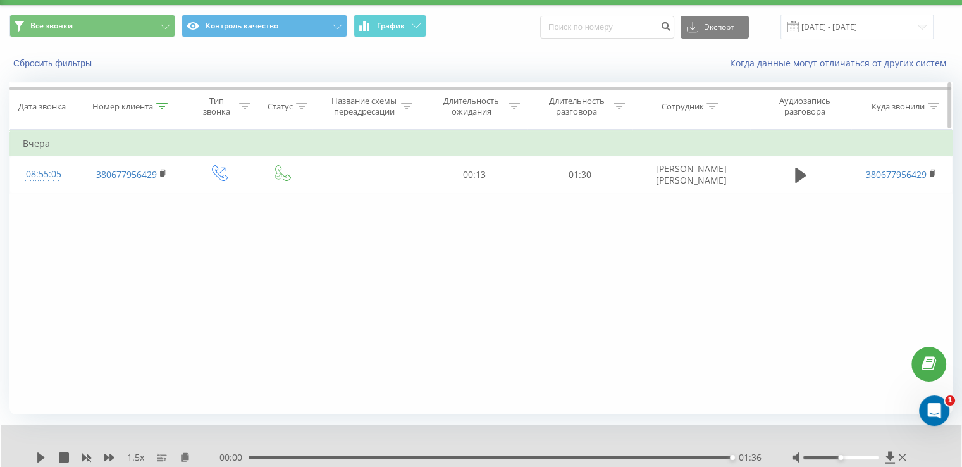
click at [164, 106] on icon at bounding box center [161, 106] width 11 height 6
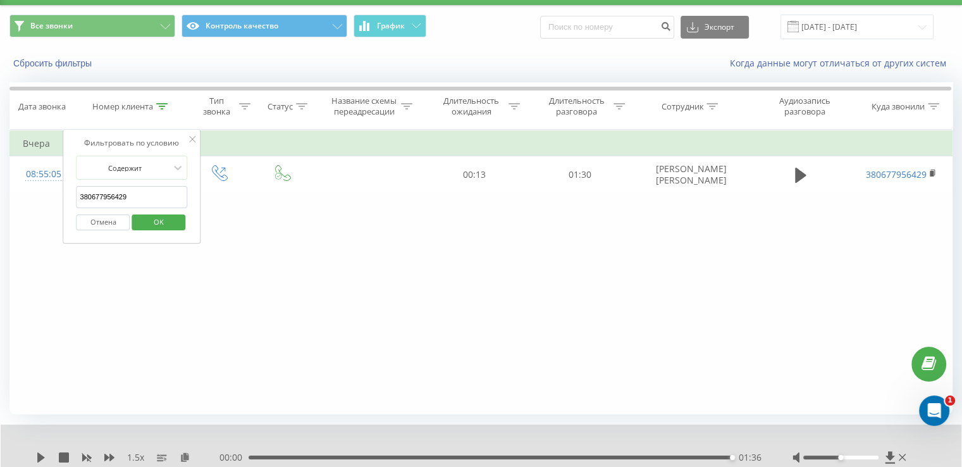
click at [146, 183] on form "Содержит 380677956429 Отмена OK" at bounding box center [132, 196] width 111 height 81
click at [140, 200] on input "380677956429" at bounding box center [132, 197] width 111 height 22
paste input "9352100"
click at [161, 232] on div "Отмена OK" at bounding box center [132, 222] width 111 height 28
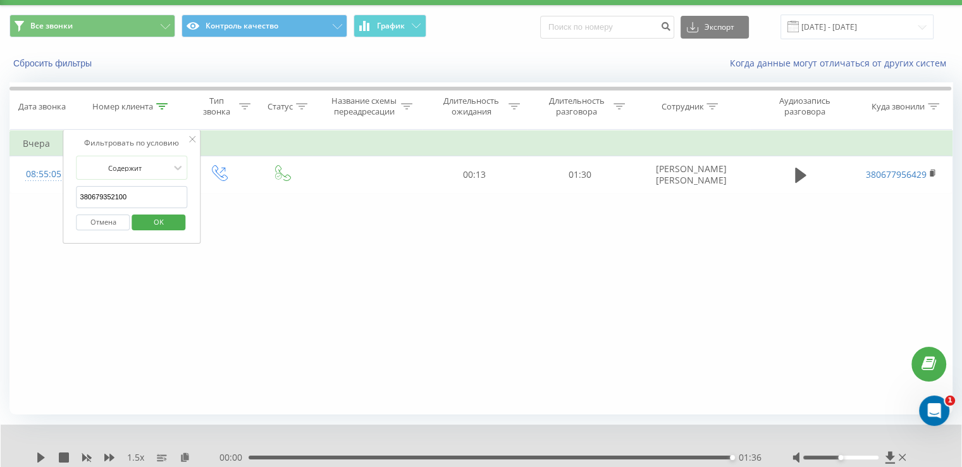
click at [157, 217] on span "OK" at bounding box center [158, 222] width 35 height 20
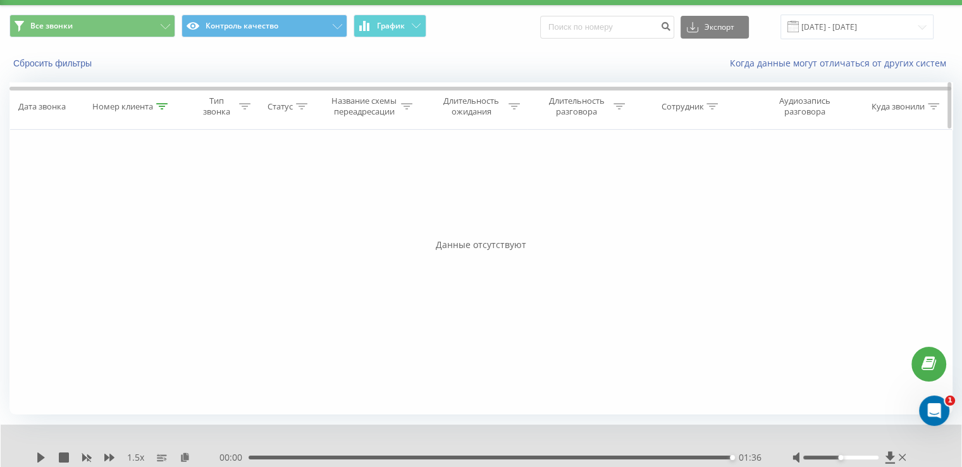
click at [165, 104] on icon at bounding box center [161, 106] width 11 height 6
click at [172, 224] on span "OK" at bounding box center [158, 222] width 35 height 20
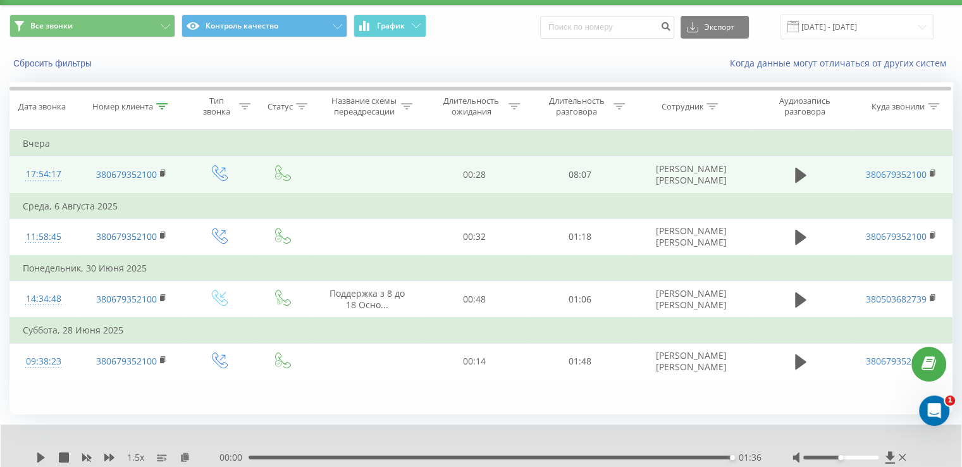
click at [788, 170] on td at bounding box center [800, 174] width 101 height 37
click at [799, 176] on icon at bounding box center [800, 175] width 11 height 15
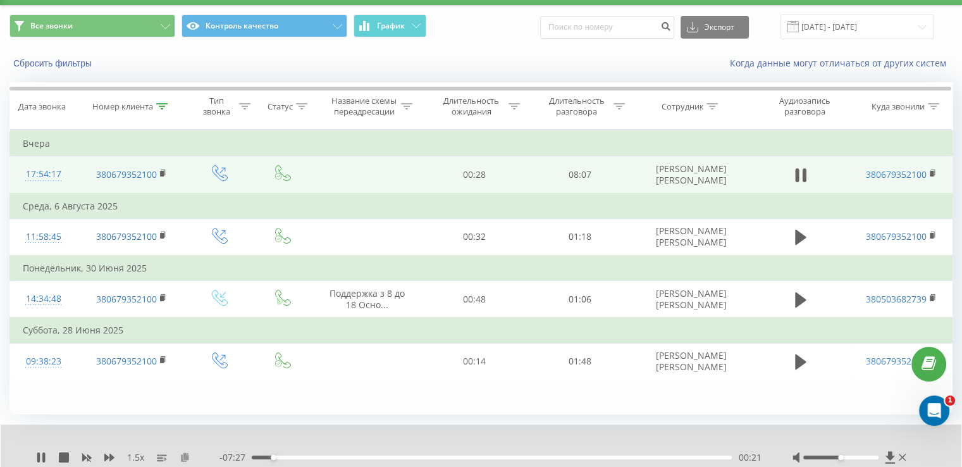
click at [188, 452] on icon at bounding box center [185, 456] width 11 height 9
click at [44, 457] on icon at bounding box center [43, 457] width 3 height 10
click at [43, 454] on icon at bounding box center [41, 457] width 10 height 10
click at [37, 461] on icon at bounding box center [41, 457] width 10 height 10
click at [40, 456] on icon at bounding box center [41, 457] width 8 height 10
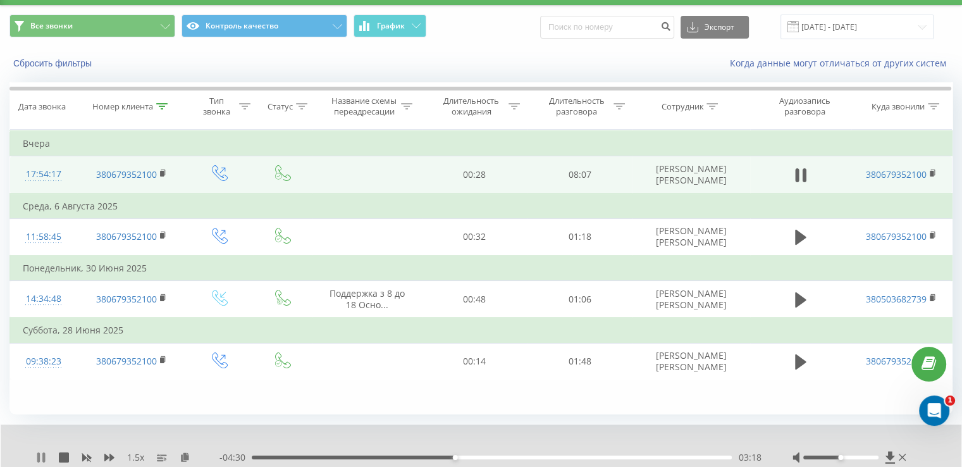
click at [40, 456] on icon at bounding box center [41, 457] width 10 height 10
click at [42, 453] on icon at bounding box center [41, 457] width 10 height 10
click at [851, 458] on div at bounding box center [840, 457] width 75 height 4
click at [862, 458] on div at bounding box center [850, 457] width 116 height 13
click at [854, 456] on div at bounding box center [840, 457] width 75 height 4
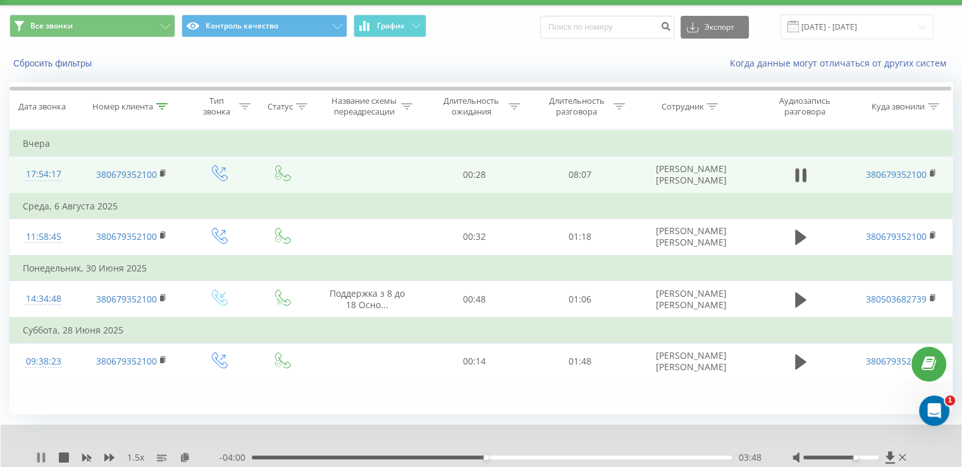
click at [43, 458] on icon at bounding box center [43, 457] width 3 height 10
click at [40, 456] on icon at bounding box center [41, 457] width 8 height 10
click at [43, 452] on icon at bounding box center [43, 457] width 3 height 10
click at [42, 453] on icon at bounding box center [41, 457] width 10 height 10
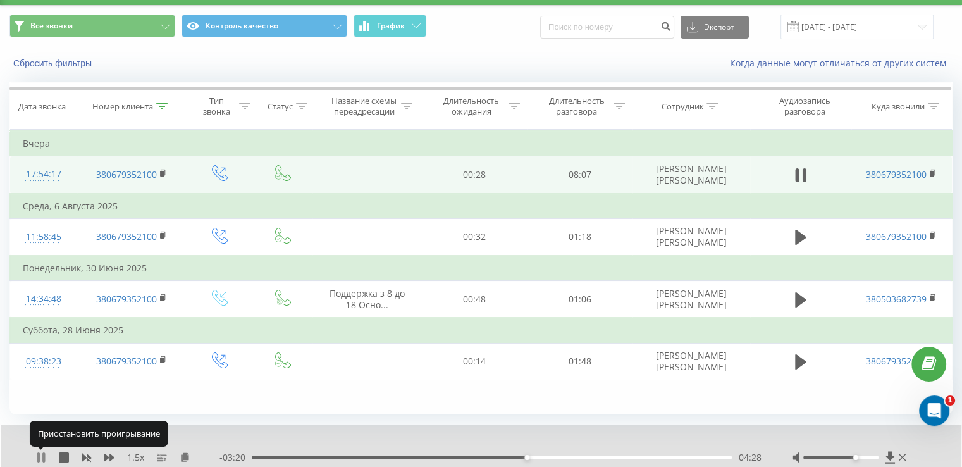
click at [43, 455] on icon at bounding box center [43, 457] width 3 height 10
click at [43, 452] on icon at bounding box center [41, 457] width 10 height 10
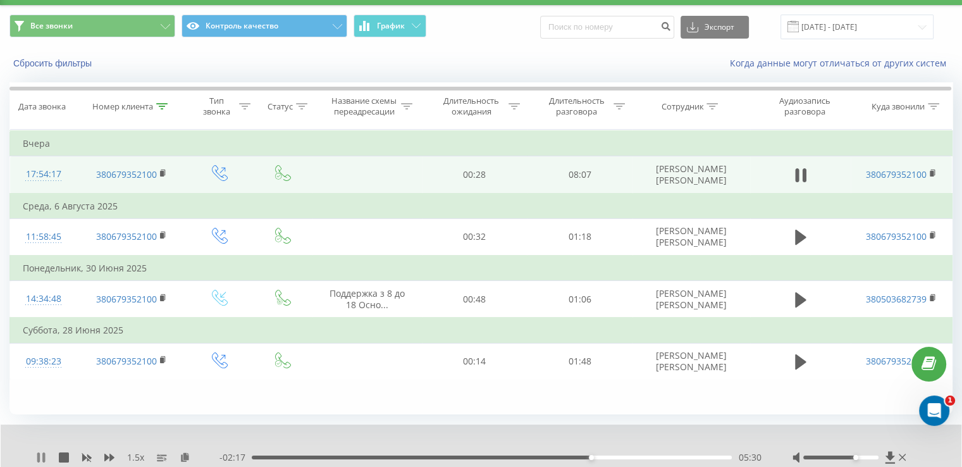
click at [43, 461] on icon at bounding box center [43, 457] width 3 height 10
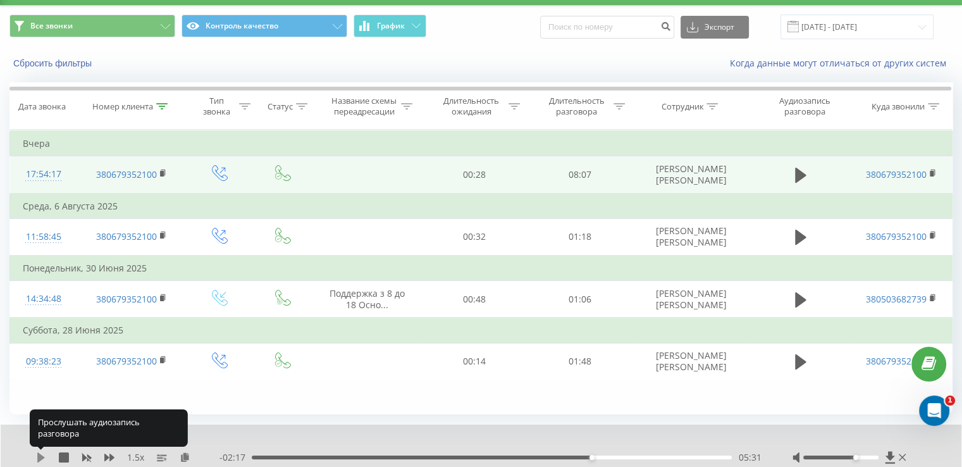
click at [39, 460] on icon at bounding box center [41, 457] width 8 height 10
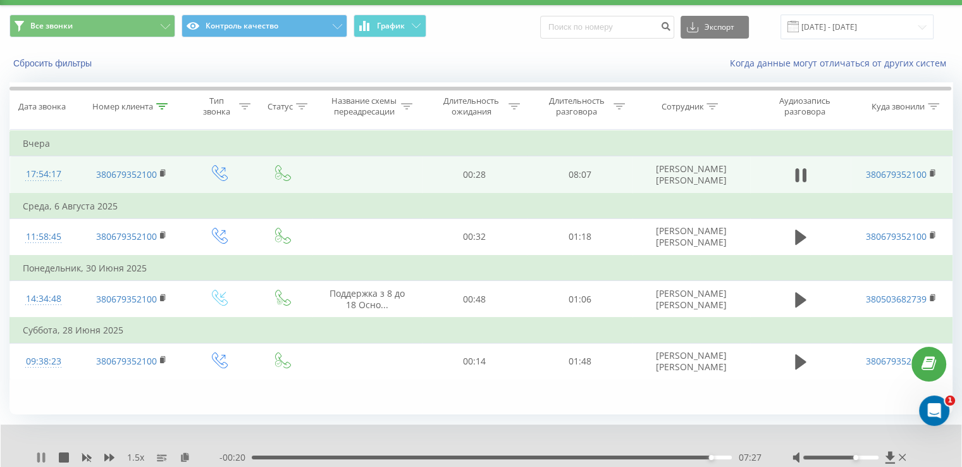
click at [40, 457] on icon at bounding box center [41, 457] width 10 height 10
click at [678, 455] on div "07:28" at bounding box center [492, 457] width 480 height 4
click at [36, 456] on icon at bounding box center [41, 457] width 10 height 10
click at [39, 456] on icon at bounding box center [38, 457] width 3 height 10
click at [40, 460] on icon at bounding box center [41, 457] width 10 height 10
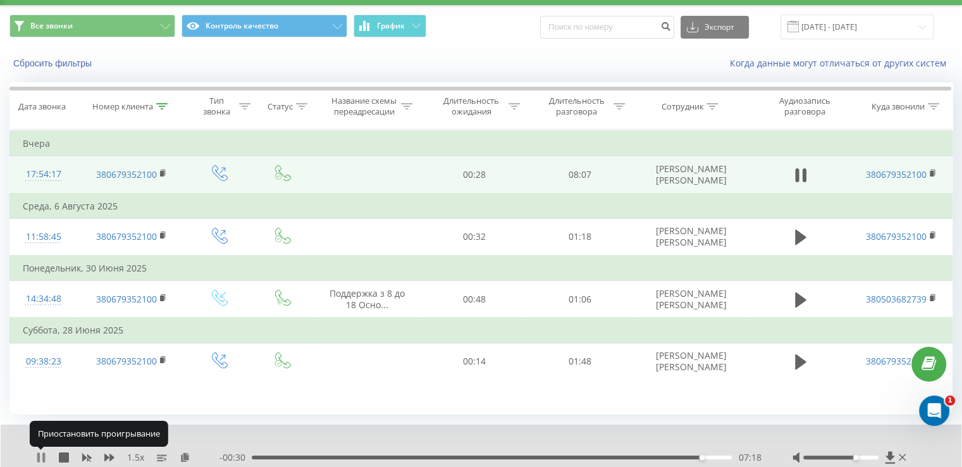
click at [40, 460] on icon at bounding box center [41, 457] width 10 height 10
click at [38, 453] on icon at bounding box center [41, 457] width 8 height 10
click at [40, 453] on icon at bounding box center [41, 457] width 10 height 10
click at [42, 456] on icon at bounding box center [41, 457] width 8 height 10
click at [666, 456] on div "07:48" at bounding box center [489, 457] width 483 height 4
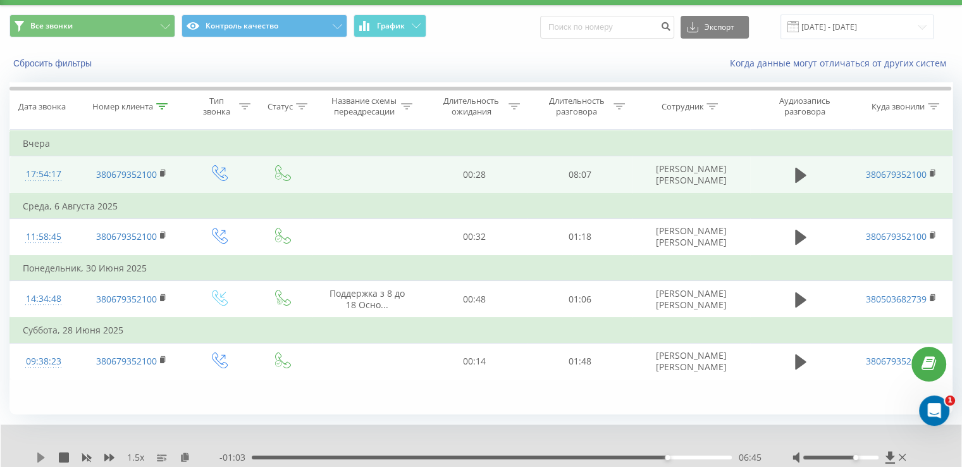
click at [43, 455] on icon at bounding box center [41, 457] width 10 height 10
click at [41, 452] on icon at bounding box center [41, 457] width 10 height 10
click at [40, 456] on icon at bounding box center [41, 457] width 8 height 10
click at [164, 106] on icon at bounding box center [161, 106] width 11 height 6
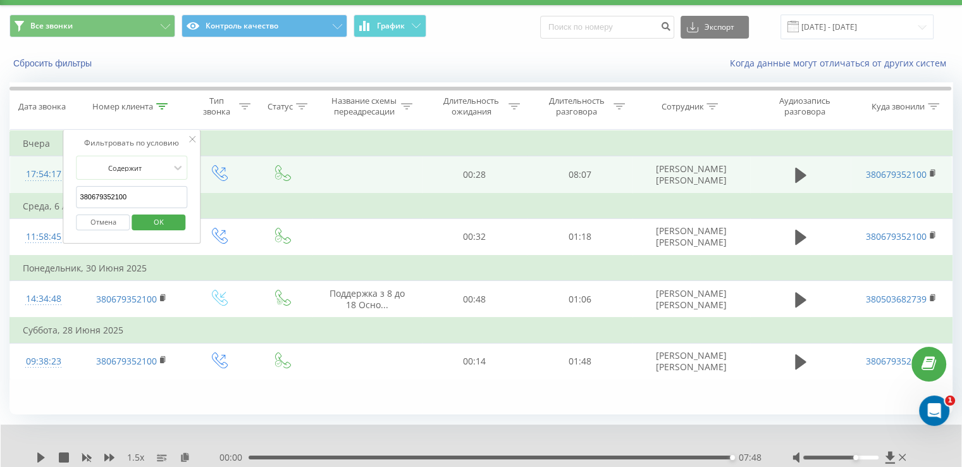
click at [118, 200] on input "380679352100" at bounding box center [132, 197] width 111 height 22
paste input "977006656"
click at [151, 212] on span "OK" at bounding box center [158, 222] width 35 height 20
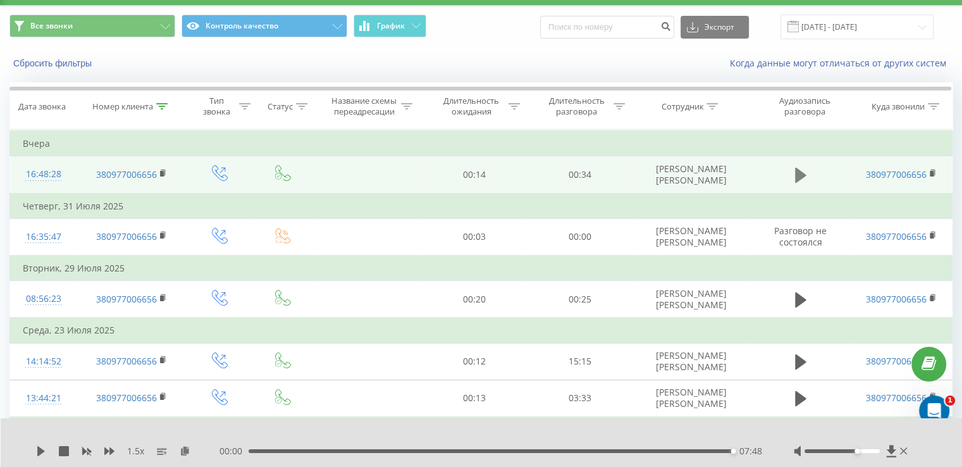
click at [804, 173] on icon at bounding box center [800, 175] width 11 height 15
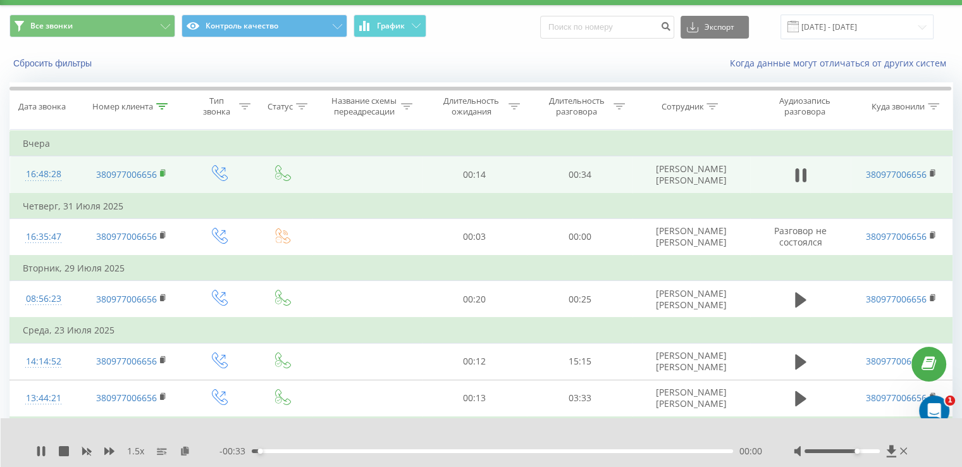
click at [166, 171] on icon at bounding box center [163, 173] width 7 height 9
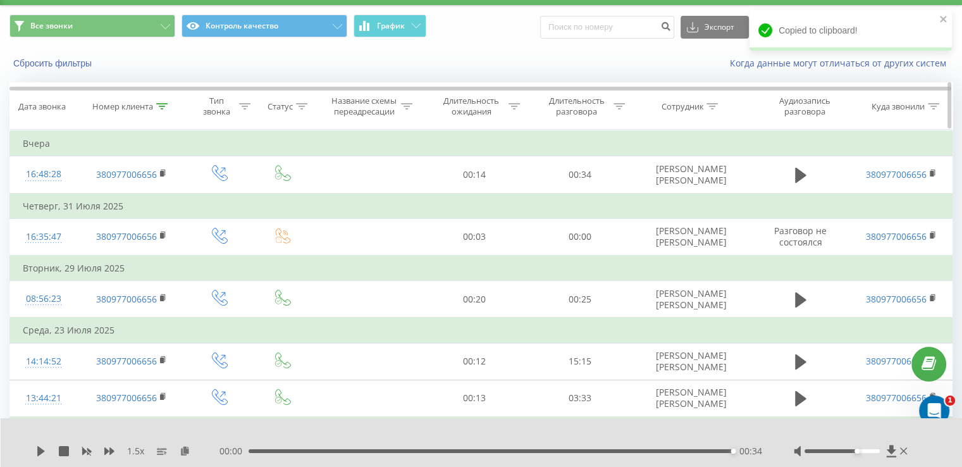
click at [157, 107] on icon at bounding box center [161, 106] width 11 height 6
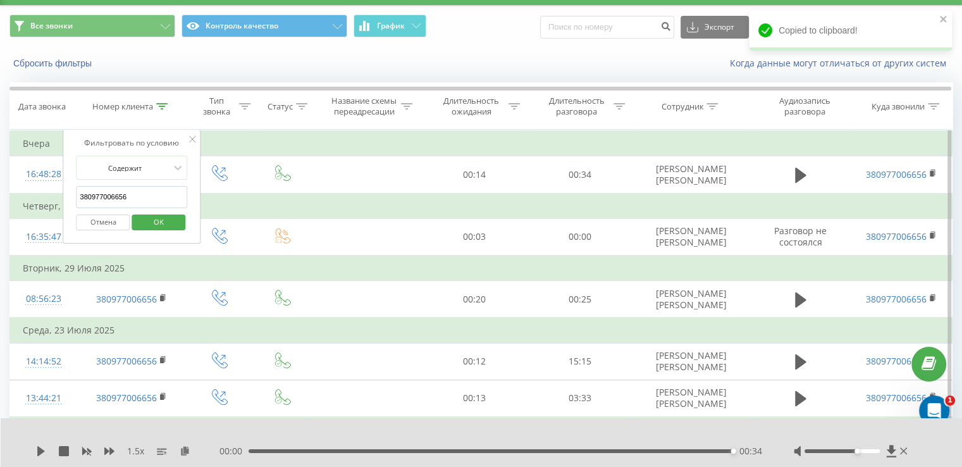
click at [144, 194] on input "380977006656" at bounding box center [132, 197] width 111 height 22
paste input "6759318"
click at [157, 231] on div "Отмена OK" at bounding box center [132, 222] width 111 height 28
click at [172, 226] on span "OK" at bounding box center [158, 222] width 35 height 20
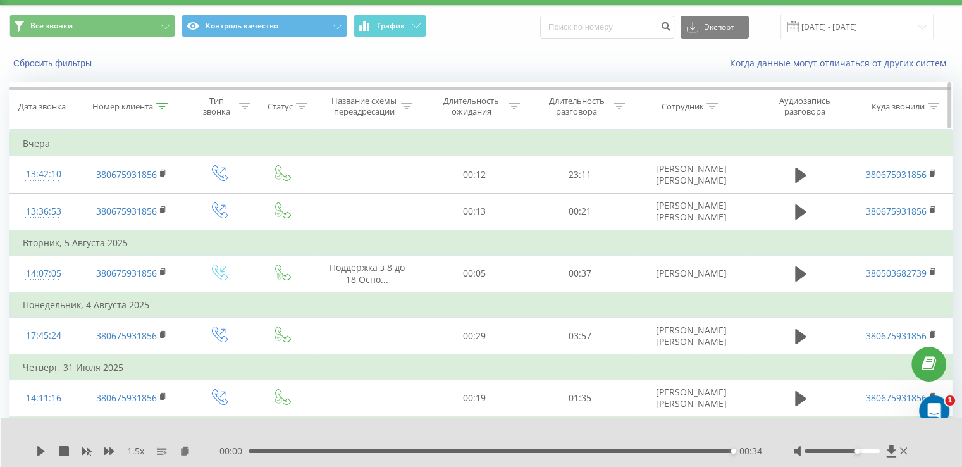
click at [162, 103] on icon at bounding box center [161, 106] width 11 height 6
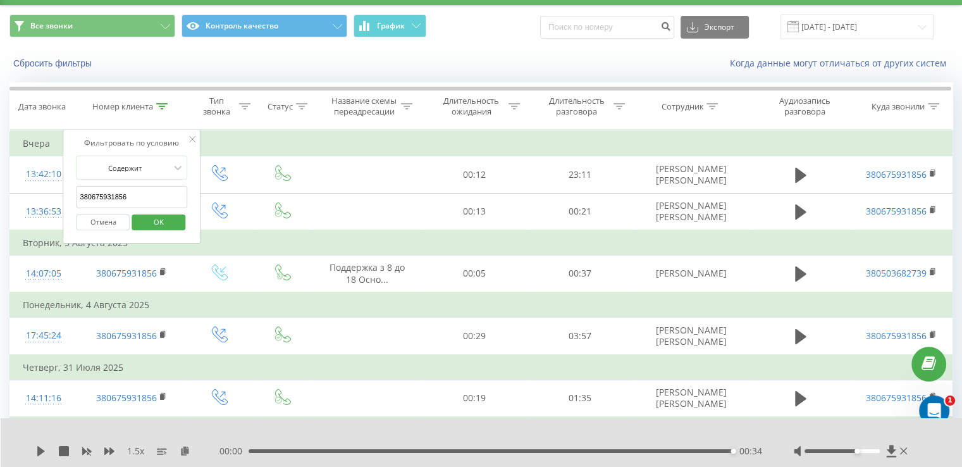
click at [125, 186] on input "380675931856" at bounding box center [132, 197] width 111 height 22
paste input "951656754"
click at [148, 228] on span "OK" at bounding box center [158, 222] width 35 height 20
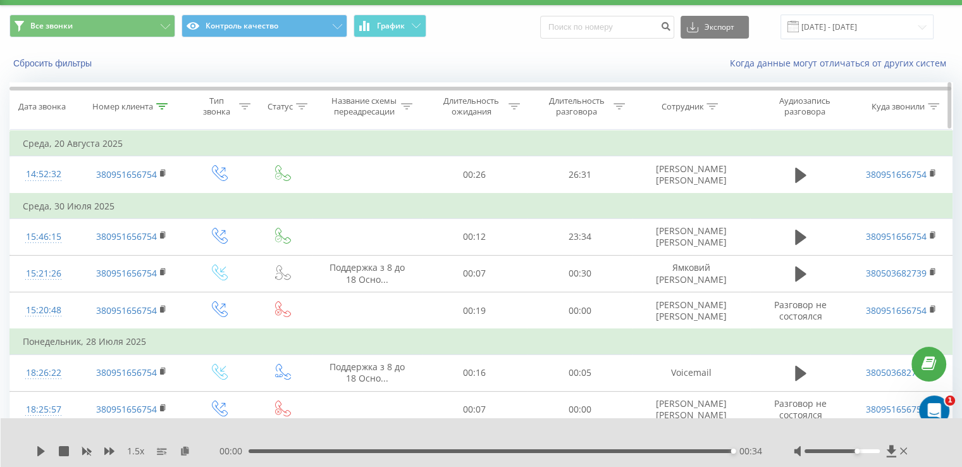
click at [157, 104] on icon at bounding box center [161, 106] width 11 height 6
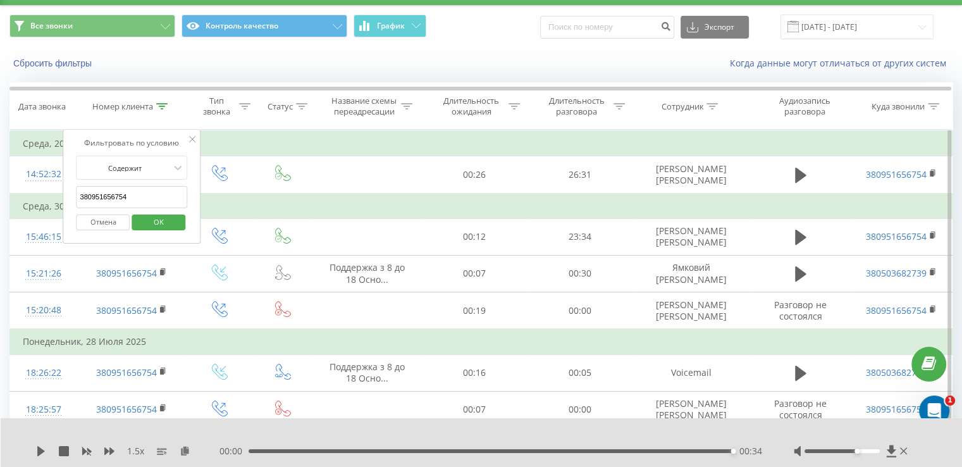
click at [121, 188] on input "380951656754" at bounding box center [132, 197] width 111 height 22
paste input "5074523"
click at [159, 221] on span "OK" at bounding box center [158, 222] width 35 height 20
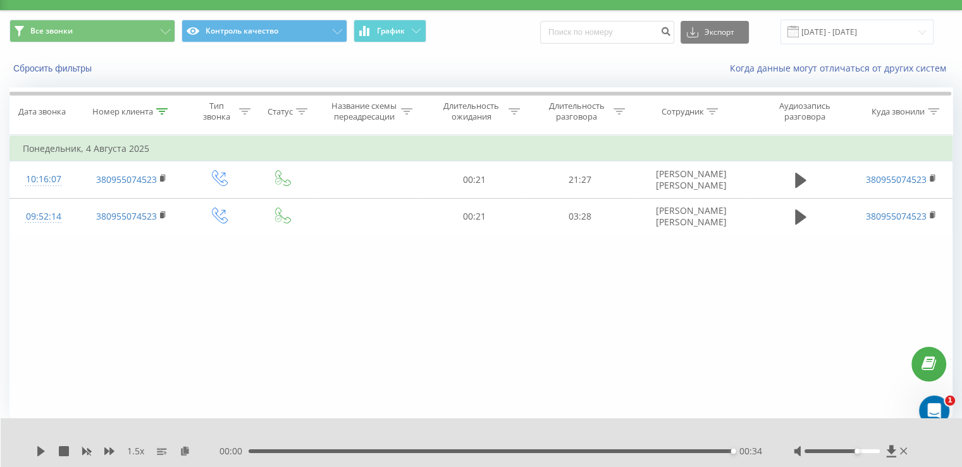
scroll to position [28, 0]
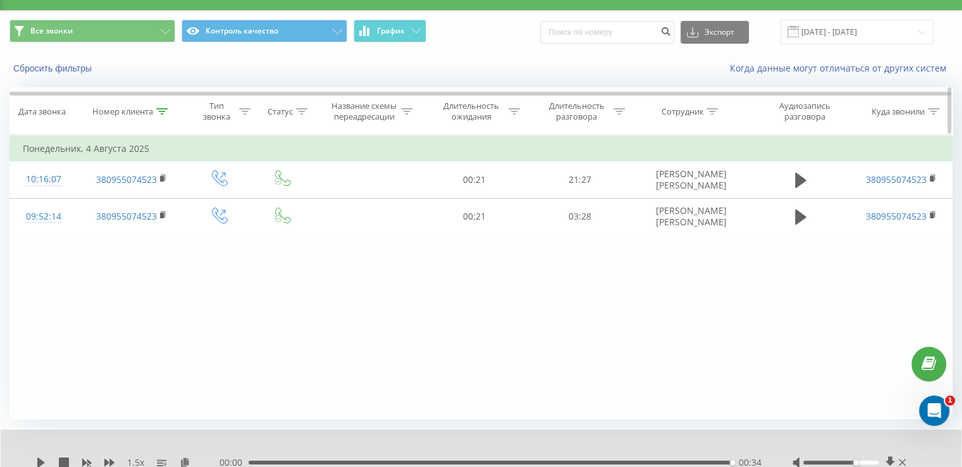
click at [167, 113] on icon at bounding box center [161, 111] width 11 height 6
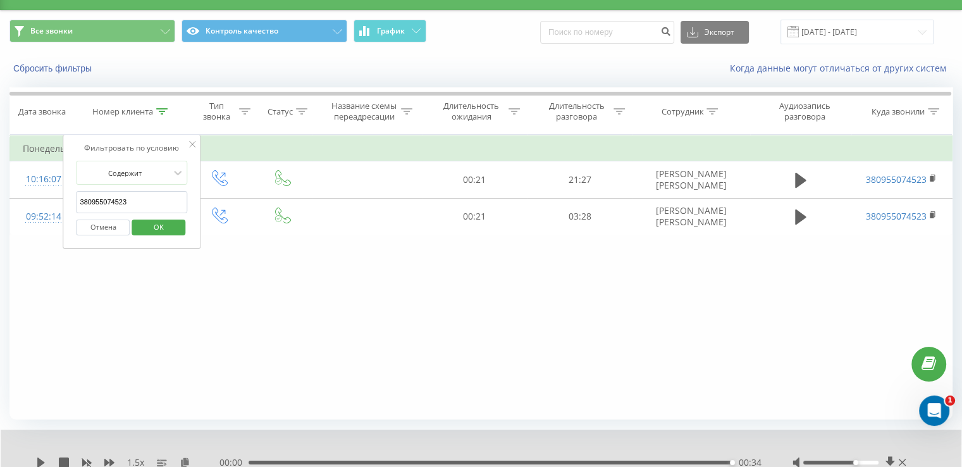
click at [142, 205] on input "380955074523" at bounding box center [132, 202] width 111 height 22
paste input "72351694"
click at [172, 232] on span "OK" at bounding box center [158, 227] width 35 height 20
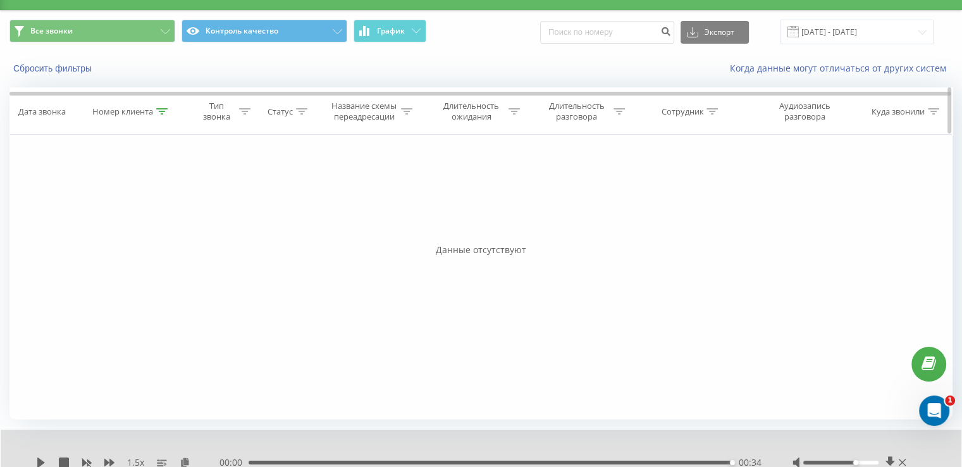
click at [163, 108] on icon at bounding box center [161, 111] width 11 height 6
click at [130, 198] on input "380972351694" at bounding box center [132, 202] width 111 height 22
paste input "680095416"
click at [172, 236] on div "Отмена OK" at bounding box center [132, 227] width 111 height 28
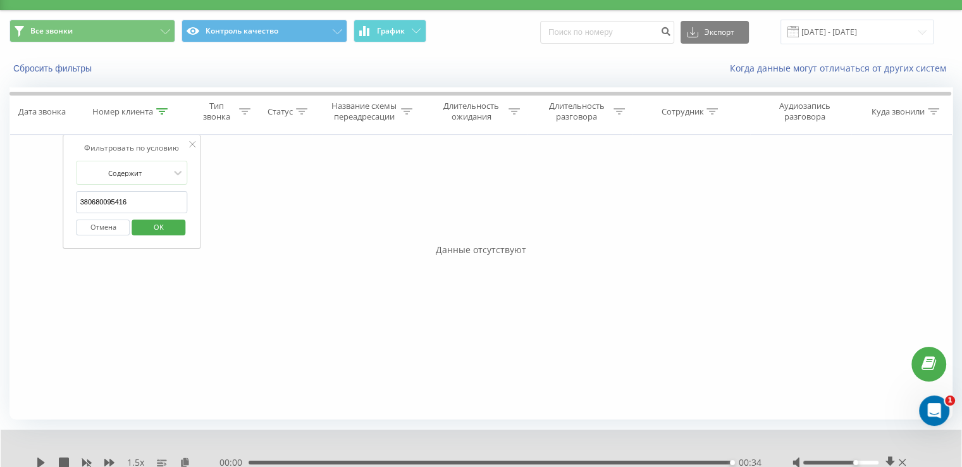
click at [150, 223] on span "OK" at bounding box center [158, 227] width 35 height 20
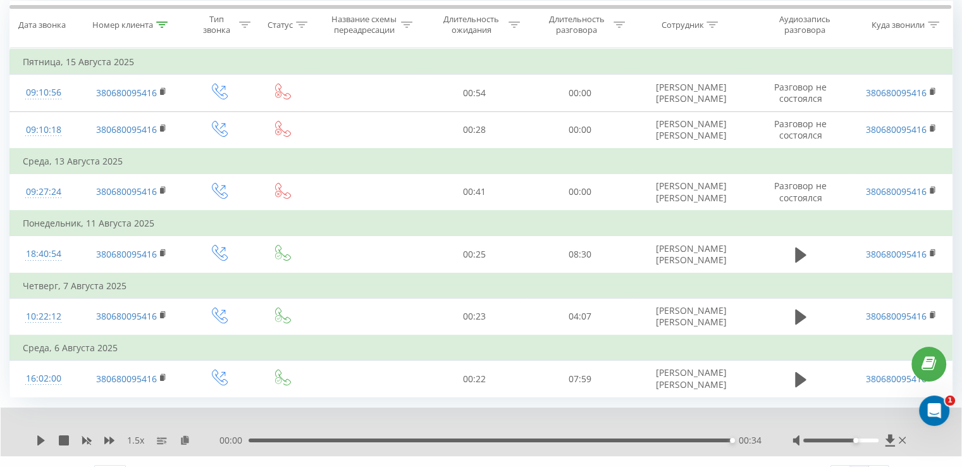
scroll to position [139, 0]
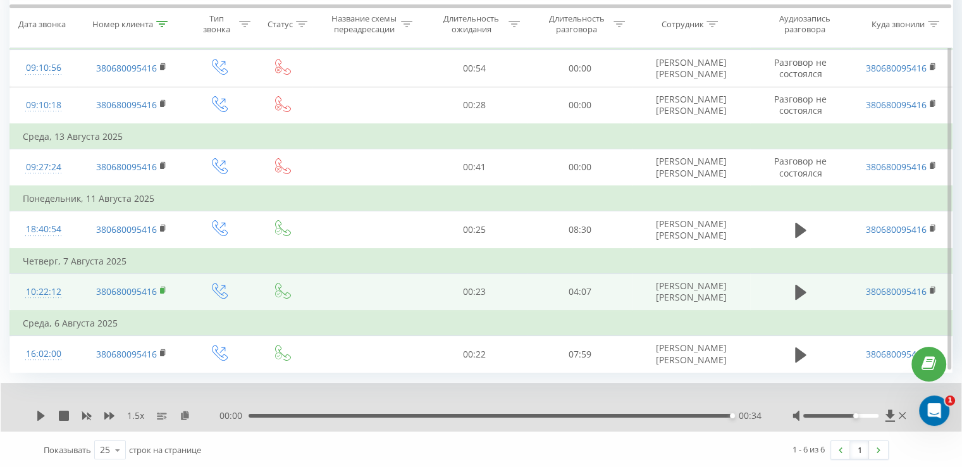
click at [163, 289] on rect at bounding box center [162, 291] width 4 height 6
click at [799, 290] on icon at bounding box center [800, 292] width 11 height 15
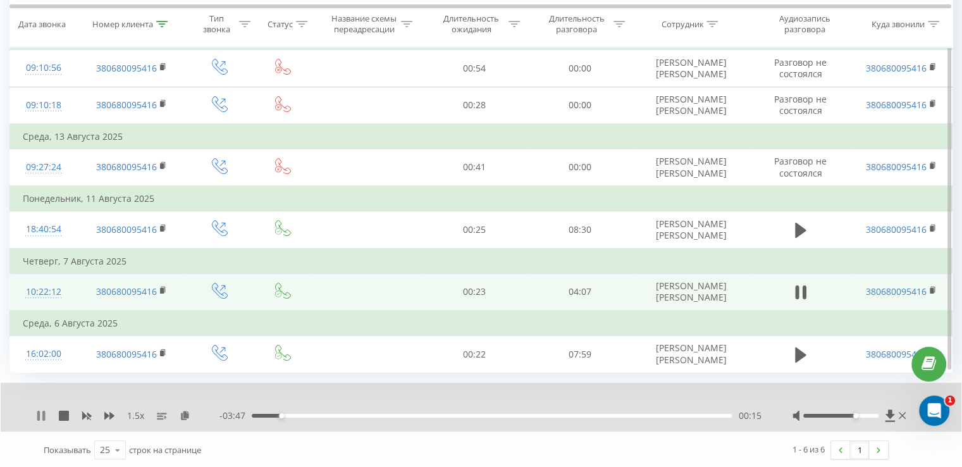
click at [43, 412] on icon at bounding box center [43, 415] width 3 height 10
click at [254, 413] on div "00:01" at bounding box center [492, 415] width 480 height 4
click at [800, 294] on icon at bounding box center [800, 292] width 11 height 15
click at [183, 412] on icon at bounding box center [185, 414] width 11 height 9
click at [43, 415] on icon at bounding box center [43, 415] width 3 height 10
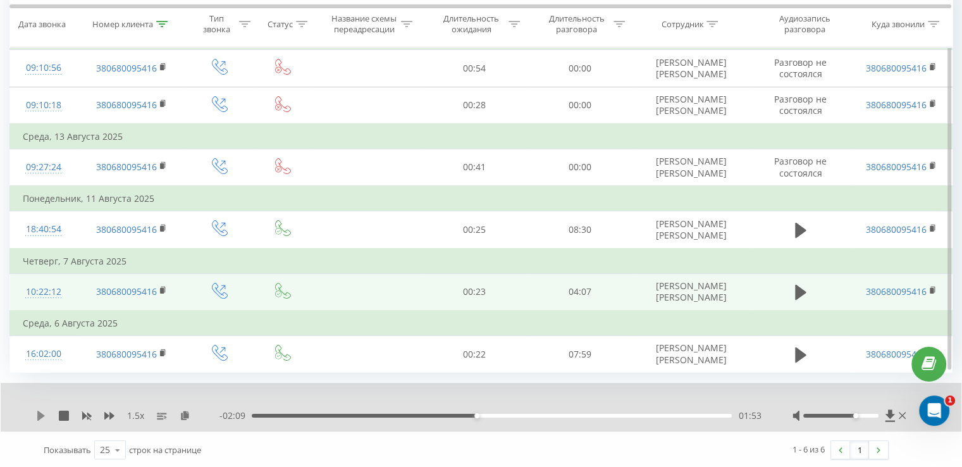
click at [38, 413] on icon at bounding box center [41, 415] width 8 height 10
click at [162, 23] on icon at bounding box center [161, 23] width 11 height 6
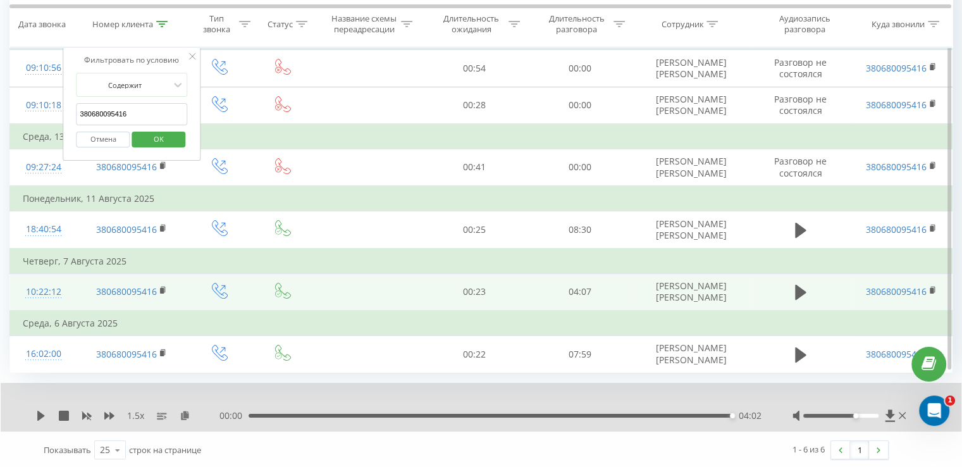
click at [157, 105] on input "380680095416" at bounding box center [132, 114] width 111 height 22
paste input "953807441"
click at [174, 133] on span "OK" at bounding box center [158, 139] width 35 height 20
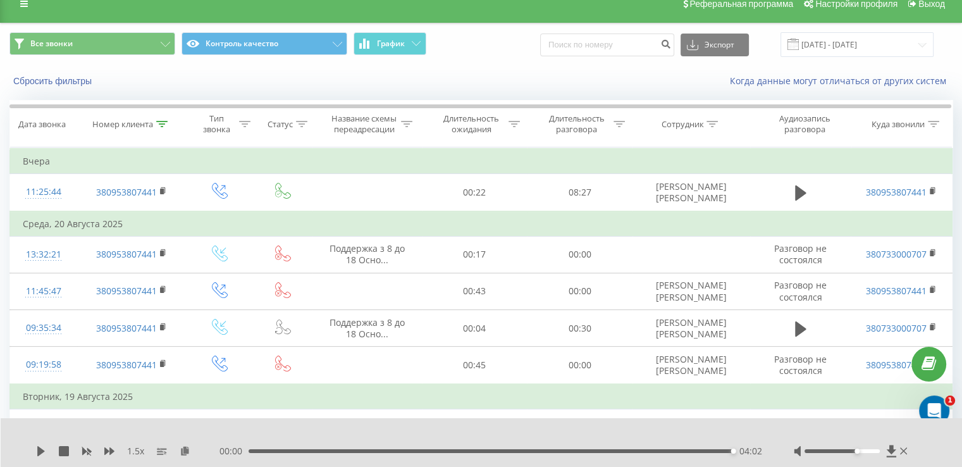
scroll to position [15, 0]
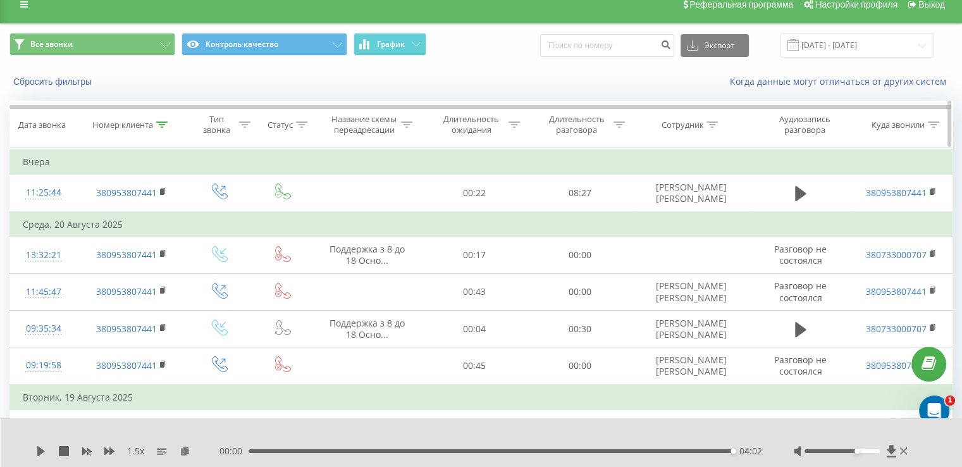
click at [163, 127] on div at bounding box center [161, 124] width 11 height 11
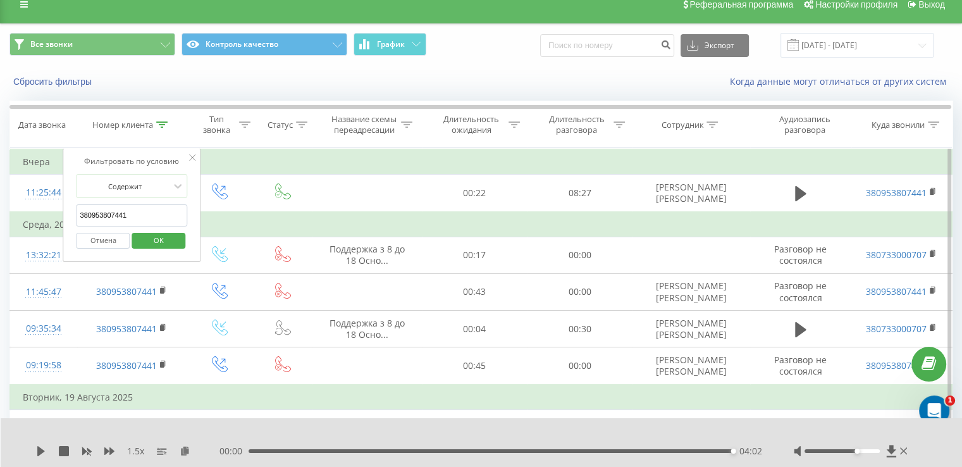
click at [142, 205] on input "380953807441" at bounding box center [132, 215] width 111 height 22
paste input "67620139"
click at [176, 234] on button "OK" at bounding box center [159, 241] width 54 height 16
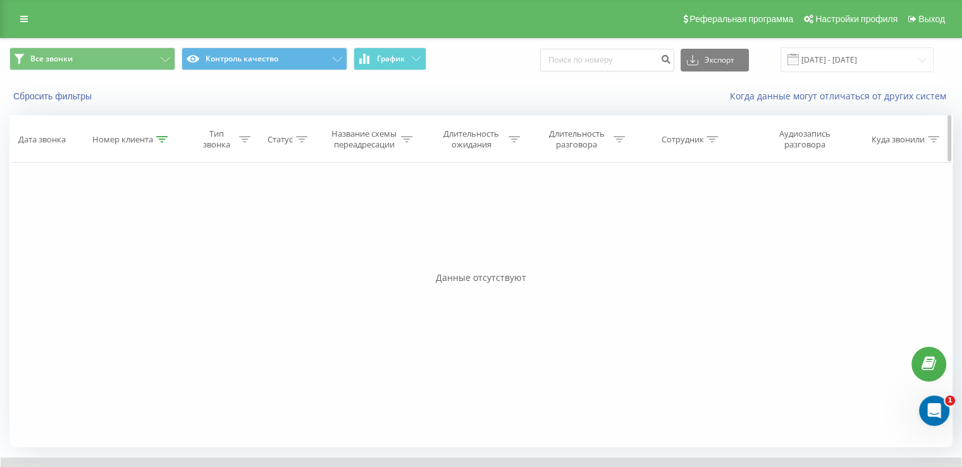
click at [164, 140] on icon at bounding box center [161, 139] width 11 height 6
click at [151, 253] on span "OK" at bounding box center [158, 255] width 35 height 20
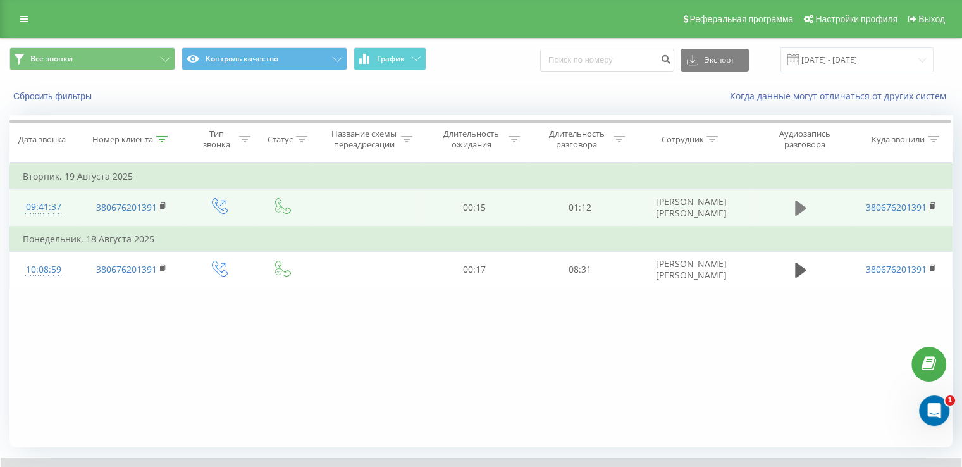
click at [797, 213] on icon at bounding box center [800, 207] width 11 height 15
click at [163, 137] on icon at bounding box center [161, 139] width 11 height 6
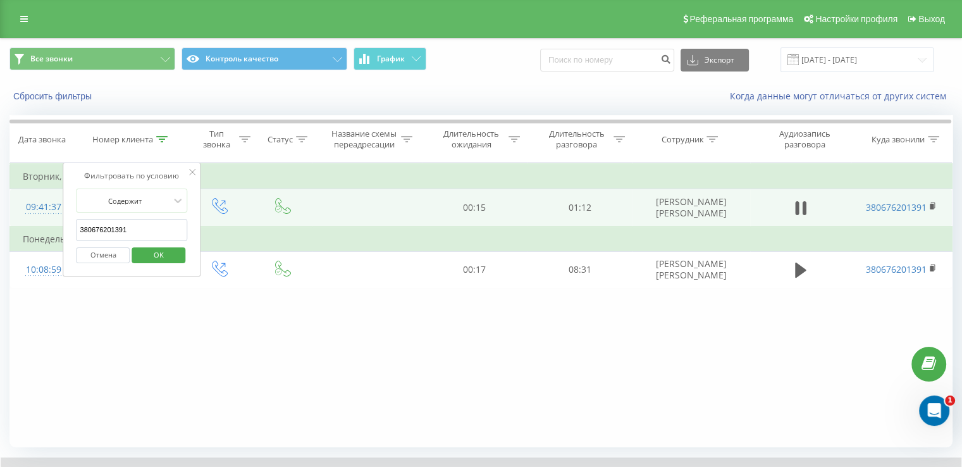
click at [135, 219] on input "380676201391" at bounding box center [132, 230] width 111 height 22
paste input "972576299"
drag, startPoint x: 173, startPoint y: 250, endPoint x: 473, endPoint y: 15, distance: 380.6
click at [174, 250] on span "OK" at bounding box center [158, 255] width 35 height 20
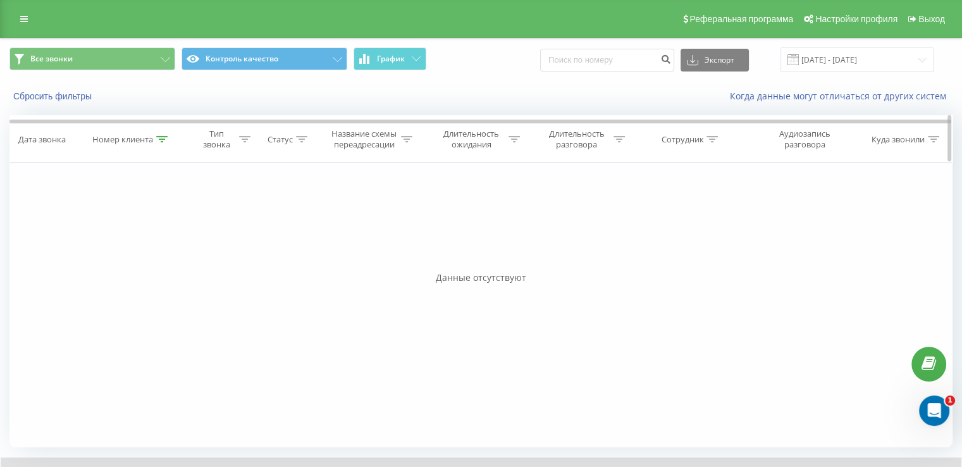
click at [162, 142] on div at bounding box center [161, 139] width 11 height 11
click at [172, 260] on span "OK" at bounding box center [158, 255] width 35 height 20
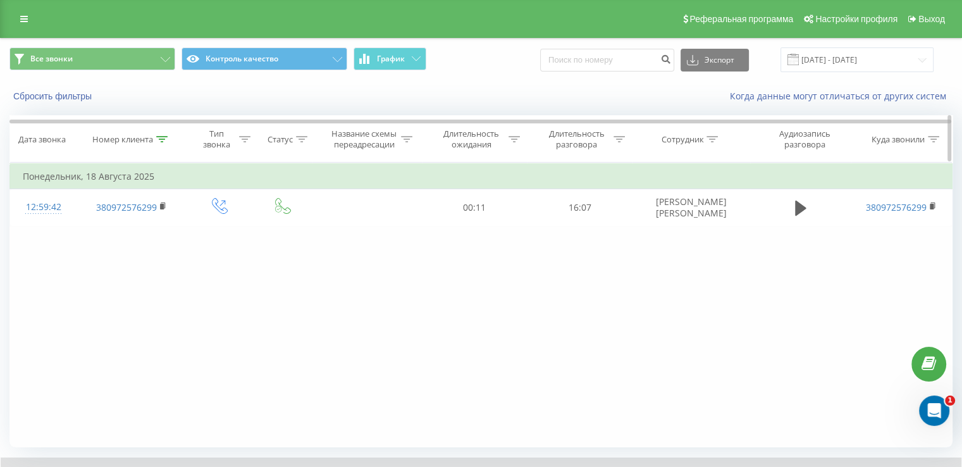
click at [166, 137] on icon at bounding box center [161, 139] width 11 height 6
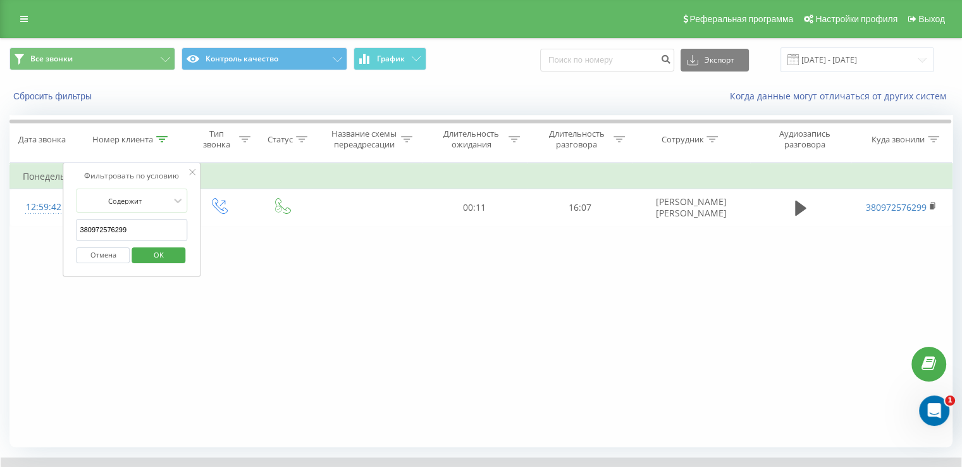
click at [154, 228] on input "380972576299" at bounding box center [132, 230] width 111 height 22
paste input "3266661"
click at [169, 255] on span "OK" at bounding box center [158, 255] width 35 height 20
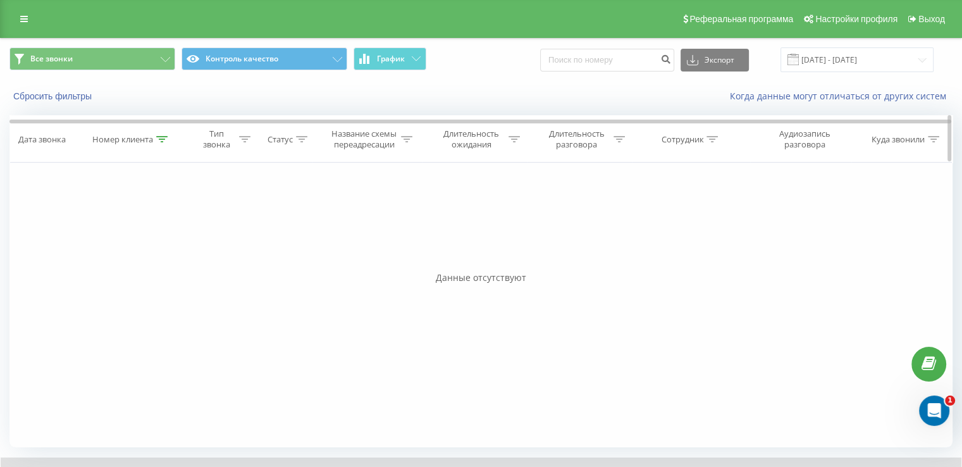
click at [165, 136] on icon at bounding box center [161, 139] width 11 height 6
click at [176, 259] on button "OK" at bounding box center [159, 255] width 54 height 16
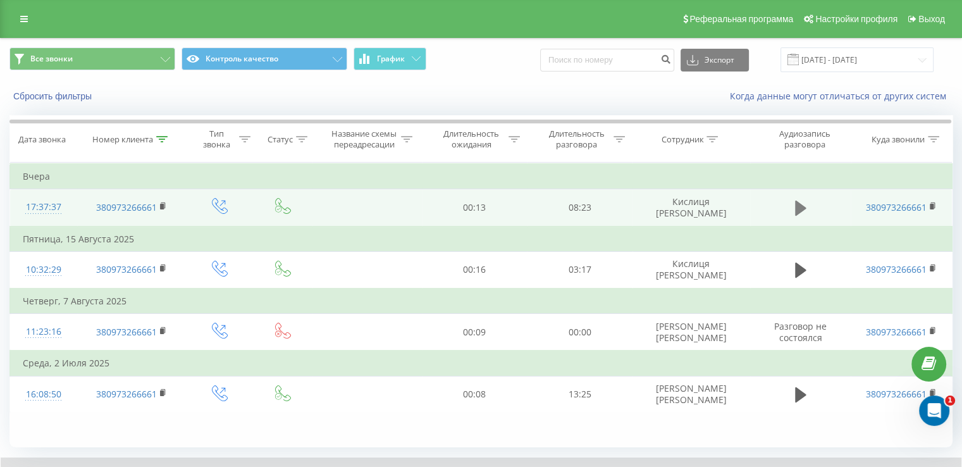
click at [804, 207] on icon at bounding box center [800, 207] width 11 height 15
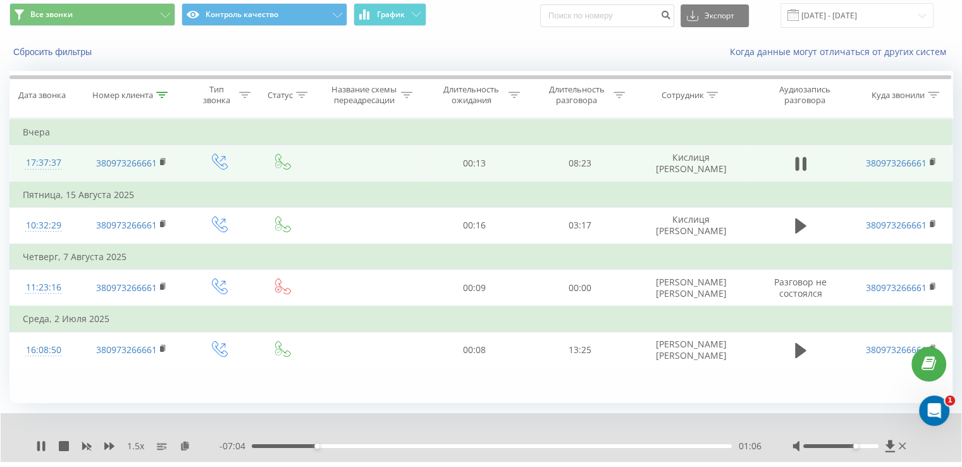
scroll to position [76, 0]
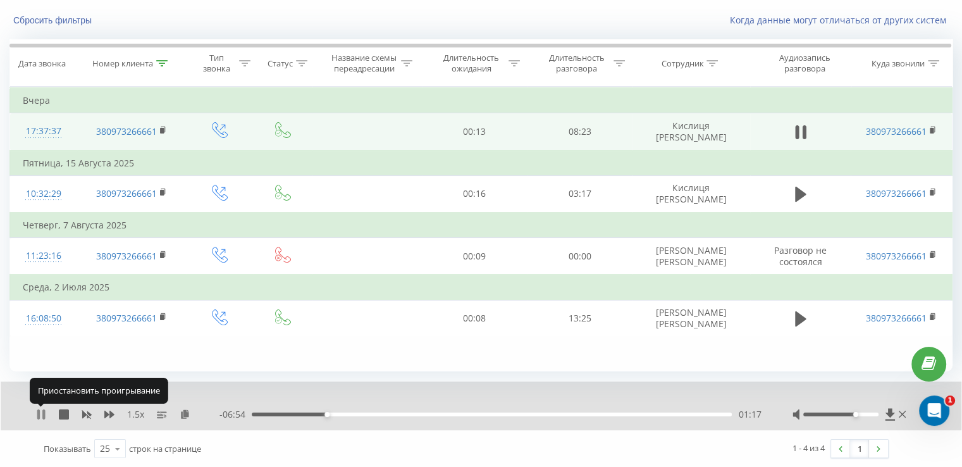
click at [42, 414] on icon at bounding box center [41, 414] width 10 height 10
click at [44, 410] on icon at bounding box center [41, 414] width 10 height 10
click at [864, 412] on div at bounding box center [840, 414] width 75 height 4
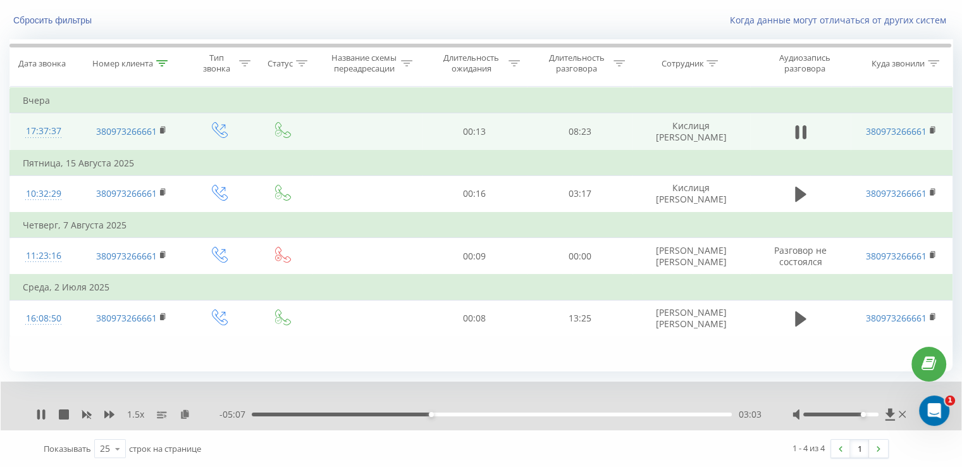
click at [871, 415] on div at bounding box center [850, 414] width 116 height 13
click at [870, 413] on div at bounding box center [840, 414] width 75 height 4
click at [39, 406] on div "1.5 x - 04:13 03:58 03:58" at bounding box center [481, 405] width 960 height 49
click at [45, 409] on icon at bounding box center [43, 414] width 3 height 10
click at [164, 60] on icon at bounding box center [161, 63] width 11 height 6
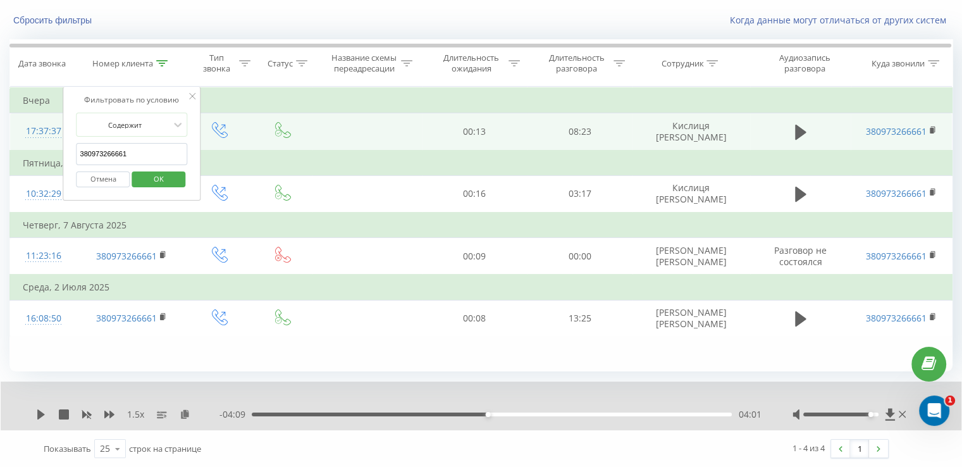
click at [123, 152] on input "380973266661" at bounding box center [132, 154] width 111 height 22
paste input "380969695983"
click at [138, 154] on input "380973266663809696959831" at bounding box center [132, 154] width 111 height 22
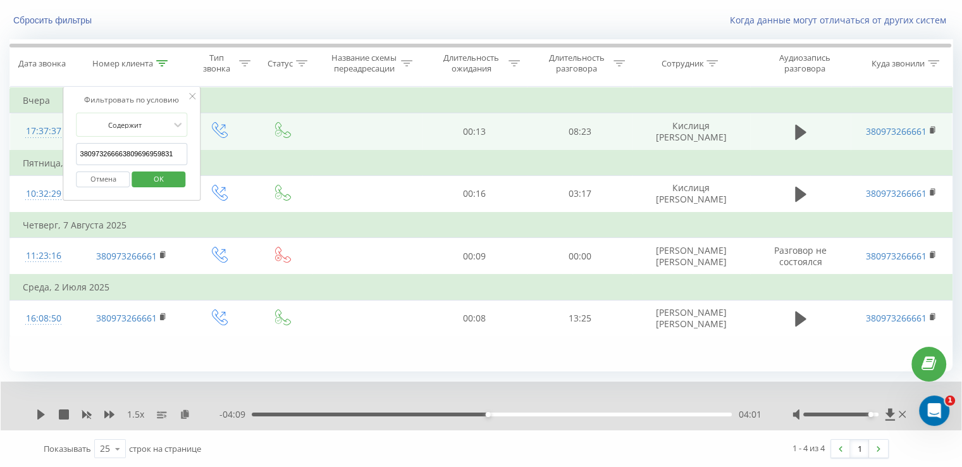
paste input "69695983"
click at [174, 173] on span "OK" at bounding box center [158, 179] width 35 height 20
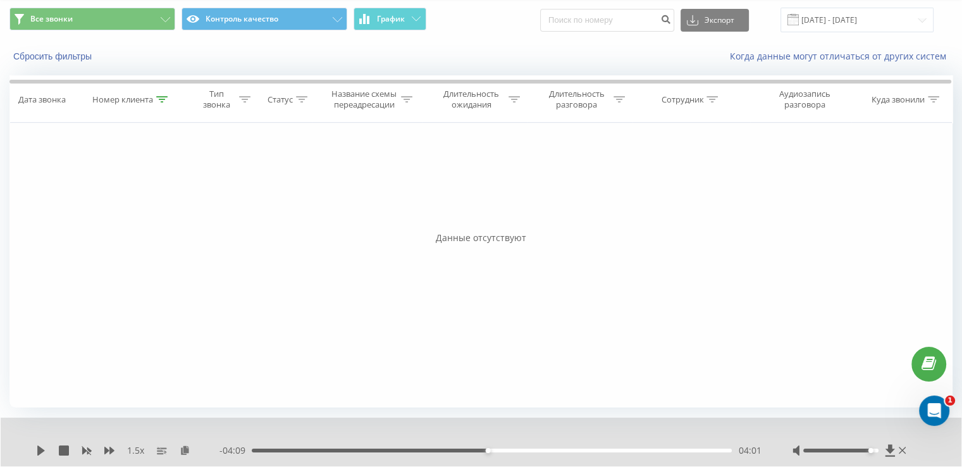
scroll to position [40, 0]
click at [154, 101] on div "Номер клиента" at bounding box center [129, 99] width 75 height 11
click at [154, 209] on span "OK" at bounding box center [158, 215] width 35 height 20
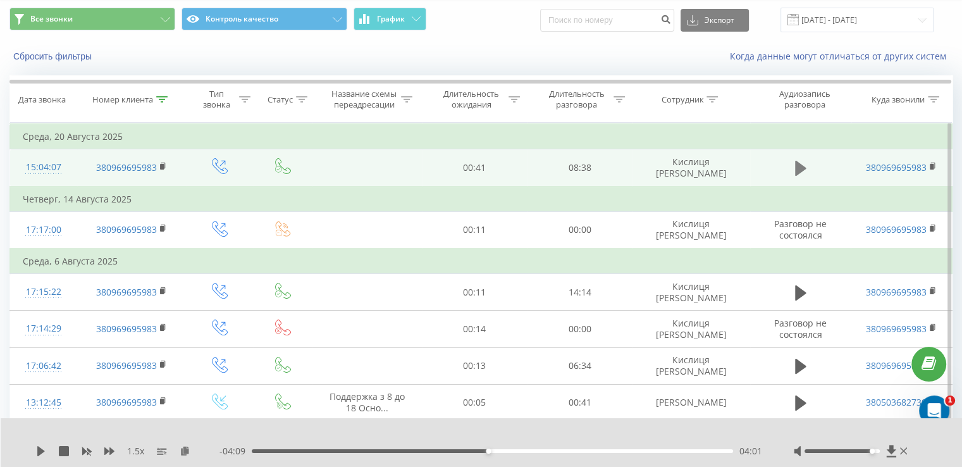
click at [801, 165] on icon at bounding box center [800, 168] width 11 height 15
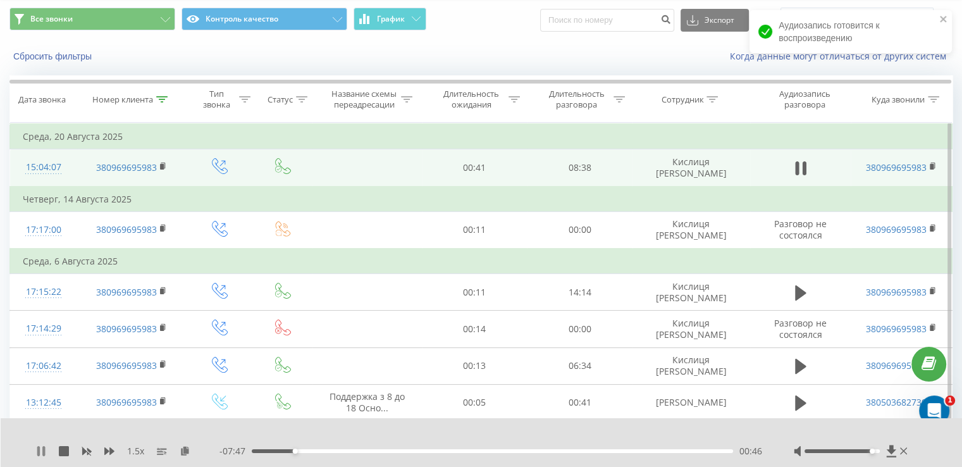
click at [43, 450] on icon at bounding box center [43, 451] width 3 height 10
click at [36, 454] on icon at bounding box center [41, 451] width 10 height 10
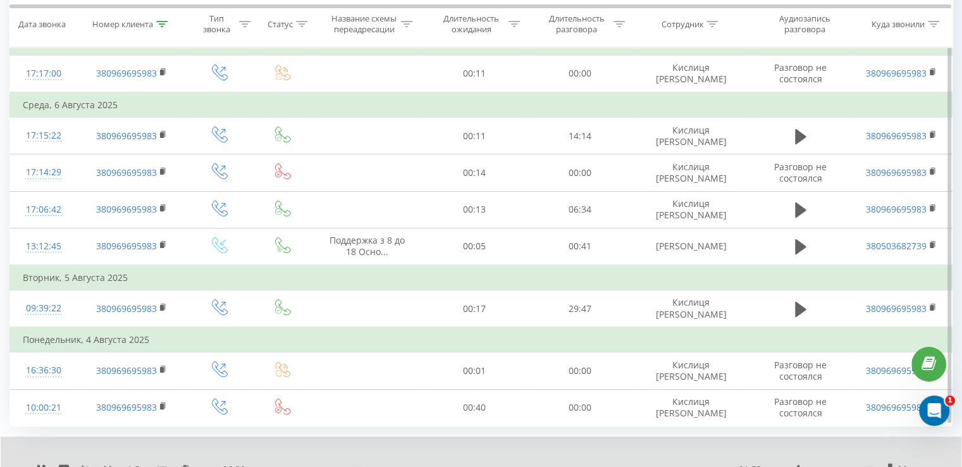
scroll to position [197, 0]
click at [40, 463] on icon at bounding box center [41, 468] width 10 height 10
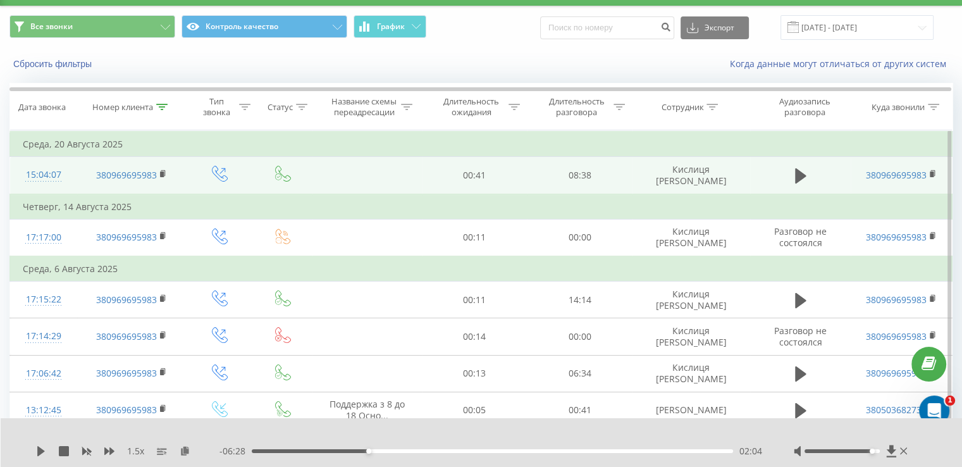
scroll to position [30, 0]
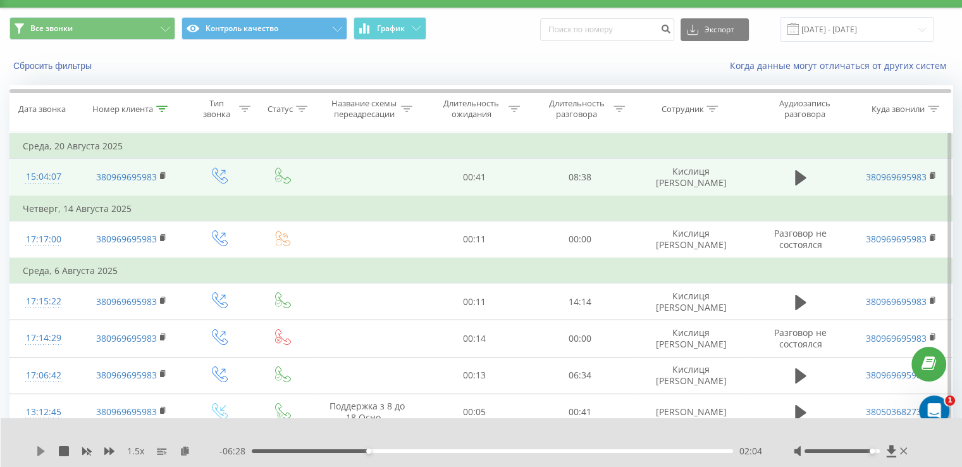
click at [41, 455] on icon at bounding box center [41, 451] width 10 height 10
click at [36, 451] on icon at bounding box center [41, 451] width 10 height 10
click at [40, 451] on icon at bounding box center [41, 451] width 8 height 10
click at [40, 452] on icon at bounding box center [41, 451] width 10 height 10
click at [42, 451] on icon at bounding box center [41, 451] width 8 height 10
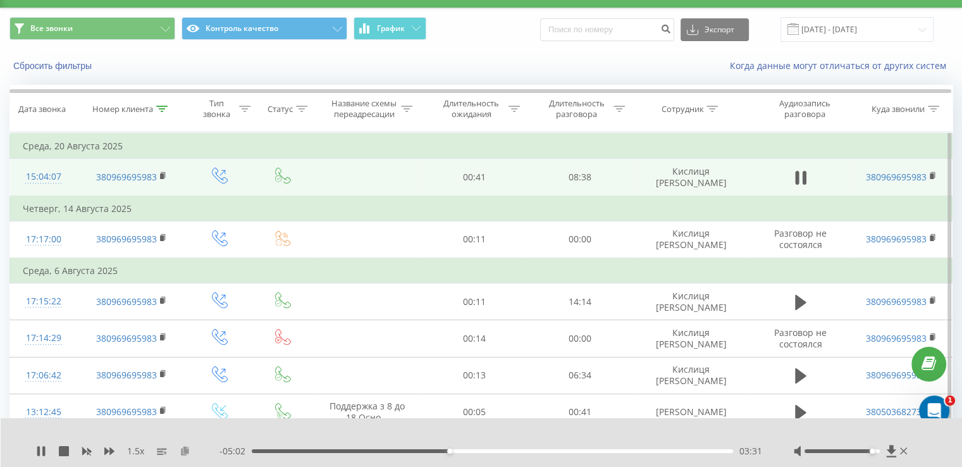
click at [183, 451] on icon at bounding box center [185, 450] width 11 height 9
click at [42, 454] on icon at bounding box center [41, 451] width 10 height 10
click at [43, 451] on icon at bounding box center [41, 451] width 8 height 10
click at [43, 452] on icon at bounding box center [43, 451] width 3 height 10
click at [38, 454] on icon at bounding box center [41, 451] width 8 height 10
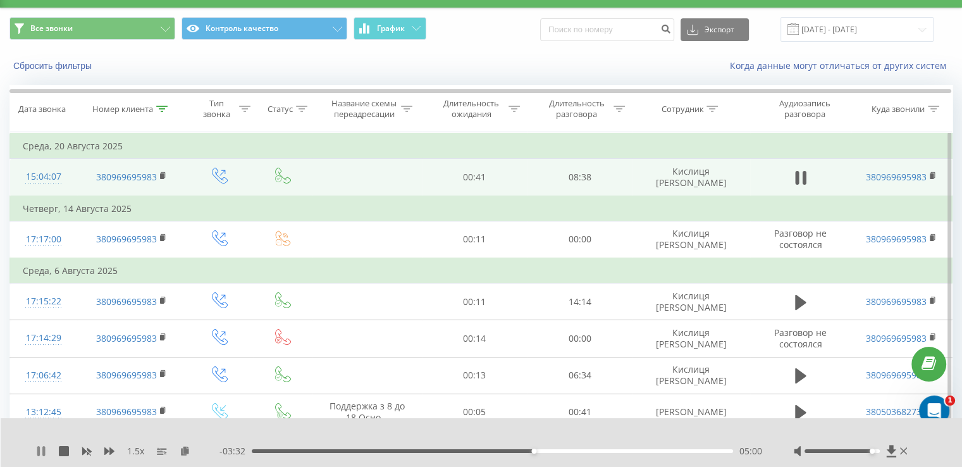
click at [40, 453] on icon at bounding box center [41, 451] width 10 height 10
click at [41, 451] on icon at bounding box center [41, 451] width 8 height 10
click at [41, 451] on icon at bounding box center [41, 451] width 10 height 10
click at [184, 453] on icon at bounding box center [185, 450] width 11 height 9
click at [42, 451] on icon at bounding box center [41, 451] width 8 height 10
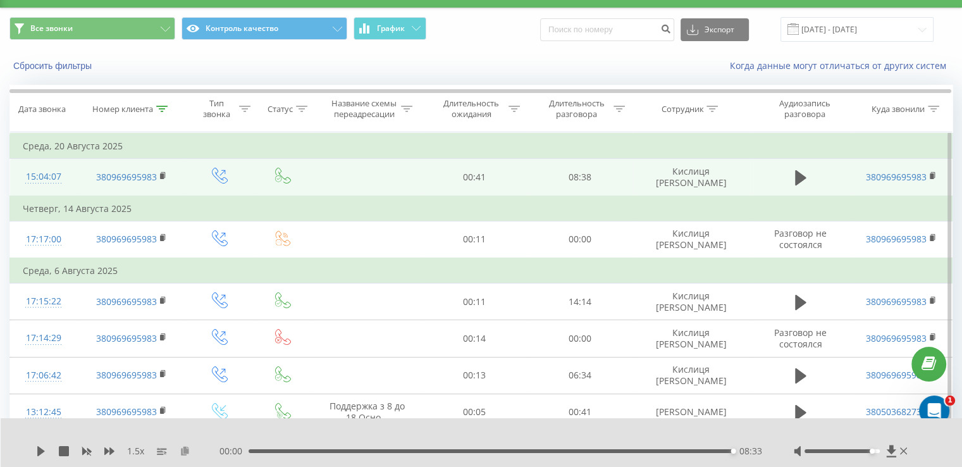
click at [182, 452] on icon at bounding box center [185, 450] width 11 height 9
click at [162, 109] on icon at bounding box center [161, 109] width 11 height 6
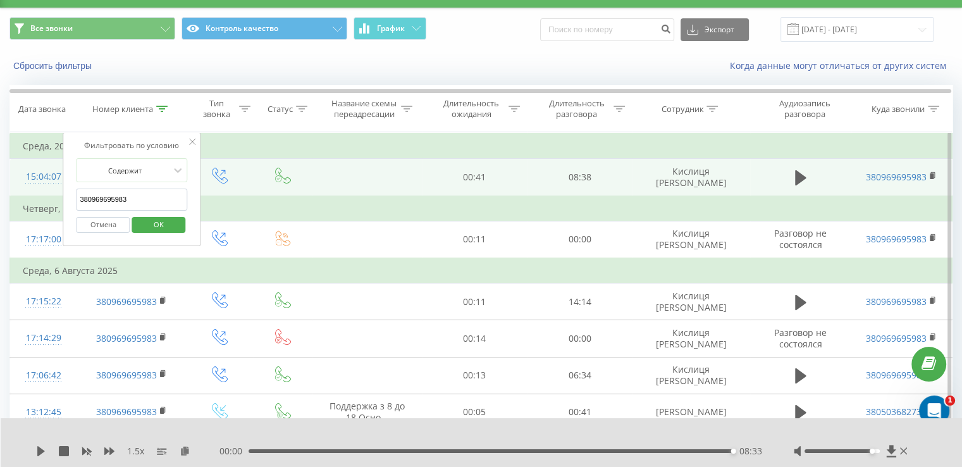
click at [101, 200] on input "380969695983" at bounding box center [132, 199] width 111 height 22
paste input "50501761"
type input "380950501761"
click at [138, 212] on div "Отмена OK" at bounding box center [132, 225] width 111 height 28
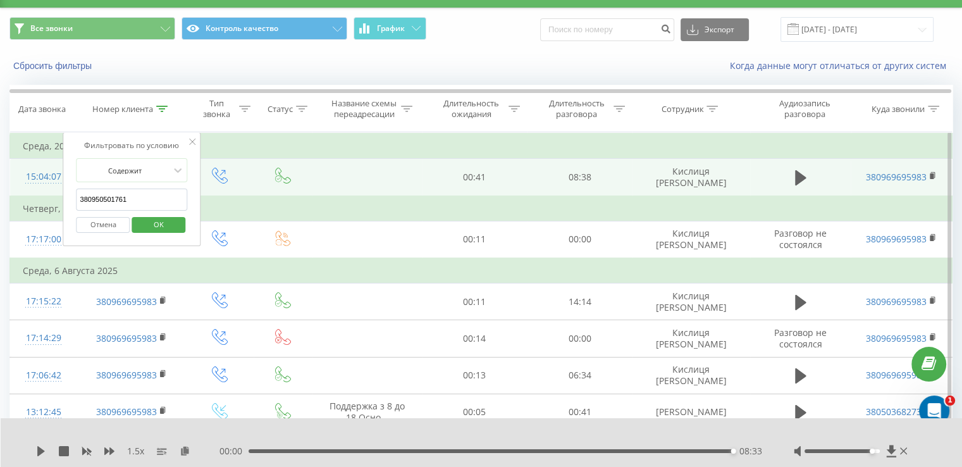
click at [157, 223] on span "OK" at bounding box center [158, 224] width 35 height 20
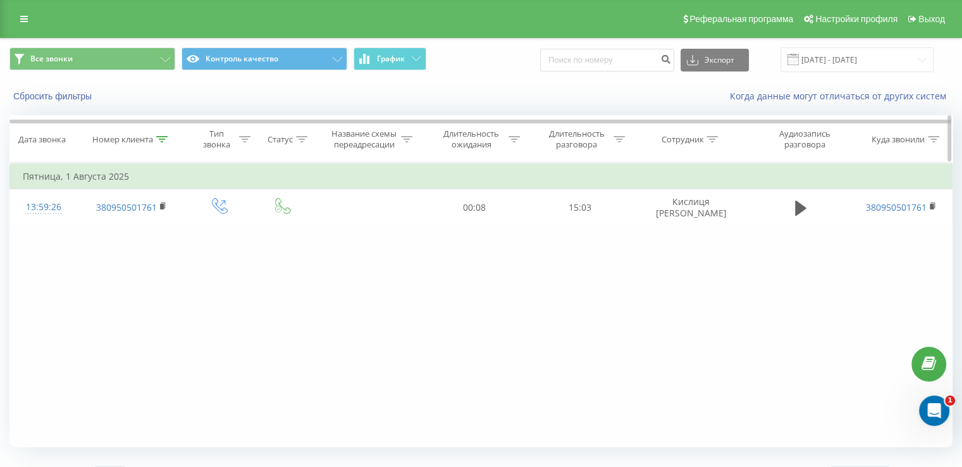
click at [163, 136] on icon at bounding box center [161, 139] width 11 height 6
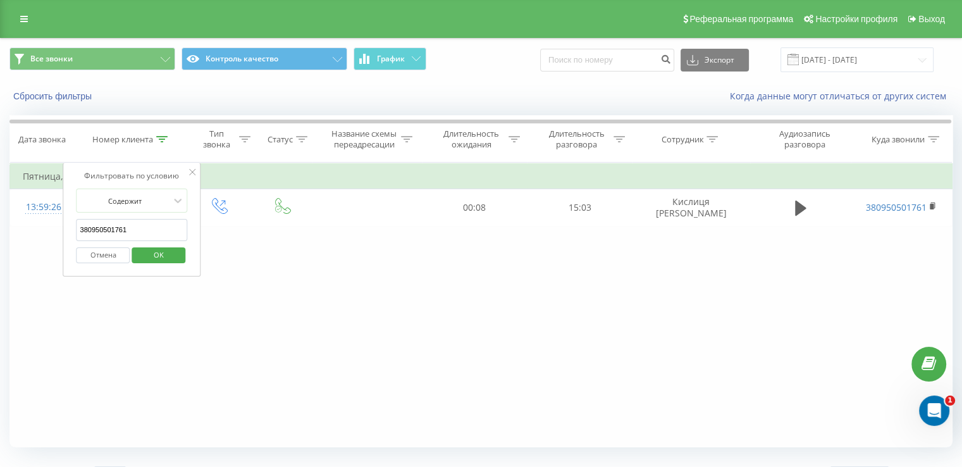
click at [135, 227] on input "380950501761" at bounding box center [132, 230] width 111 height 22
paste input "679148735"
click at [161, 253] on span "OK" at bounding box center [158, 255] width 35 height 20
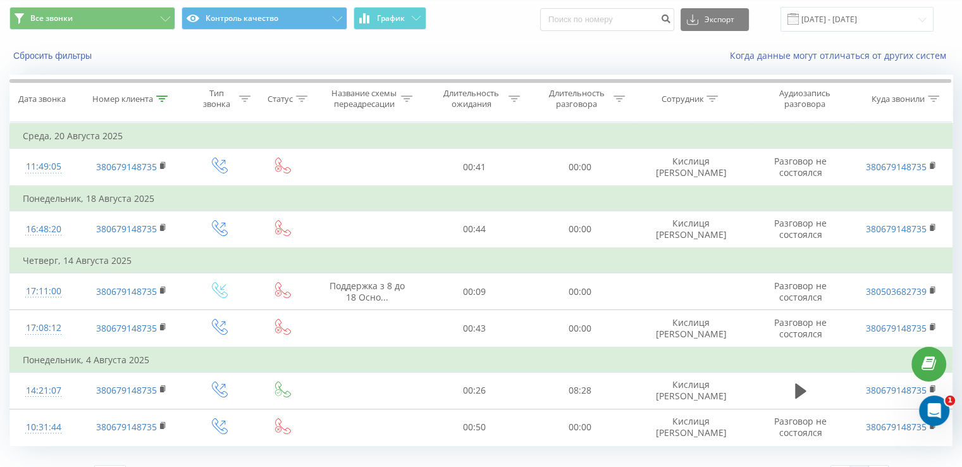
scroll to position [65, 0]
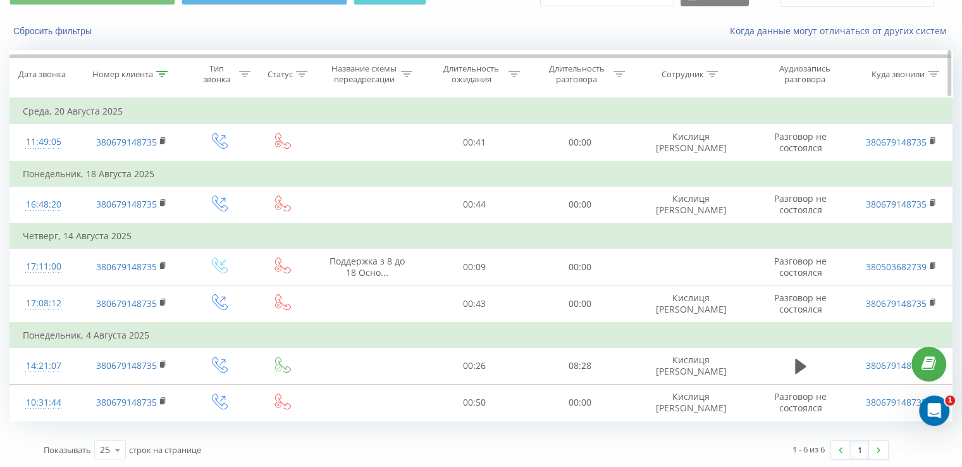
click at [164, 71] on icon at bounding box center [161, 74] width 11 height 6
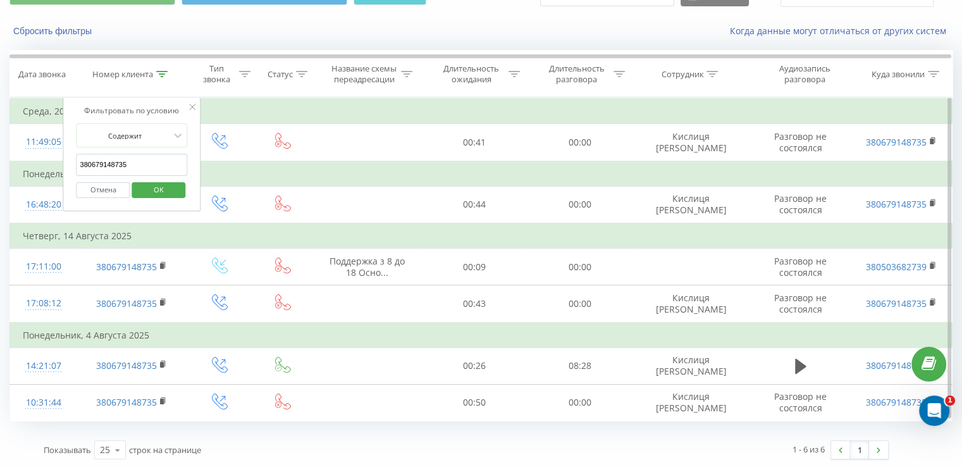
click at [130, 155] on input "380679148735" at bounding box center [132, 165] width 111 height 22
paste input "958400604"
click at [169, 197] on span "OK" at bounding box center [158, 190] width 35 height 20
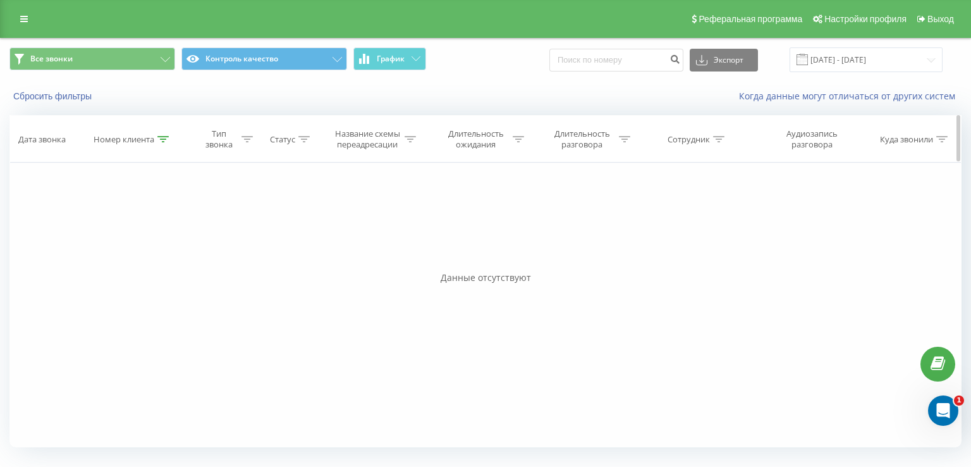
click at [164, 140] on icon at bounding box center [162, 139] width 11 height 6
click at [161, 258] on span "OK" at bounding box center [159, 255] width 35 height 20
click at [162, 136] on icon at bounding box center [162, 139] width 11 height 6
click at [159, 264] on div "Отмена OK" at bounding box center [133, 255] width 111 height 28
click at [157, 260] on span "OK" at bounding box center [159, 255] width 35 height 20
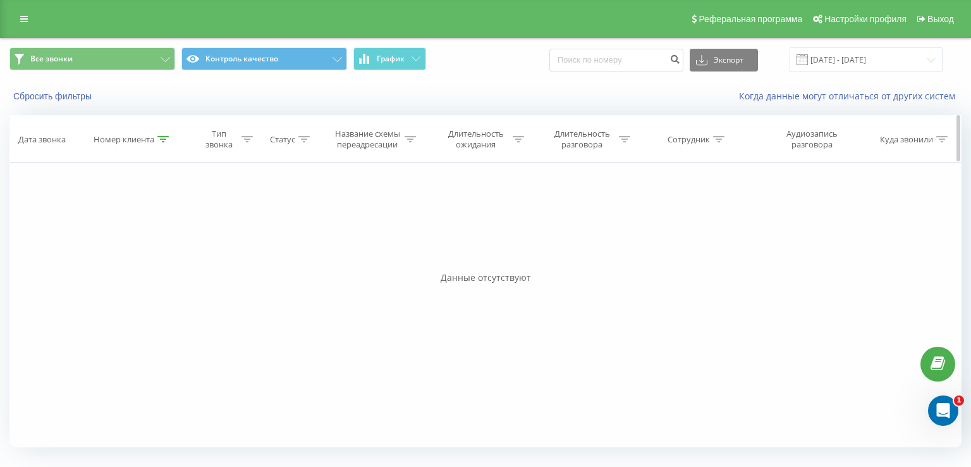
click at [167, 136] on icon at bounding box center [162, 139] width 11 height 6
click at [164, 255] on span "OK" at bounding box center [159, 255] width 35 height 20
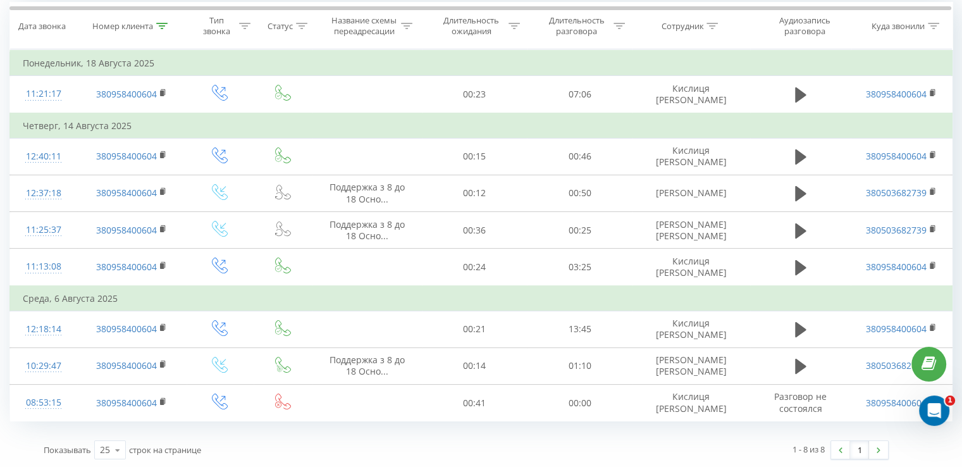
scroll to position [85, 0]
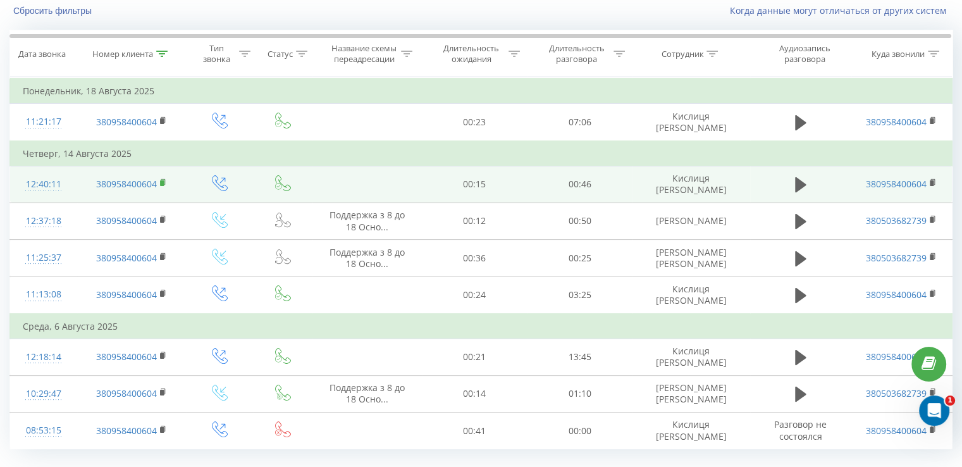
click at [162, 181] on rect at bounding box center [162, 183] width 4 height 6
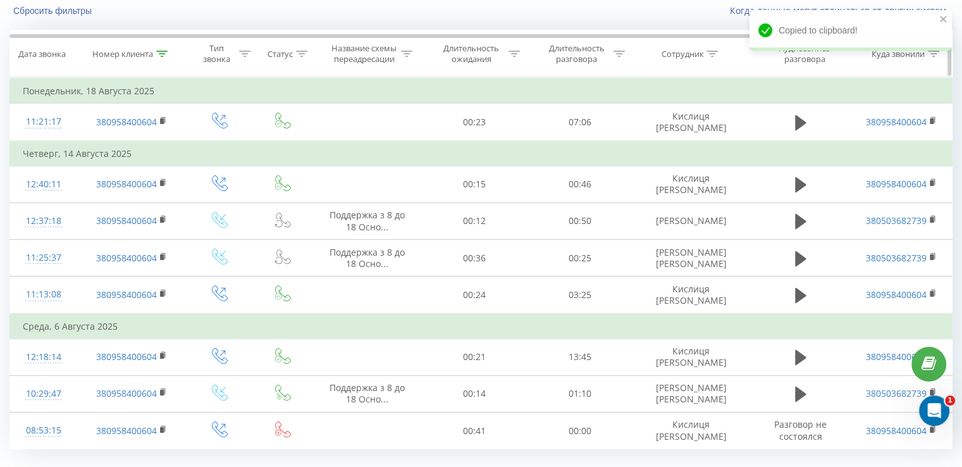
click at [162, 54] on icon at bounding box center [161, 54] width 11 height 6
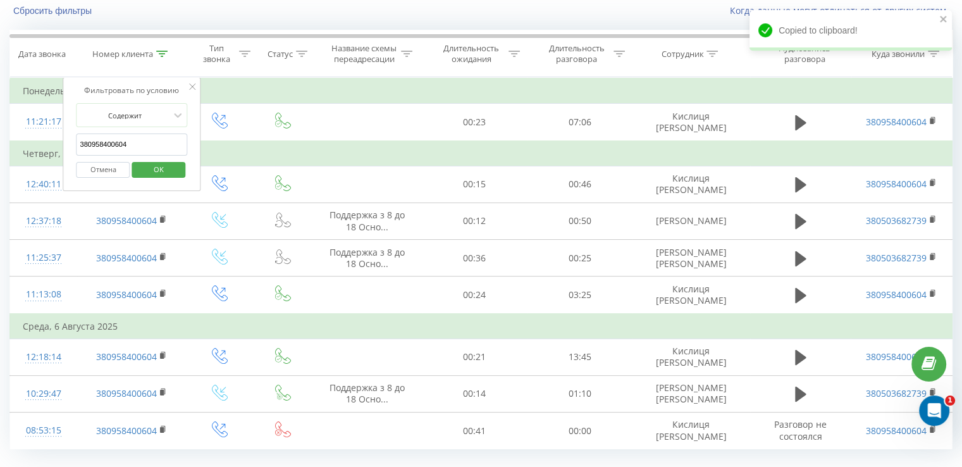
click at [147, 140] on input "380958400604" at bounding box center [132, 144] width 111 height 22
paste input "8219529"
click at [183, 175] on button "OK" at bounding box center [159, 170] width 54 height 16
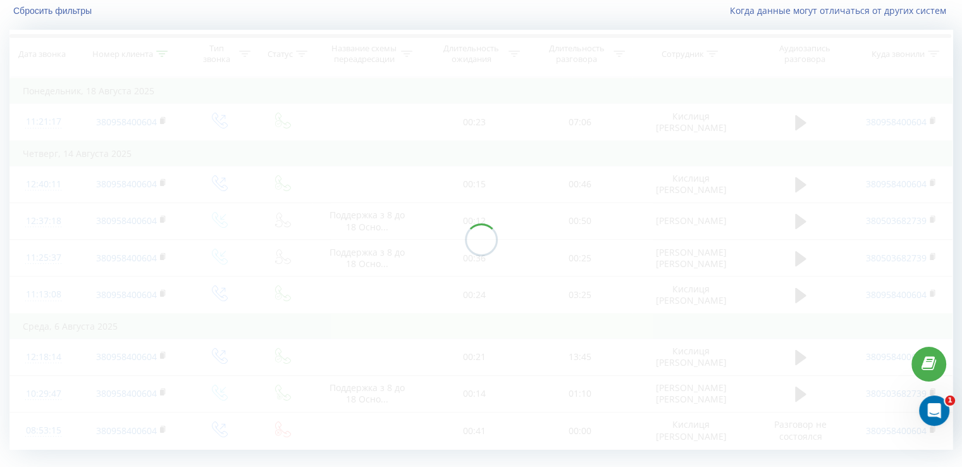
scroll to position [76, 0]
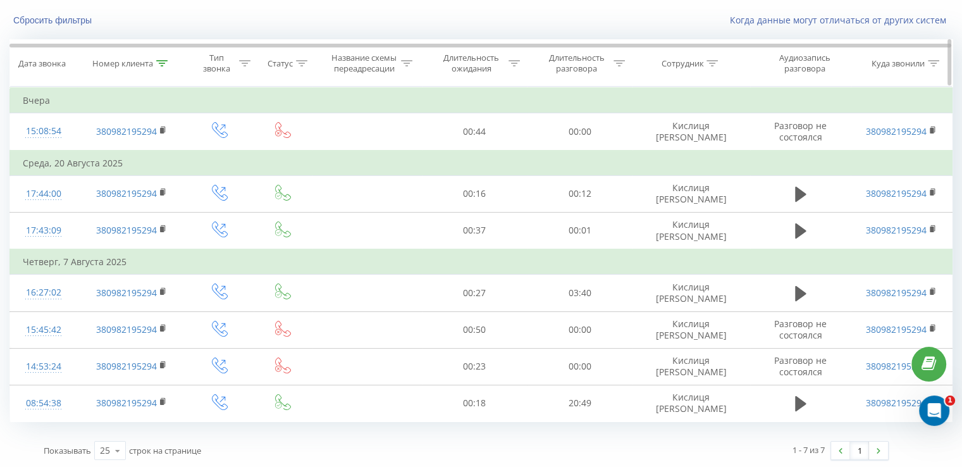
click at [162, 64] on icon at bounding box center [161, 63] width 11 height 6
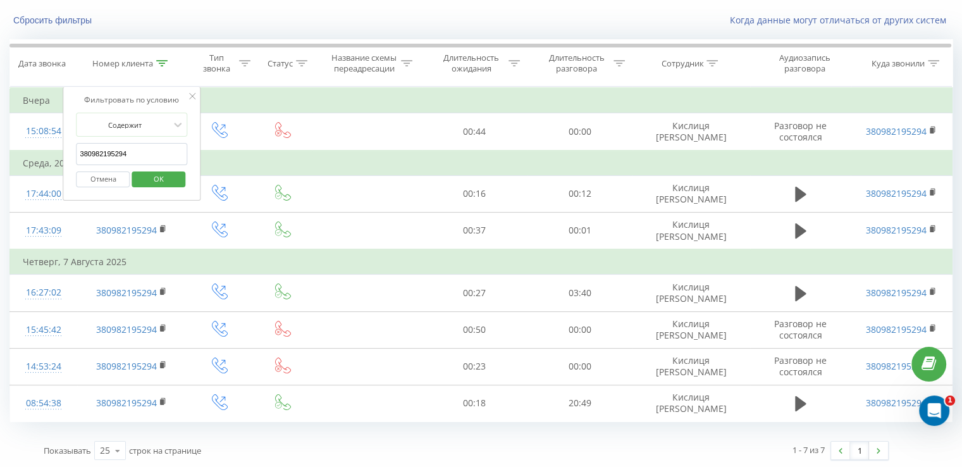
click at [130, 143] on input "380982195294" at bounding box center [132, 154] width 111 height 22
click at [135, 154] on input "380982195294" at bounding box center [132, 154] width 111 height 22
paste input "74102196"
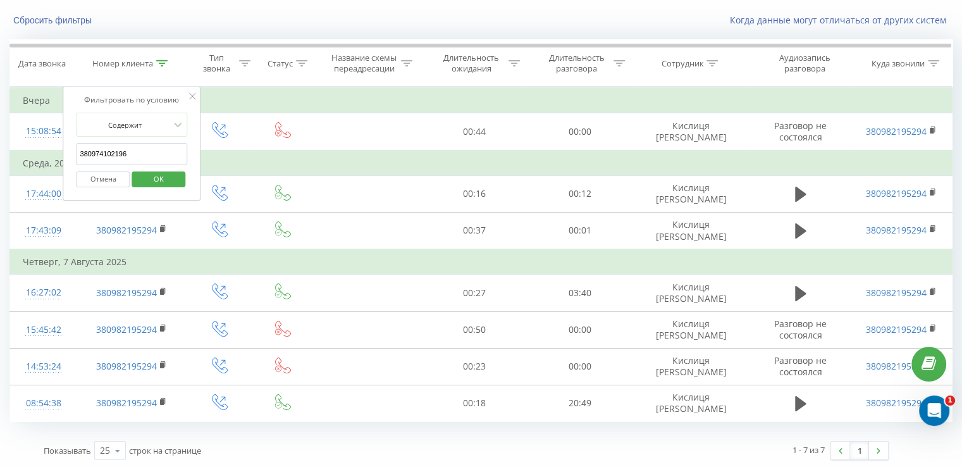
click at [173, 183] on span "OK" at bounding box center [158, 179] width 35 height 20
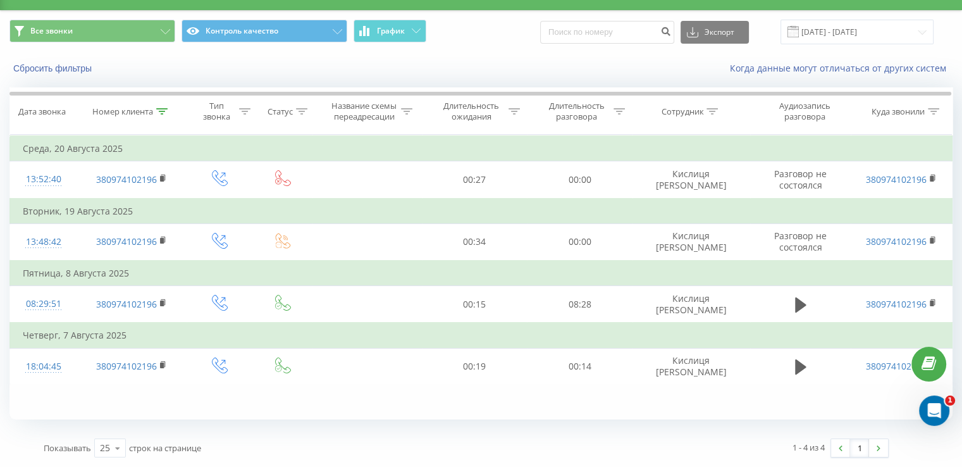
scroll to position [28, 0]
click at [159, 112] on icon at bounding box center [161, 111] width 11 height 6
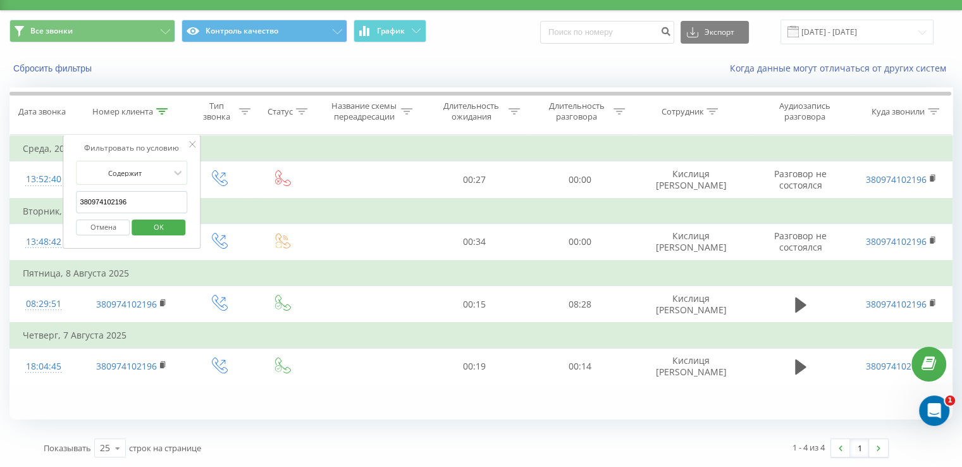
click at [137, 195] on input "380974102196" at bounding box center [132, 202] width 111 height 22
paste input "663642047"
click at [169, 217] on span "OK" at bounding box center [158, 227] width 35 height 20
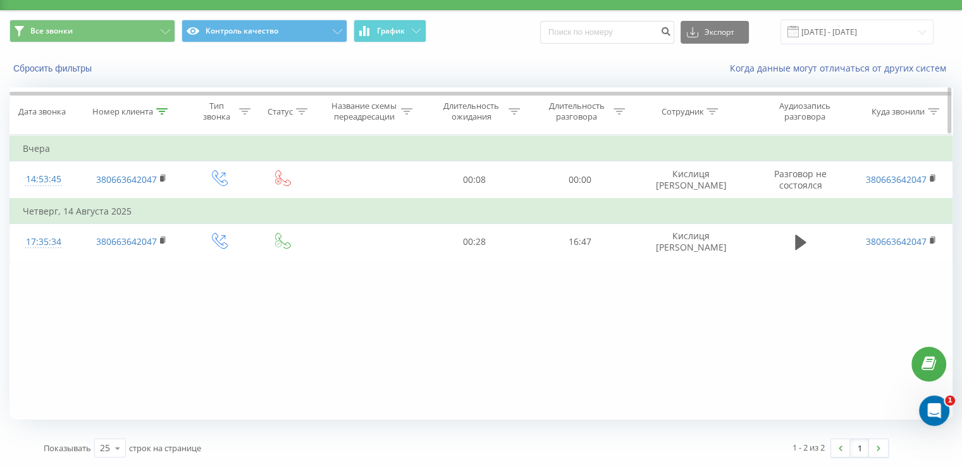
click at [162, 112] on icon at bounding box center [161, 111] width 11 height 6
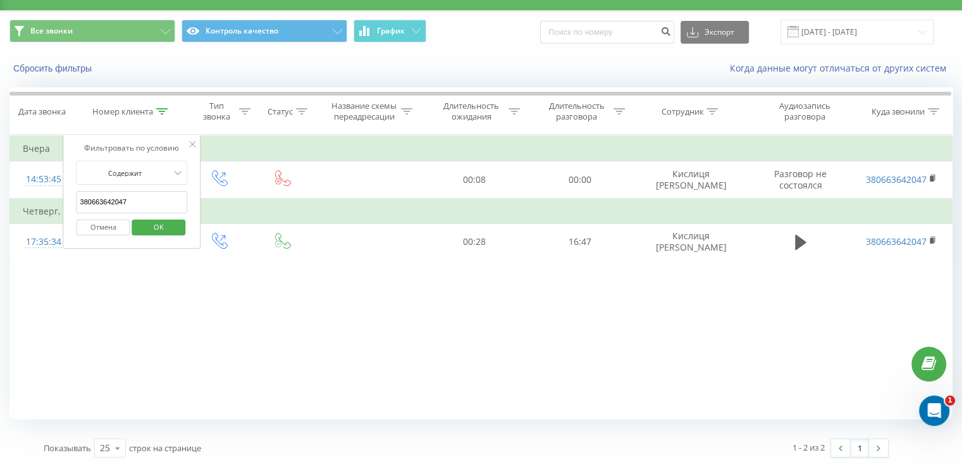
click at [145, 198] on input "380663642047" at bounding box center [132, 202] width 111 height 22
paste input "87390241"
click at [175, 231] on span "OK" at bounding box center [158, 227] width 35 height 20
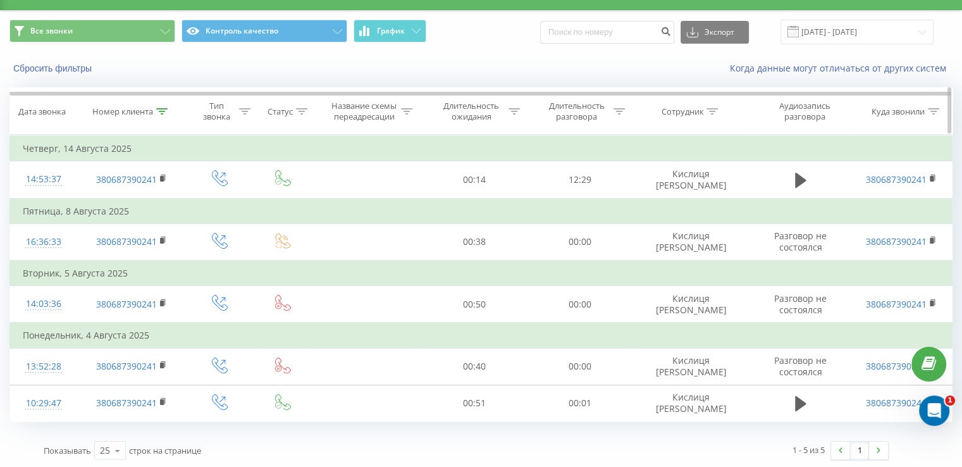
click at [162, 110] on icon at bounding box center [161, 111] width 11 height 6
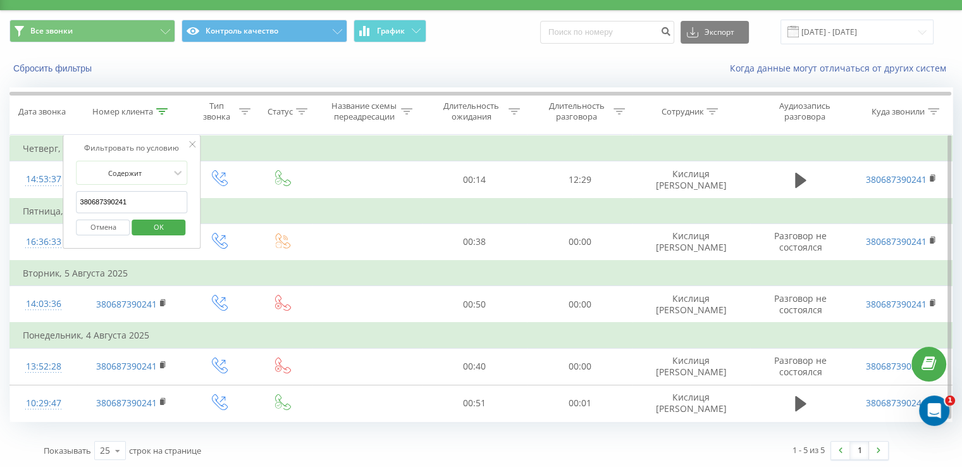
click at [123, 201] on input "380687390241" at bounding box center [132, 202] width 111 height 22
click at [122, 201] on input "380687390241" at bounding box center [132, 202] width 111 height 22
click at [117, 202] on input "380687390241" at bounding box center [132, 202] width 111 height 22
paste input "63807448"
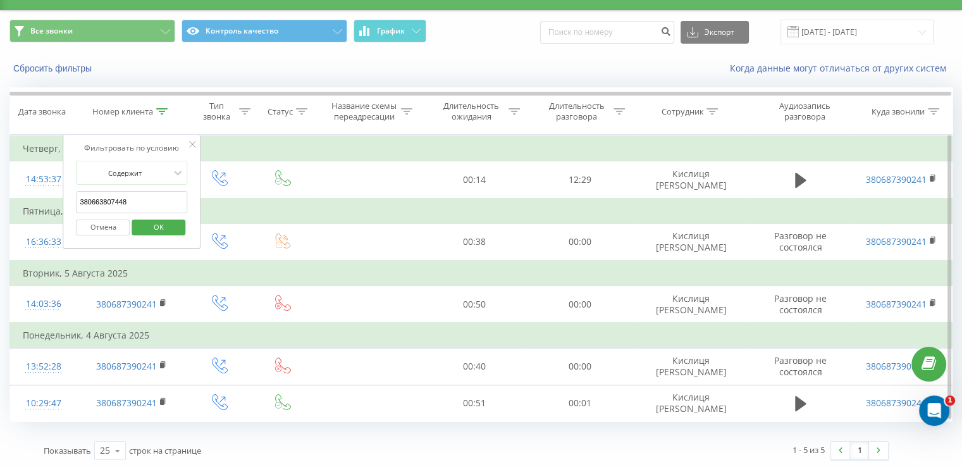
type input "380663807448"
click at [162, 234] on span "OK" at bounding box center [158, 227] width 35 height 20
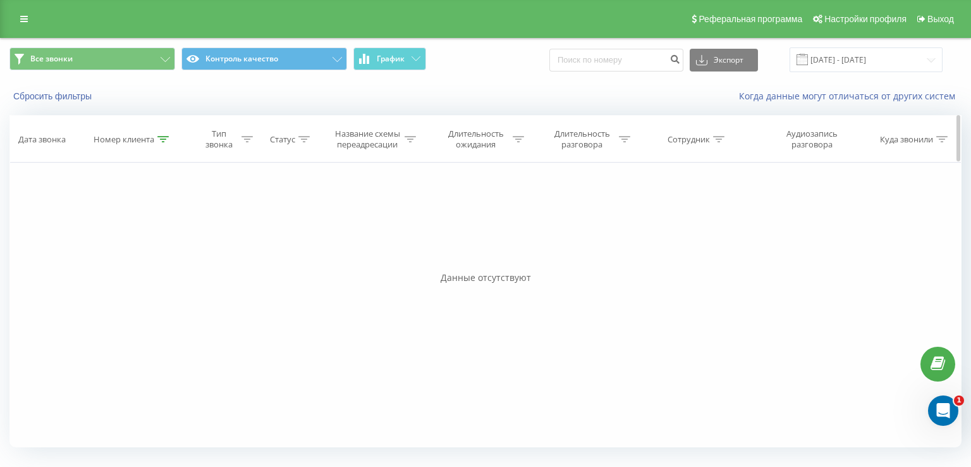
click at [164, 141] on icon at bounding box center [162, 139] width 11 height 6
click at [153, 256] on span "OK" at bounding box center [159, 255] width 35 height 20
click at [164, 144] on div at bounding box center [162, 139] width 11 height 11
click at [166, 248] on span "OK" at bounding box center [159, 255] width 35 height 20
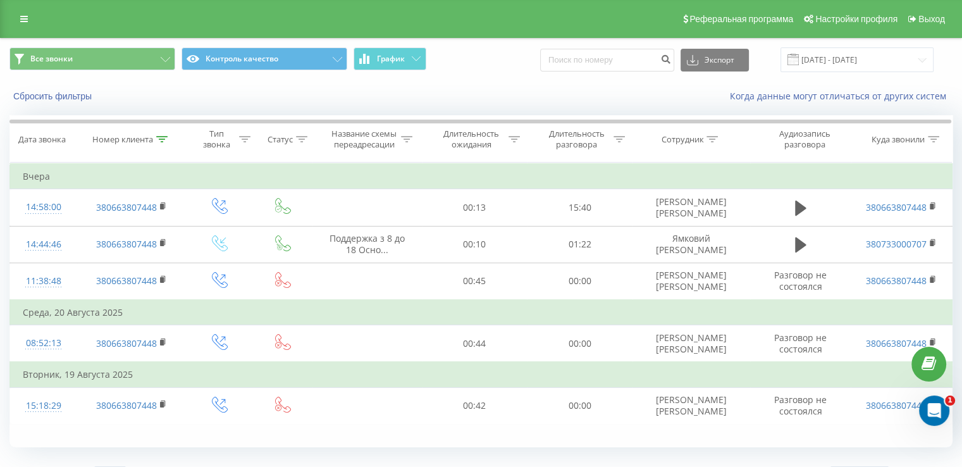
scroll to position [28, 0]
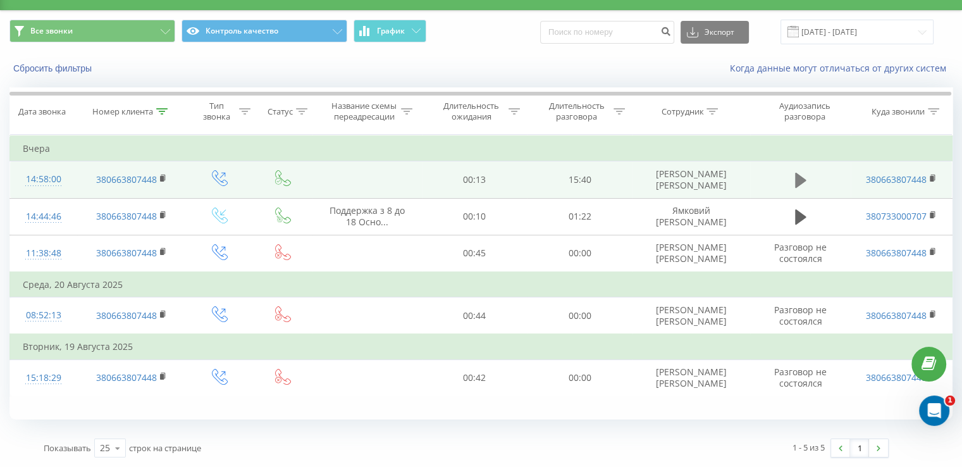
click at [804, 183] on icon at bounding box center [800, 180] width 11 height 18
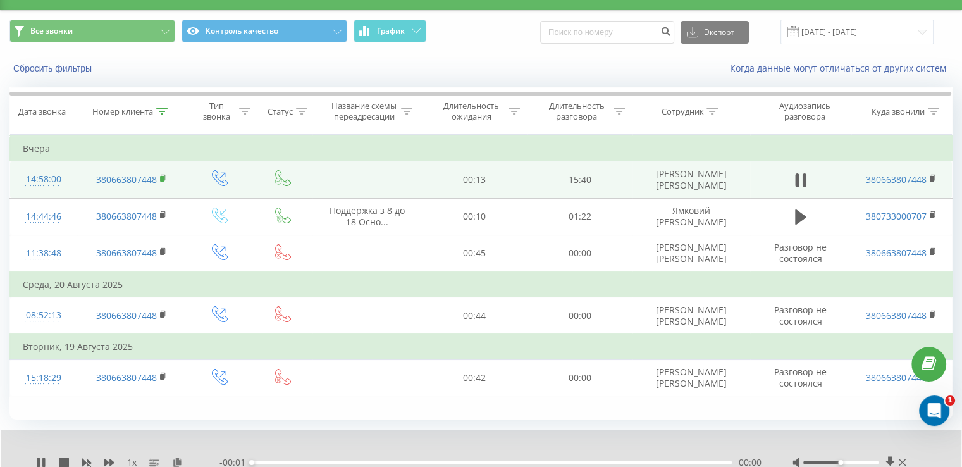
click at [162, 179] on rect at bounding box center [162, 179] width 4 height 6
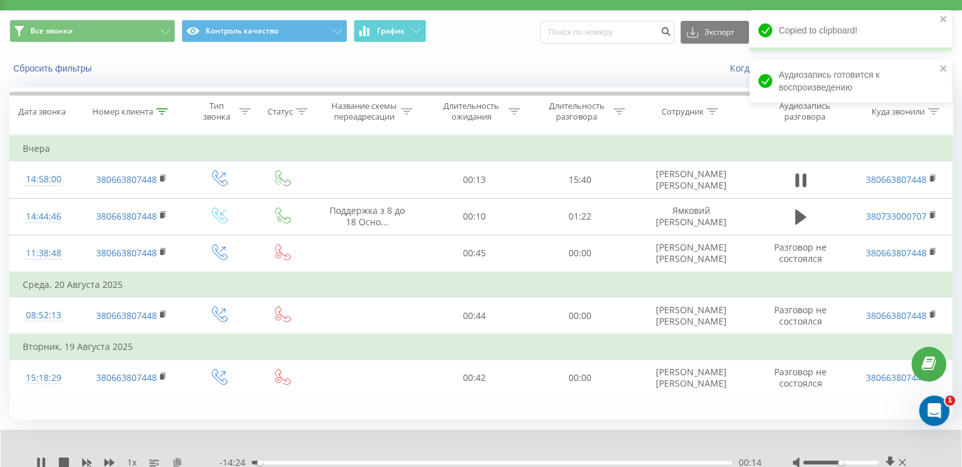
click at [178, 460] on icon at bounding box center [177, 461] width 11 height 9
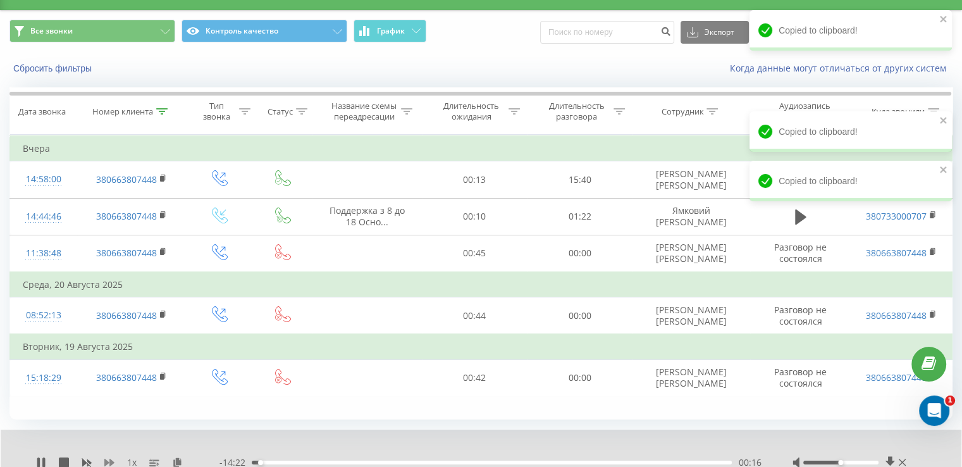
click at [113, 463] on icon at bounding box center [109, 462] width 10 height 10
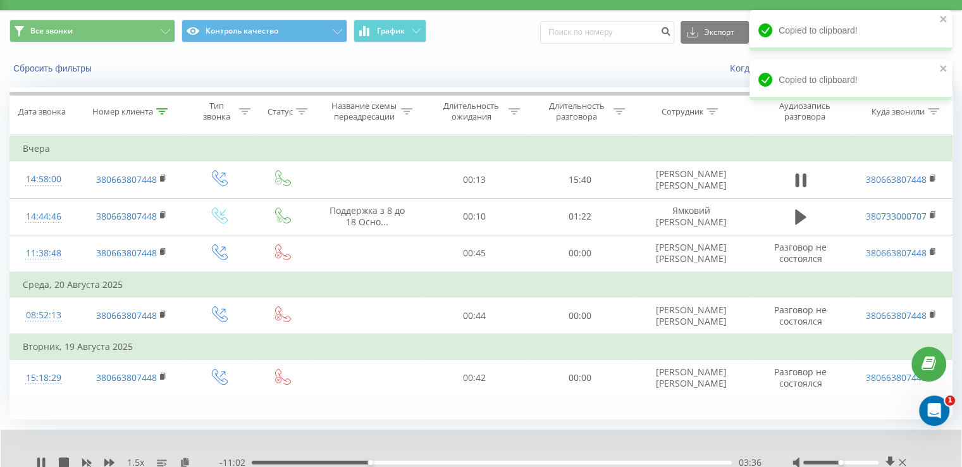
click at [361, 460] on div "03:36" at bounding box center [492, 462] width 480 height 4
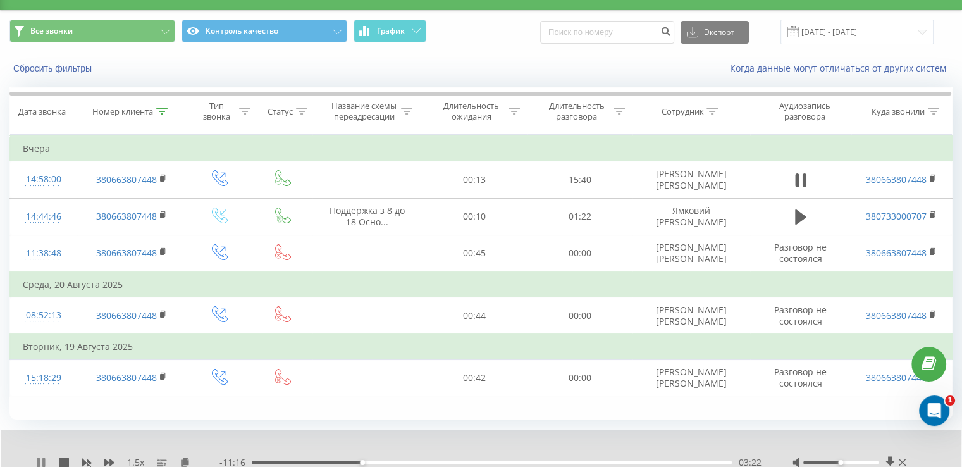
click at [39, 458] on icon at bounding box center [38, 462] width 3 height 10
click at [357, 460] on div "03:22" at bounding box center [492, 462] width 480 height 4
click at [42, 460] on icon at bounding box center [41, 462] width 8 height 10
click at [42, 460] on icon at bounding box center [43, 462] width 3 height 10
click at [42, 462] on icon at bounding box center [41, 462] width 8 height 10
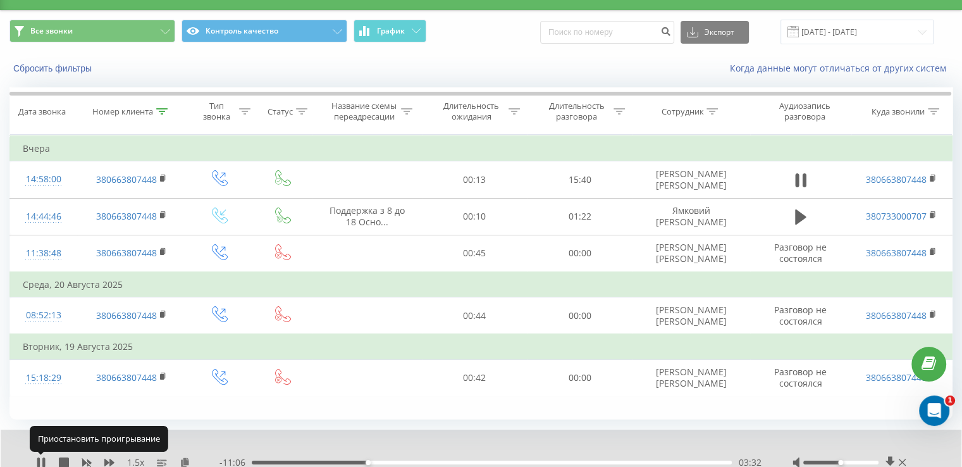
click at [42, 462] on icon at bounding box center [41, 462] width 10 height 10
click at [43, 458] on icon at bounding box center [41, 462] width 10 height 10
click at [43, 458] on icon at bounding box center [43, 462] width 3 height 10
click at [44, 458] on icon at bounding box center [41, 462] width 10 height 10
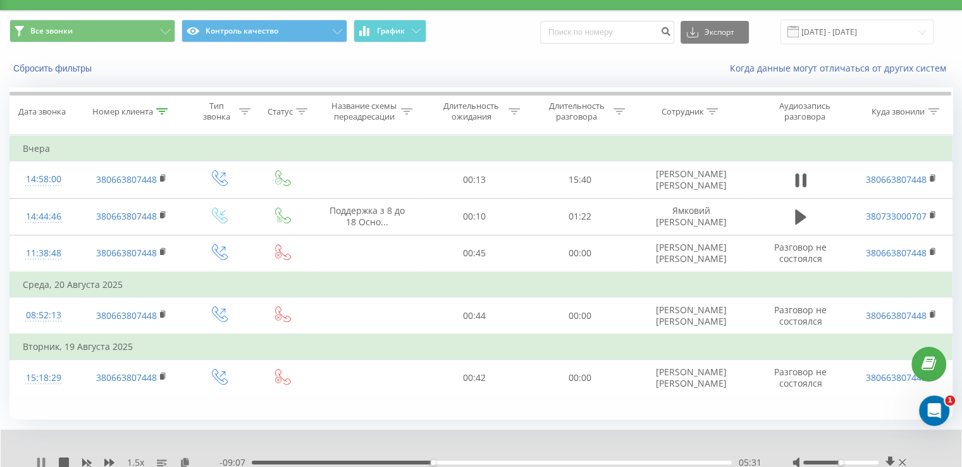
click at [42, 461] on icon at bounding box center [43, 462] width 3 height 10
click at [398, 460] on div "05:31" at bounding box center [492, 462] width 480 height 4
click at [47, 462] on div "1.5 x" at bounding box center [127, 462] width 183 height 13
click at [42, 461] on icon at bounding box center [41, 462] width 8 height 10
click at [43, 461] on icon at bounding box center [43, 462] width 3 height 10
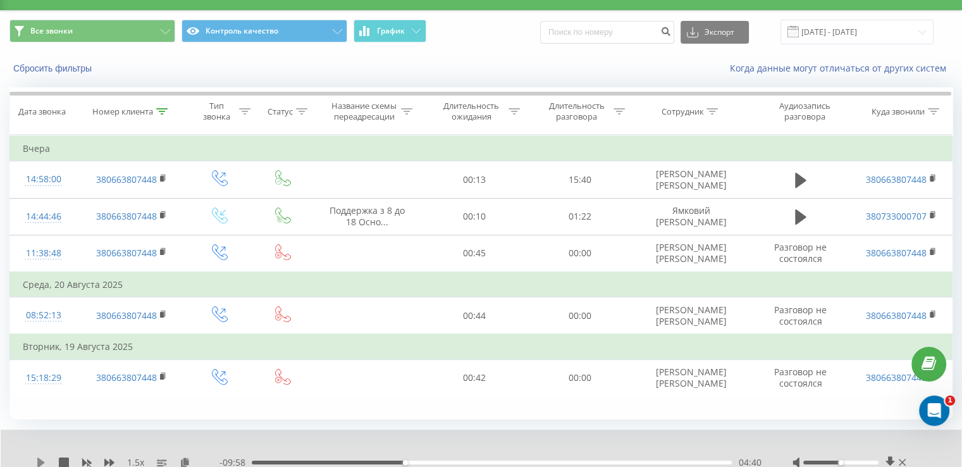
click at [44, 461] on icon at bounding box center [41, 462] width 10 height 10
click at [40, 461] on icon at bounding box center [41, 462] width 10 height 10
click at [41, 464] on icon at bounding box center [41, 462] width 8 height 10
click at [44, 461] on icon at bounding box center [43, 462] width 3 height 10
click at [40, 463] on icon at bounding box center [41, 462] width 8 height 10
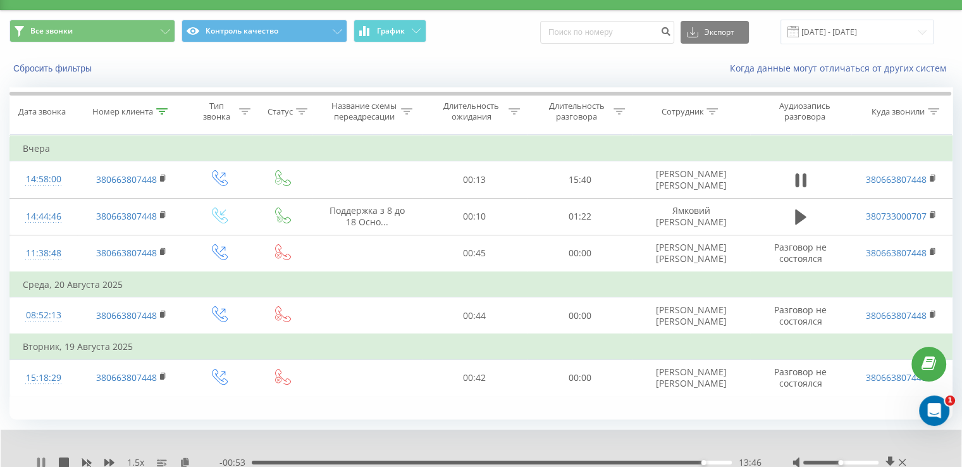
click at [40, 460] on icon at bounding box center [41, 462] width 10 height 10
click at [680, 458] on div "- 00:52 13:46 13:46" at bounding box center [489, 462] width 541 height 13
click at [682, 458] on div "- 00:52 13:46 13:46" at bounding box center [489, 462] width 541 height 13
click at [687, 462] on div "13:46" at bounding box center [492, 462] width 480 height 4
click at [40, 463] on icon at bounding box center [41, 462] width 8 height 10
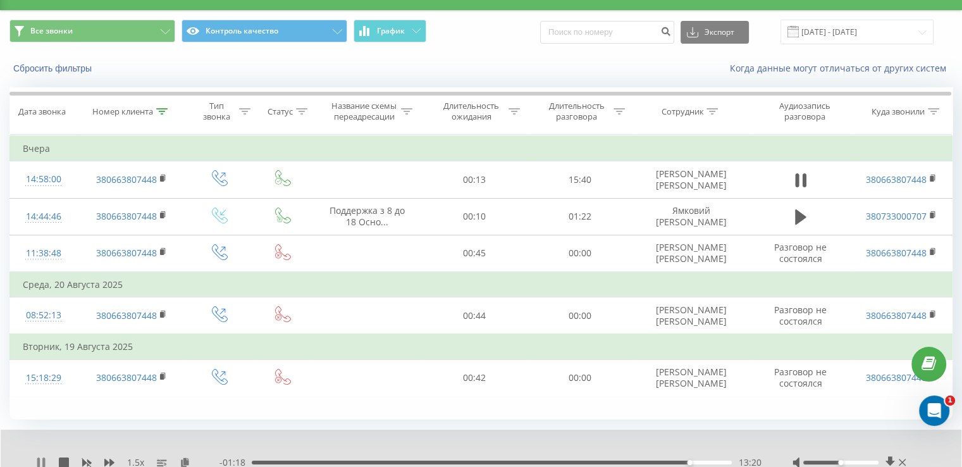
click at [39, 460] on icon at bounding box center [38, 462] width 3 height 10
click at [45, 459] on icon at bounding box center [41, 462] width 10 height 10
click at [697, 463] on div "14:08" at bounding box center [492, 462] width 480 height 4
click at [86, 462] on rect at bounding box center [86, 462] width 9 height 9
click at [689, 461] on div "13:20" at bounding box center [492, 462] width 480 height 4
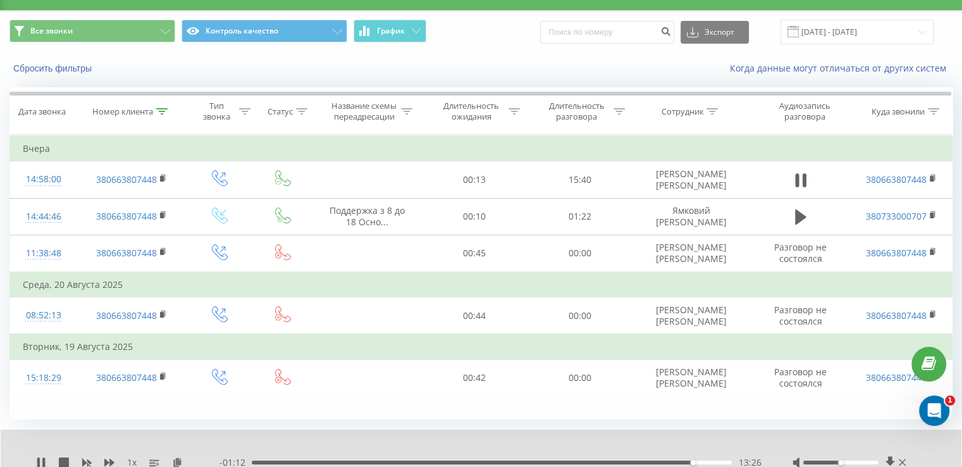
click at [852, 458] on div at bounding box center [850, 462] width 116 height 13
click at [852, 460] on div at bounding box center [840, 462] width 75 height 4
click at [704, 461] on div "14:39" at bounding box center [489, 462] width 483 height 4
click at [38, 458] on icon at bounding box center [41, 462] width 8 height 10
click at [697, 462] on div "13:51" at bounding box center [492, 462] width 480 height 4
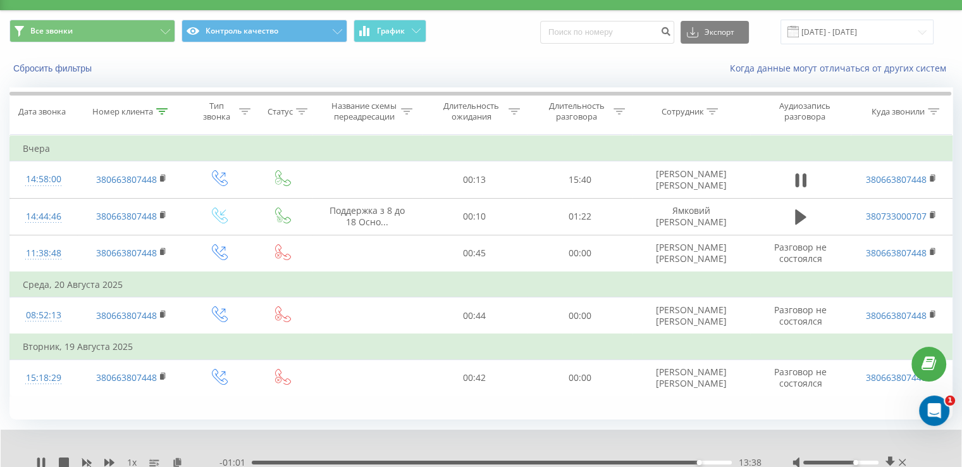
click at [693, 461] on div "13:38" at bounding box center [492, 462] width 480 height 4
click at [40, 459] on icon at bounding box center [41, 462] width 10 height 10
click at [44, 460] on icon at bounding box center [41, 462] width 10 height 10
click at [181, 458] on icon at bounding box center [177, 461] width 11 height 9
click at [43, 462] on icon at bounding box center [43, 462] width 3 height 10
